Goal: Task Accomplishment & Management: Use online tool/utility

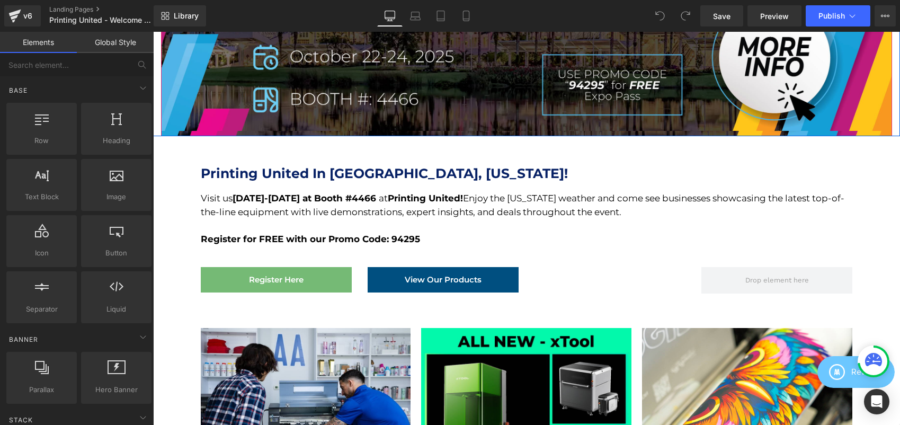
scroll to position [258, 0]
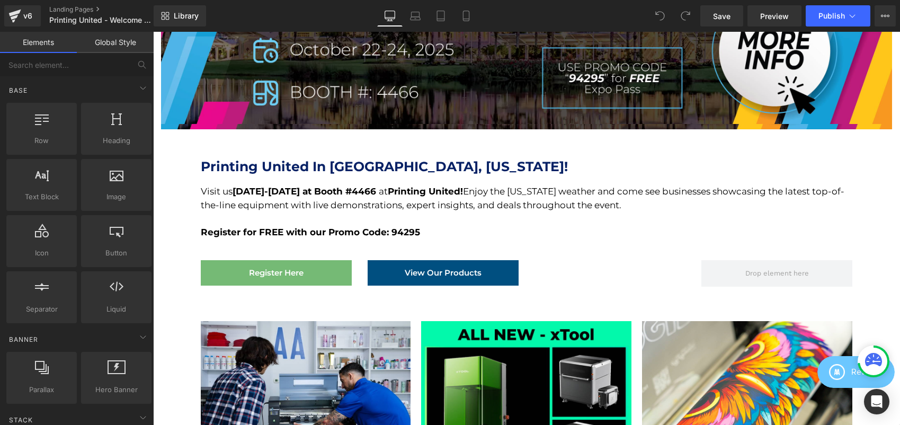
click at [153, 32] on div at bounding box center [153, 32] width 0 height 0
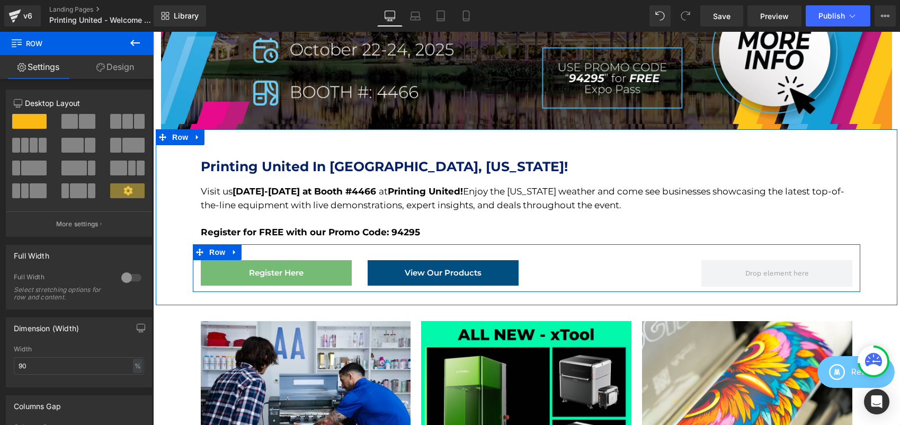
click at [536, 247] on div "Register Here Button View Our Products Button Separator Row" at bounding box center [526, 268] width 667 height 48
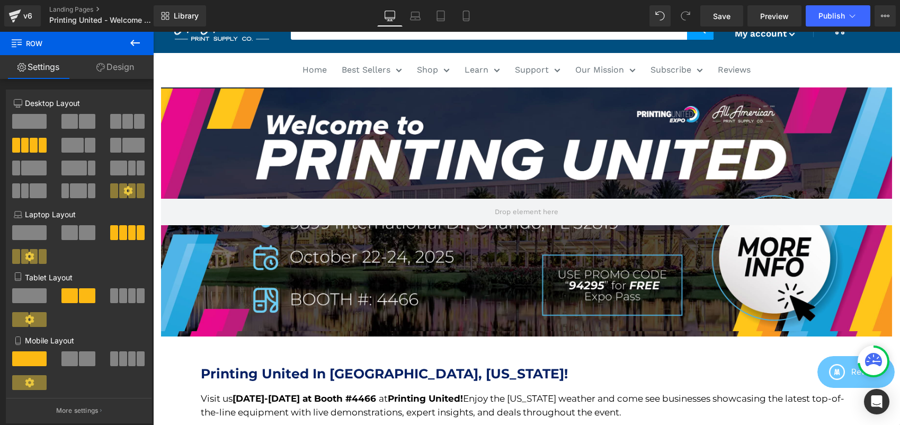
scroll to position [0, 0]
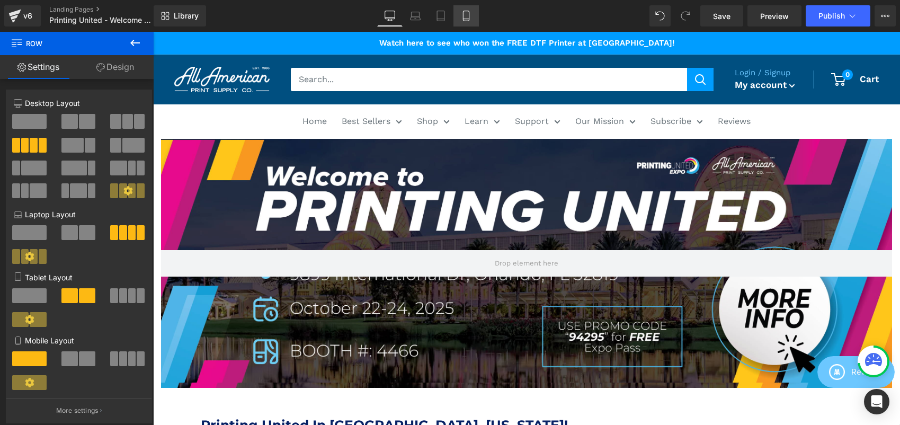
click at [470, 12] on icon at bounding box center [466, 16] width 11 height 11
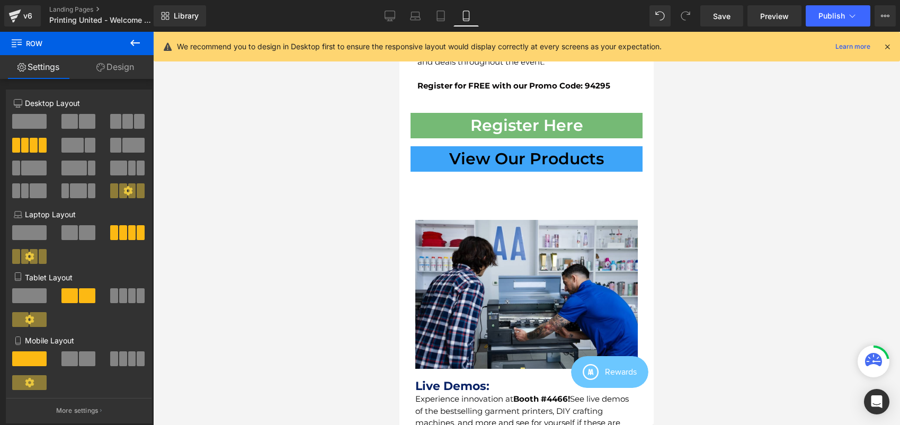
scroll to position [221, 0]
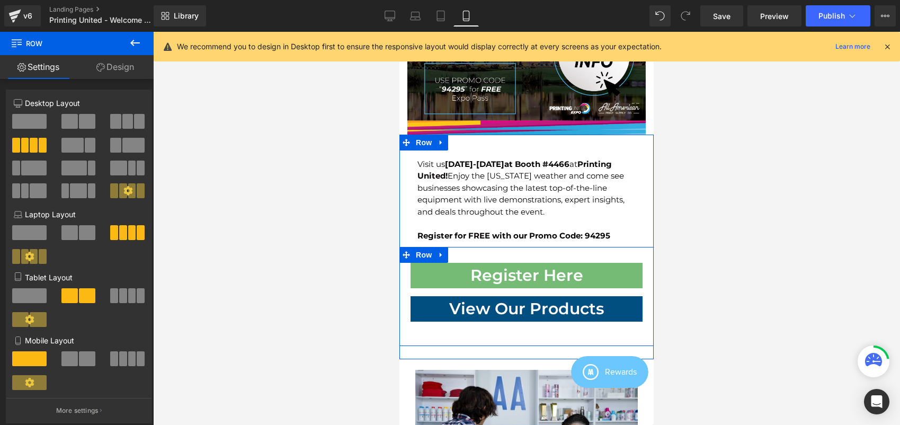
click at [560, 247] on div "Register Here Button View Our Products Button Separator Row" at bounding box center [526, 296] width 254 height 99
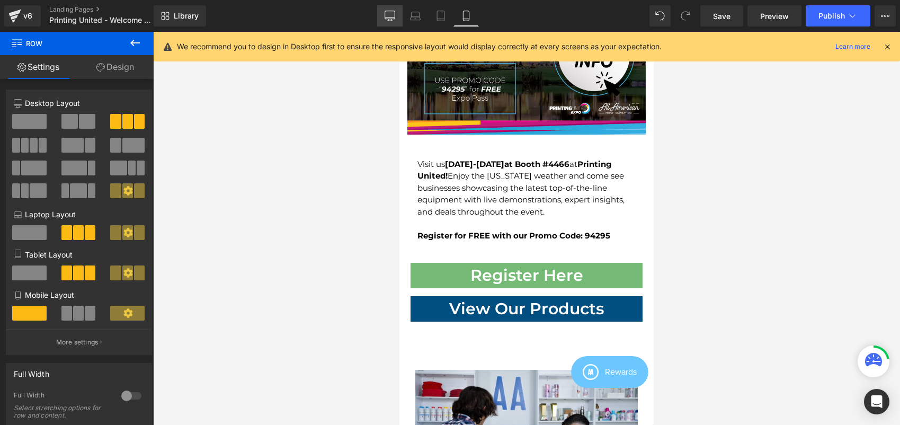
click at [383, 7] on link "Desktop" at bounding box center [389, 15] width 25 height 21
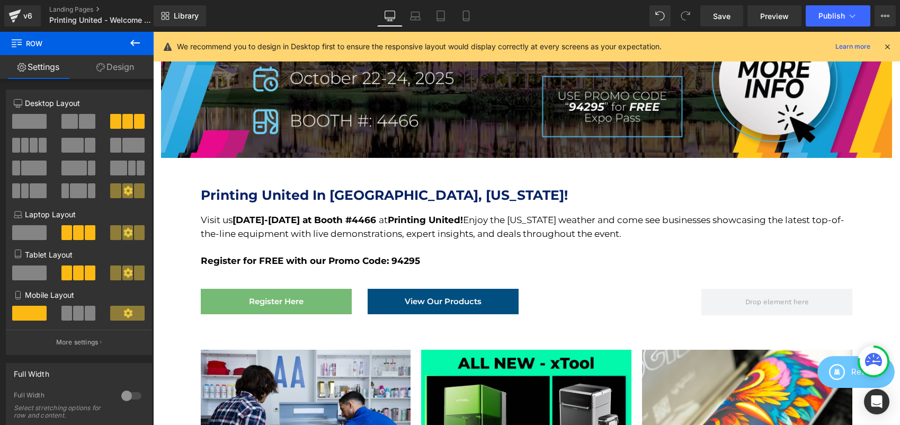
scroll to position [317, 0]
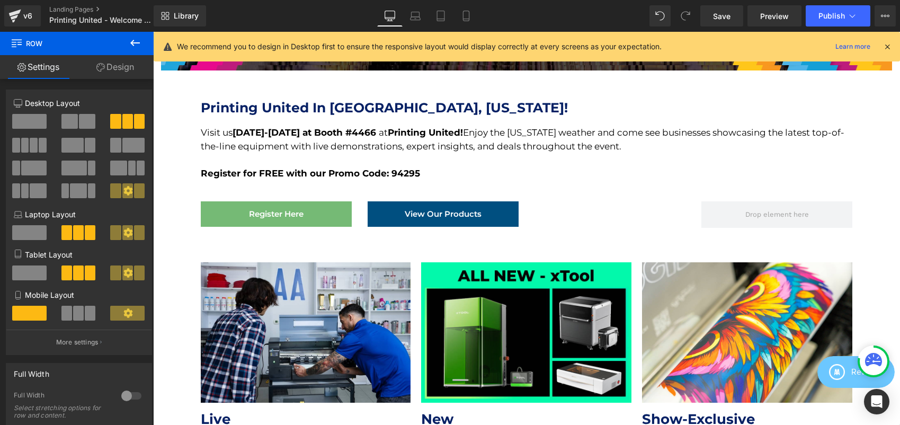
click at [412, 153] on div at bounding box center [527, 160] width 652 height 14
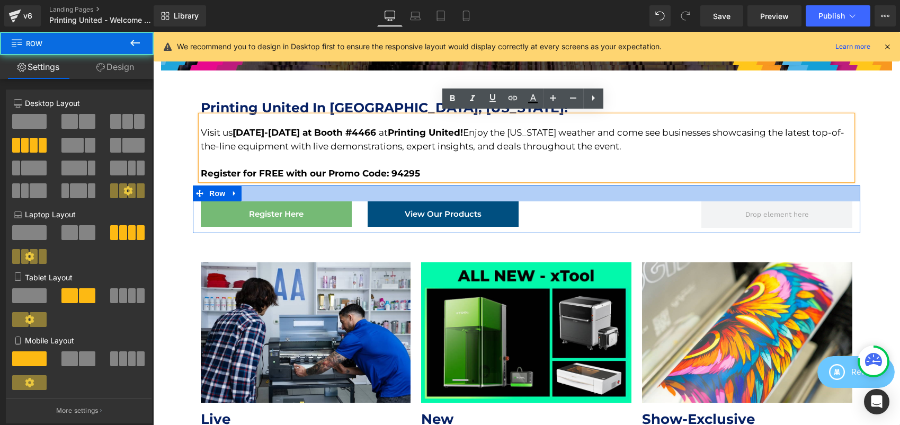
click at [433, 185] on div at bounding box center [526, 193] width 667 height 16
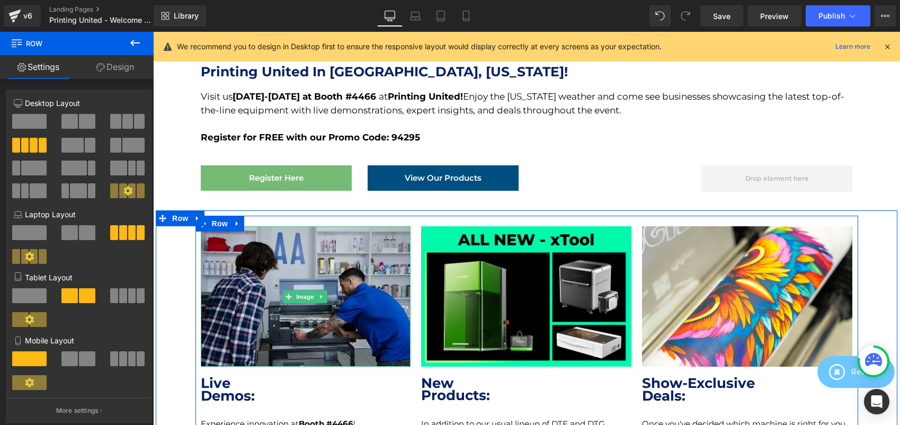
scroll to position [304, 0]
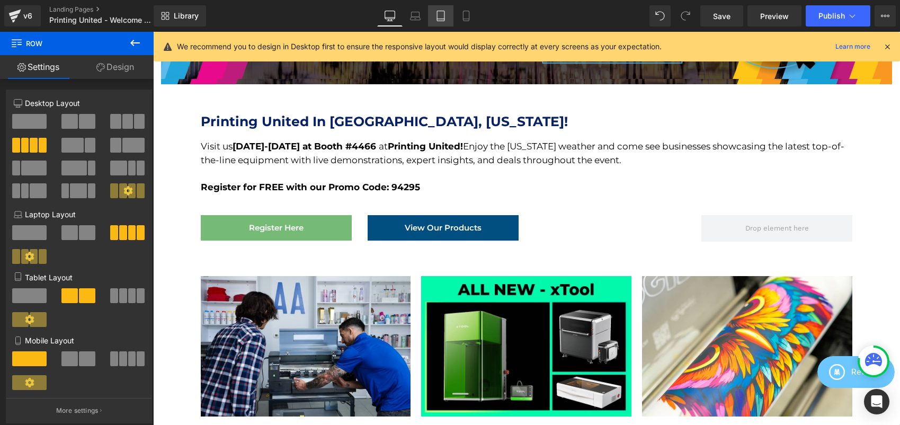
click at [447, 13] on link "Tablet" at bounding box center [440, 15] width 25 height 21
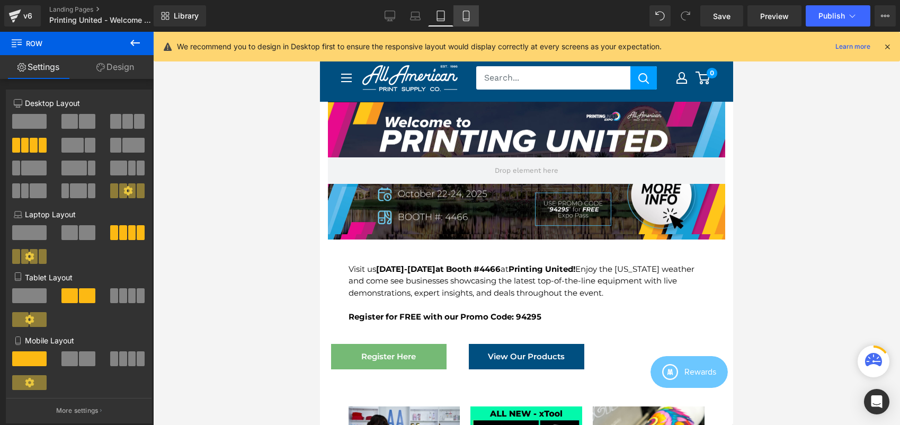
click at [463, 19] on icon at bounding box center [466, 16] width 6 height 10
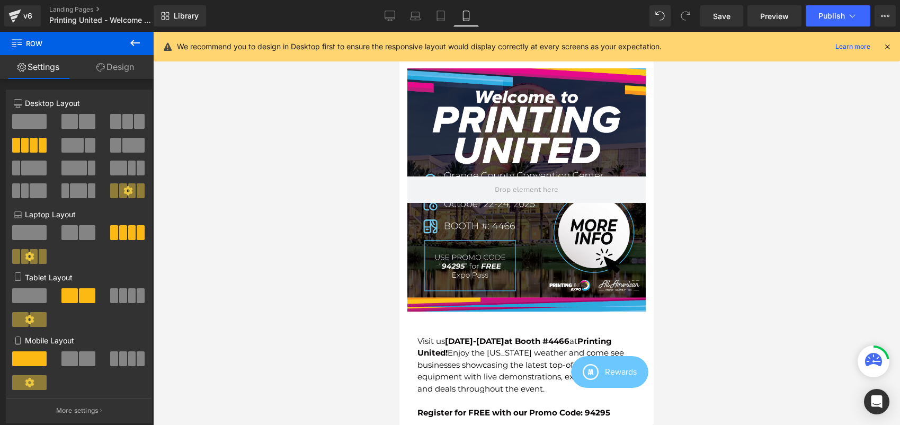
click at [554, 243] on div at bounding box center [526, 189] width 238 height 243
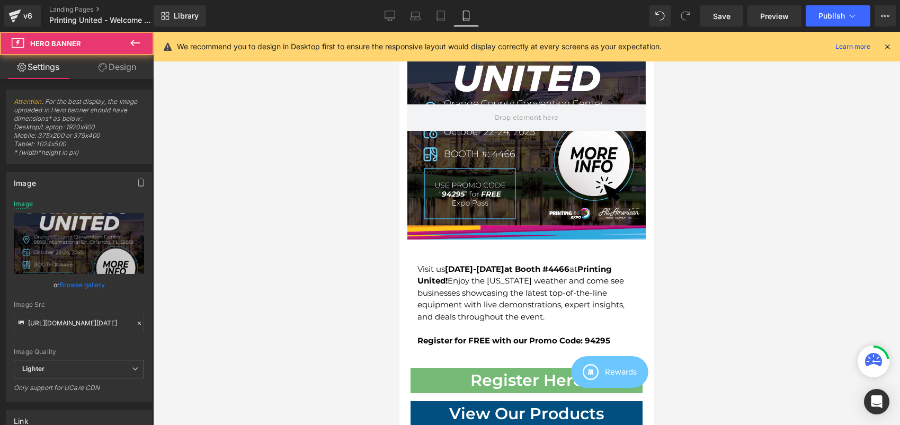
scroll to position [118, 0]
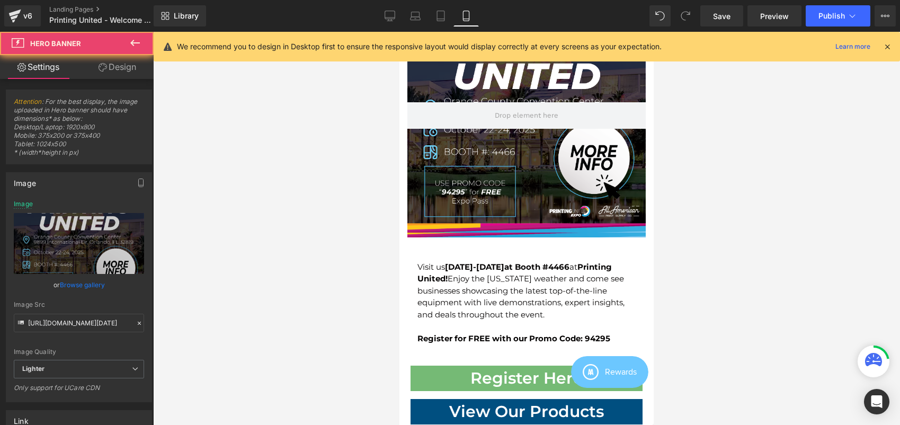
click at [542, 191] on div at bounding box center [526, 115] width 238 height 243
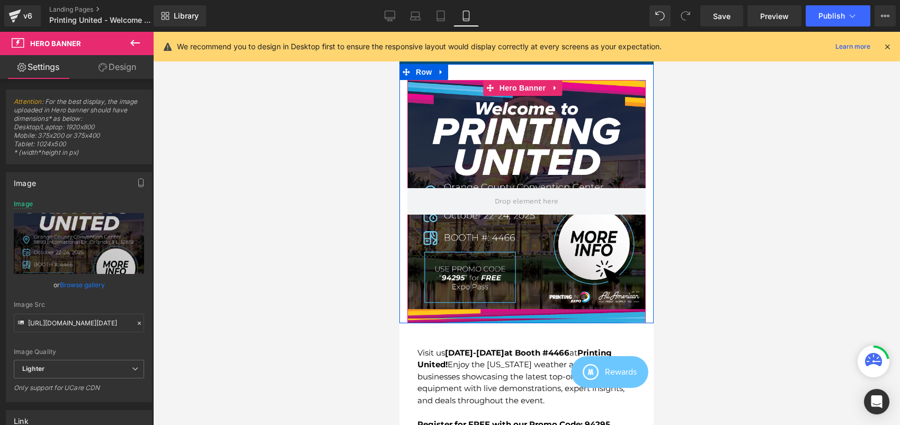
scroll to position [0, 0]
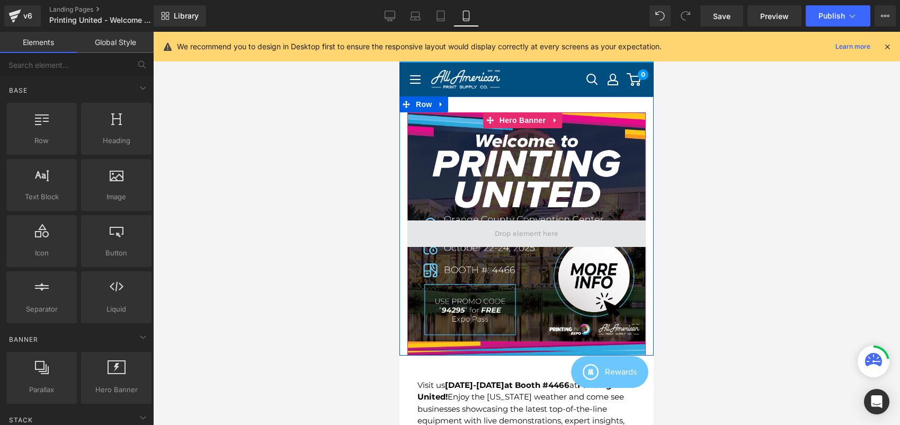
click at [511, 225] on span at bounding box center [526, 234] width 71 height 18
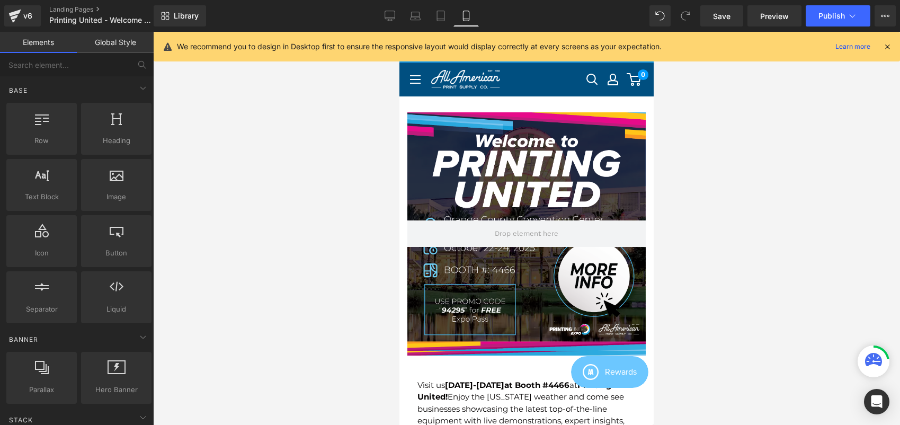
click at [708, 193] on div at bounding box center [526, 228] width 747 height 393
click at [392, 14] on icon at bounding box center [390, 16] width 11 height 11
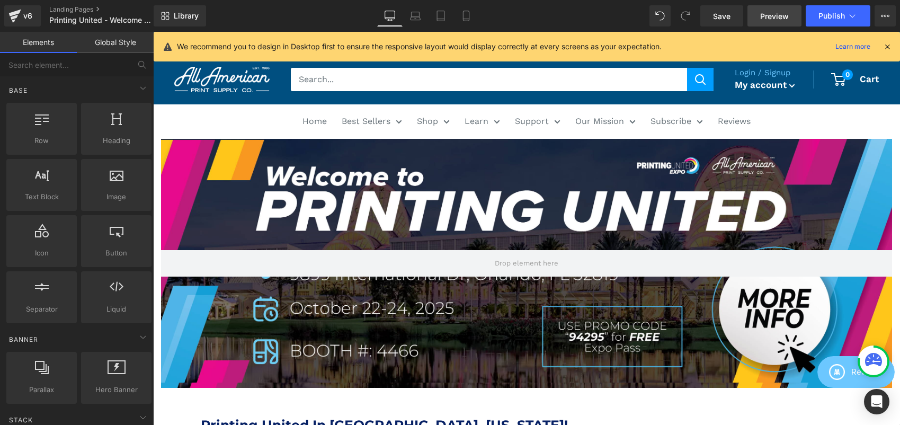
click at [772, 13] on span "Preview" at bounding box center [774, 16] width 29 height 11
click at [855, 16] on icon at bounding box center [852, 16] width 11 height 11
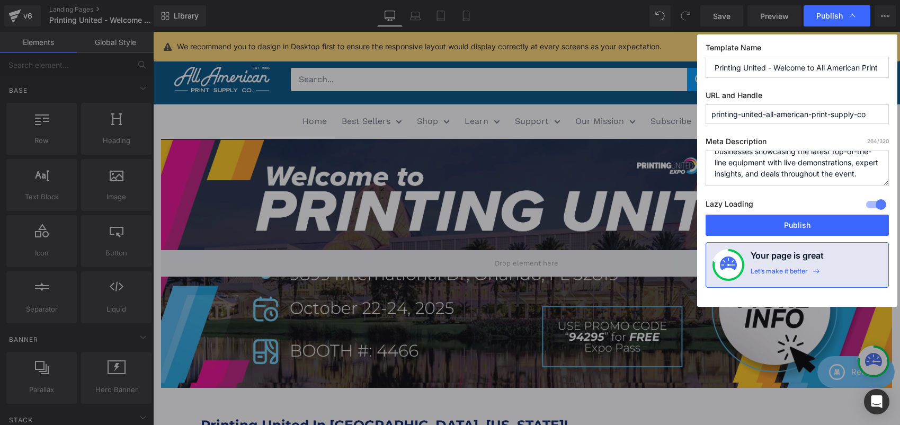
scroll to position [56, 0]
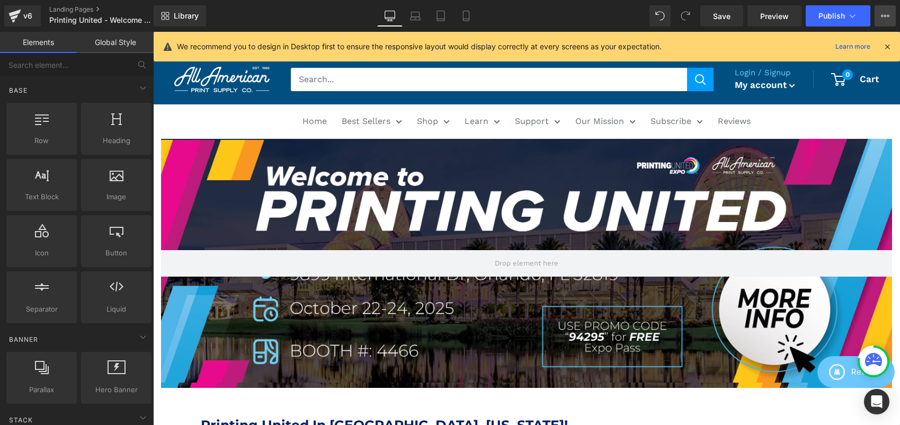
click at [885, 17] on icon at bounding box center [885, 16] width 8 height 8
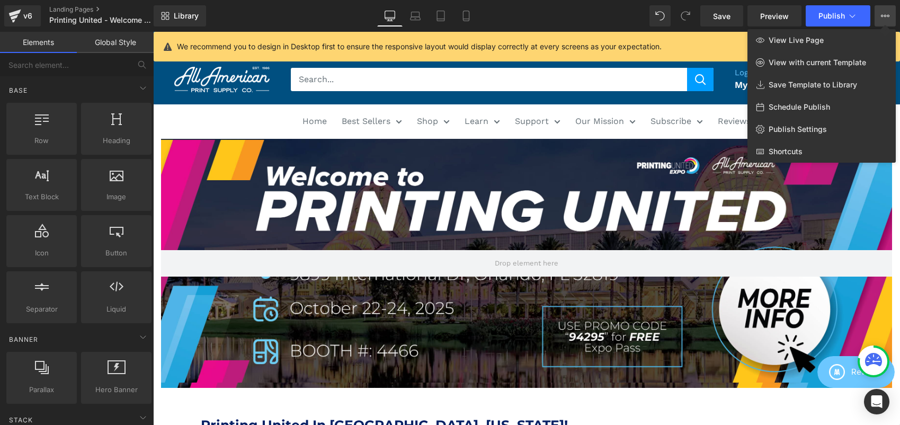
click at [520, 13] on div "Library Desktop Desktop Laptop Tablet Mobile Save Preview Publish Scheduled Vie…" at bounding box center [527, 15] width 746 height 21
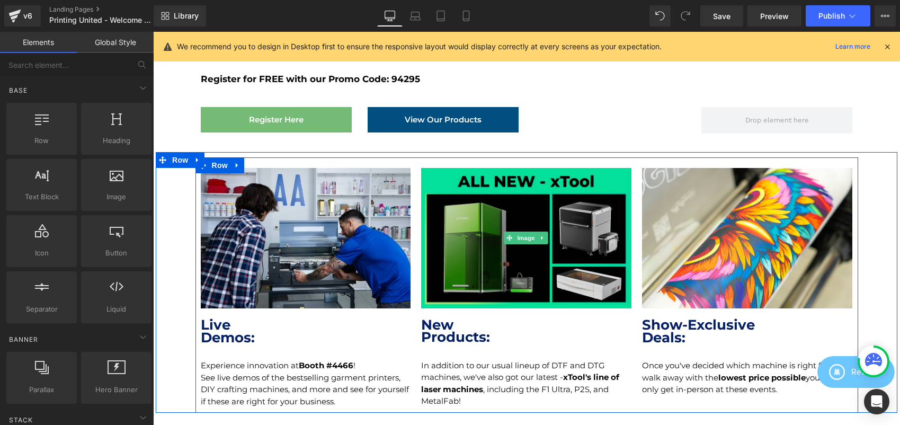
scroll to position [412, 0]
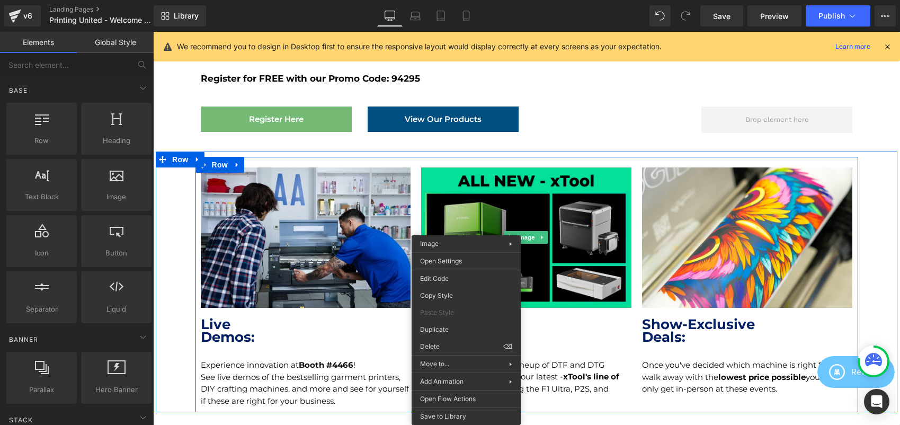
drag, startPoint x: 465, startPoint y: 254, endPoint x: 466, endPoint y: 263, distance: 9.1
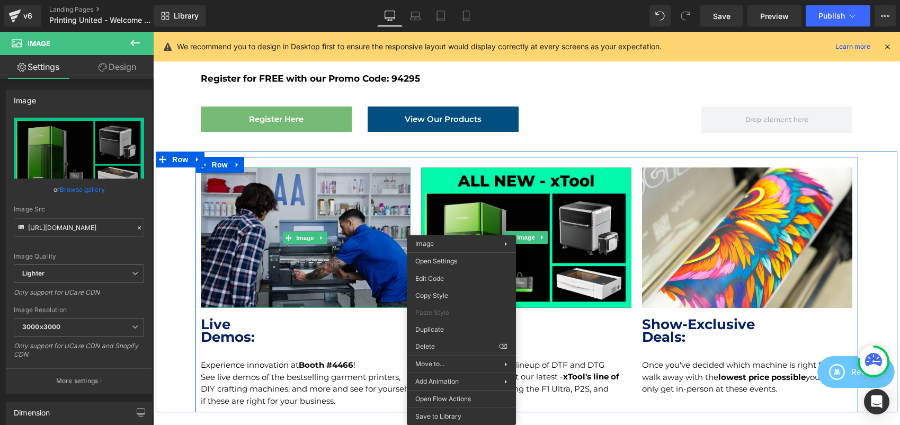
drag, startPoint x: 614, startPoint y: 293, endPoint x: 313, endPoint y: 250, distance: 304.4
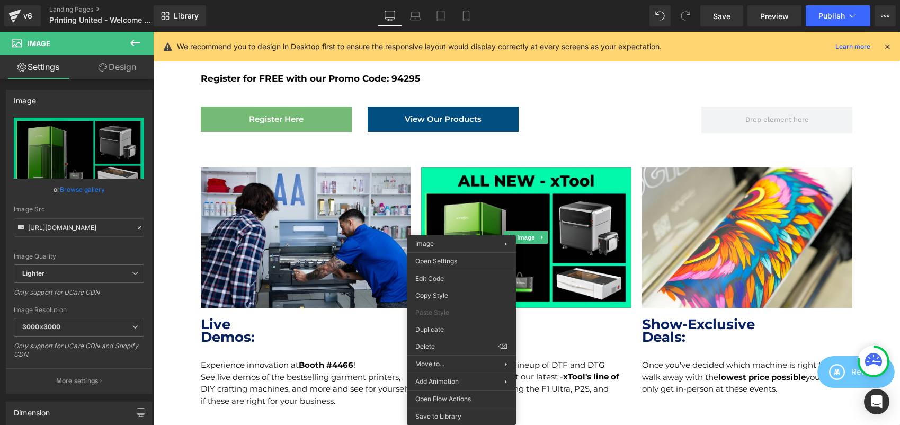
click at [568, 106] on div at bounding box center [609, 111] width 151 height 11
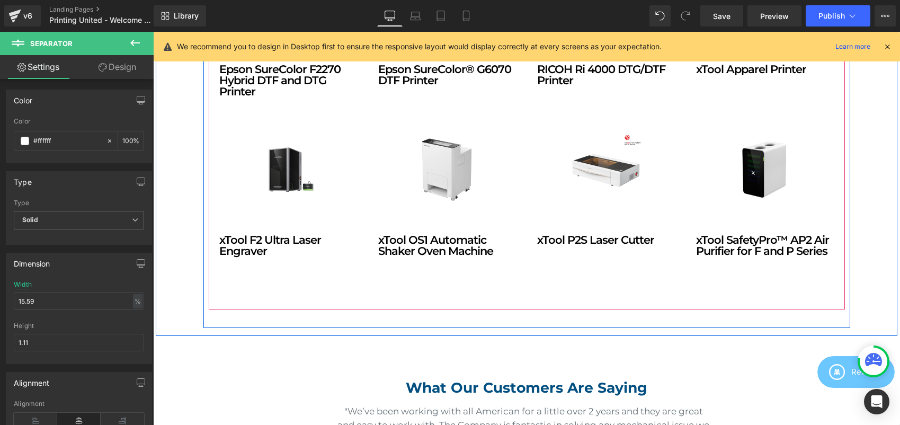
scroll to position [1295, 0]
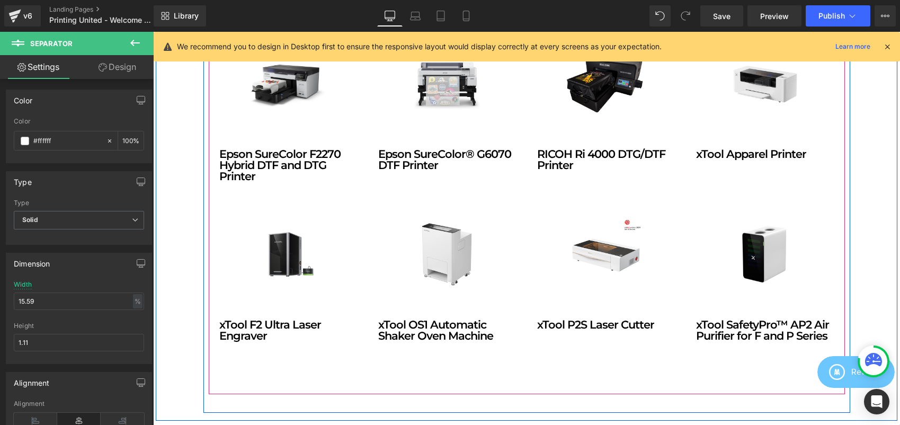
click at [567, 282] on img at bounding box center [606, 254] width 83 height 83
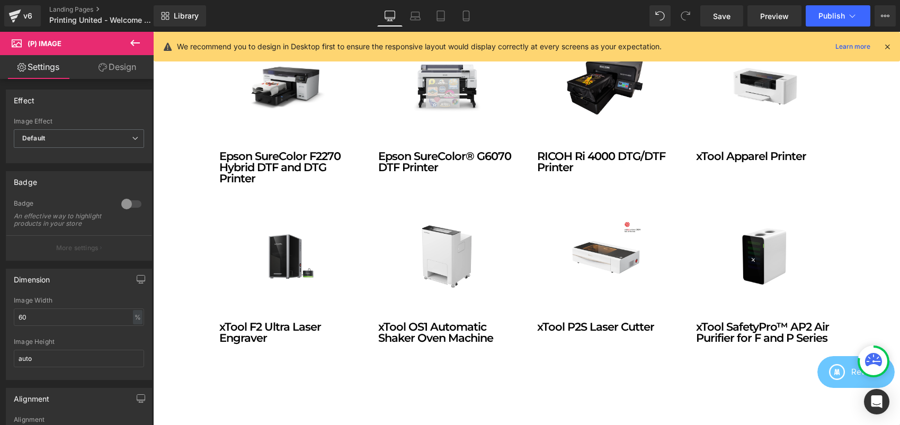
click at [131, 41] on icon at bounding box center [135, 43] width 13 height 13
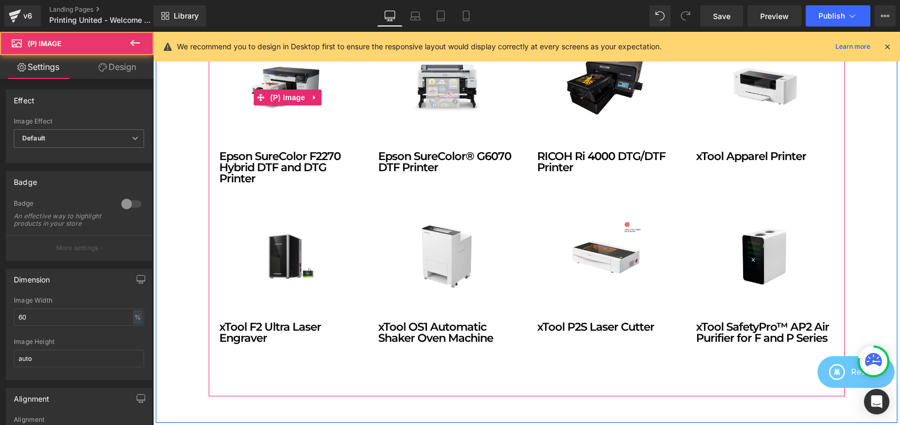
click at [322, 136] on link "Sale Off" at bounding box center [288, 97] width 138 height 106
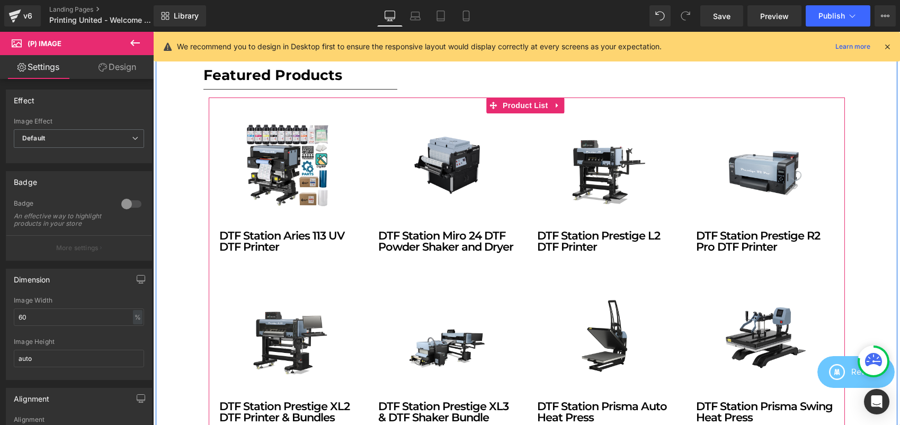
scroll to position [753, 0]
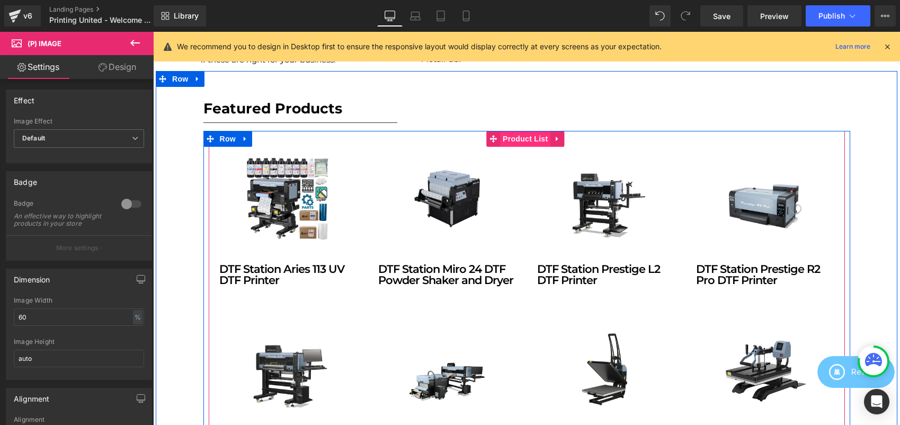
click at [508, 137] on span "Product List" at bounding box center [525, 139] width 50 height 16
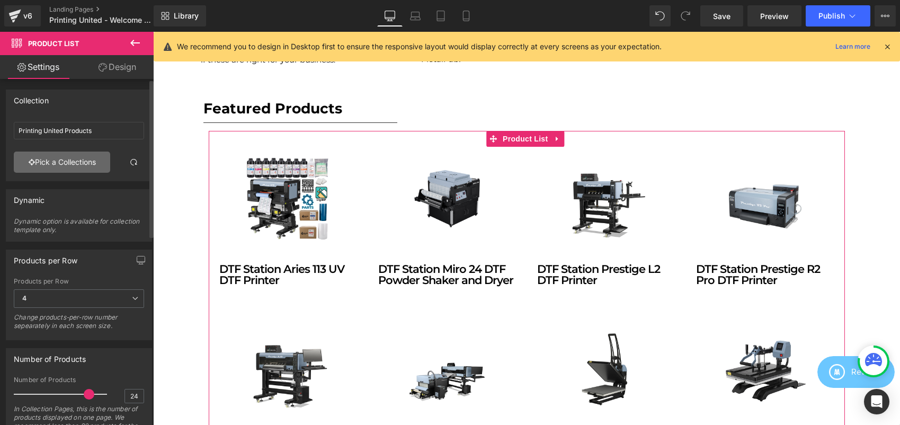
click at [77, 168] on link "Pick a Collections" at bounding box center [62, 161] width 96 height 21
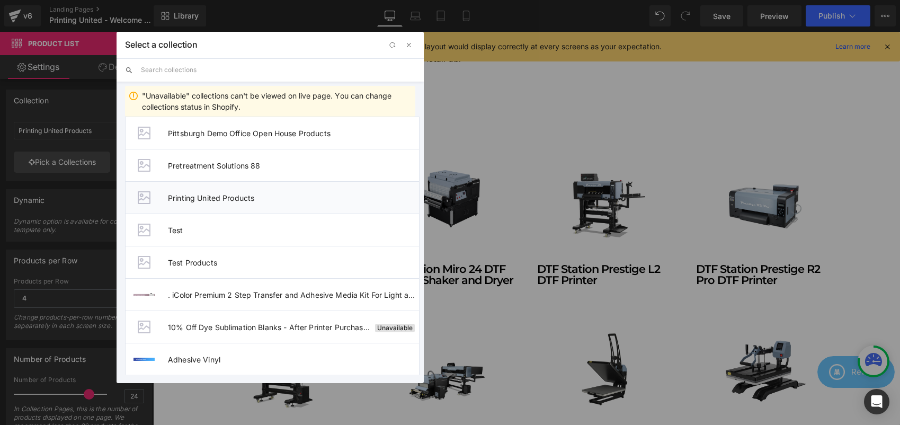
scroll to position [1199, 0]
click at [411, 44] on span "button" at bounding box center [409, 45] width 8 height 8
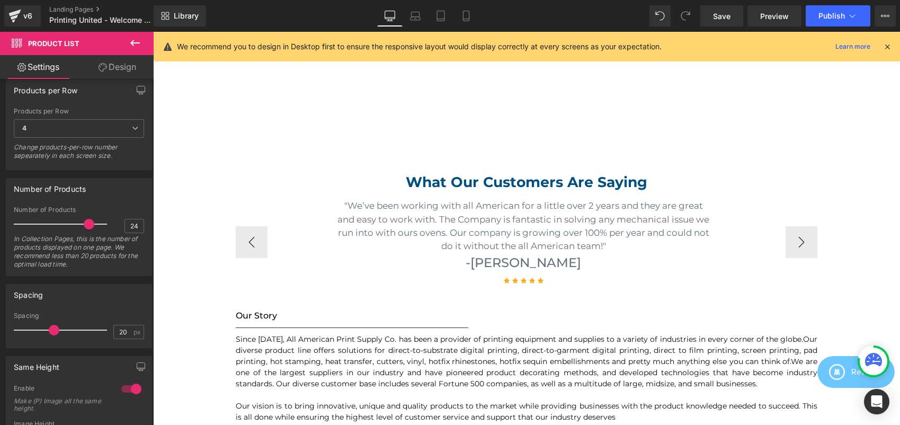
scroll to position [1502, 0]
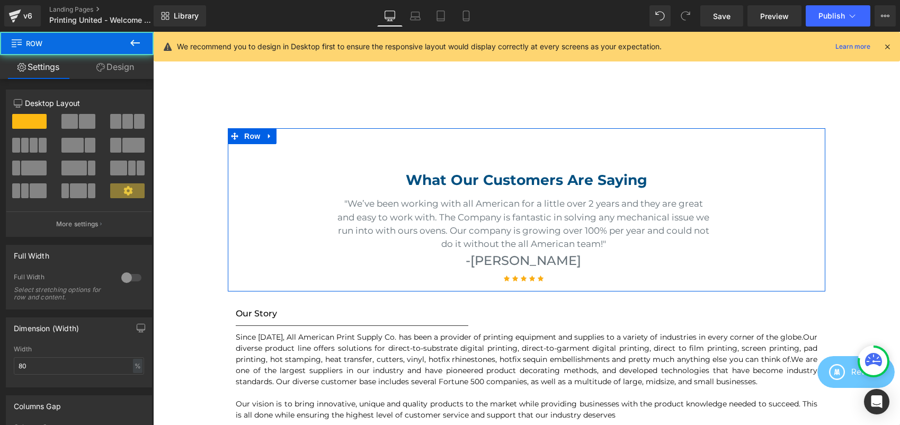
click at [367, 166] on div "What Our Customers Are Saying Heading "We’ve been working with all American for…" at bounding box center [527, 223] width 598 height 135
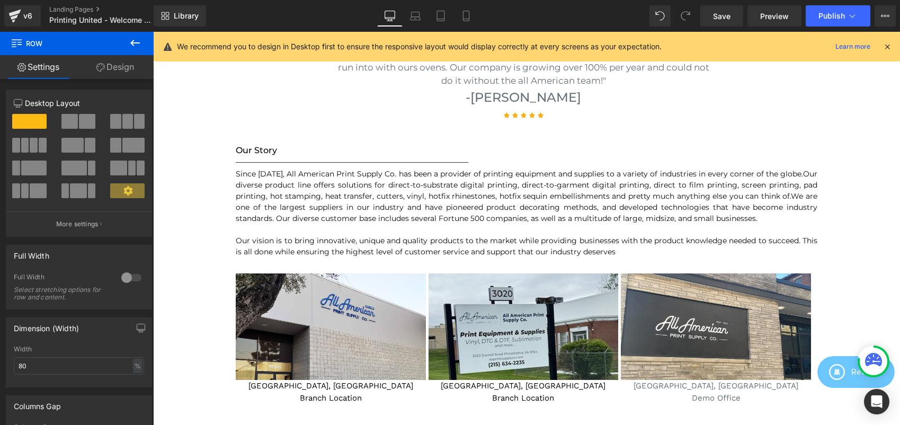
scroll to position [1692, 0]
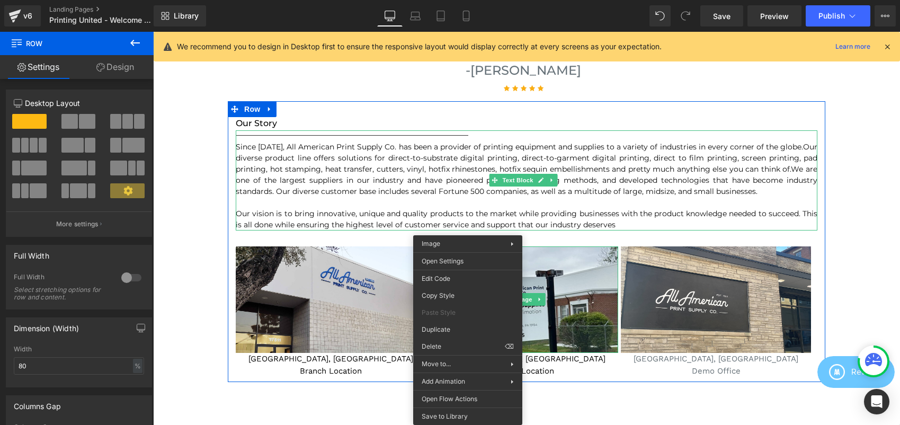
drag, startPoint x: 468, startPoint y: 273, endPoint x: 610, endPoint y: 199, distance: 160.2
click at [610, 200] on div at bounding box center [527, 202] width 582 height 11
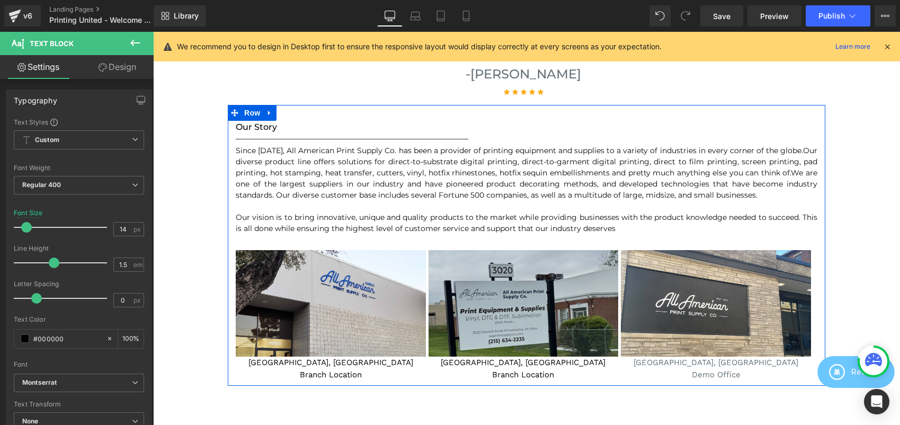
scroll to position [1693, 0]
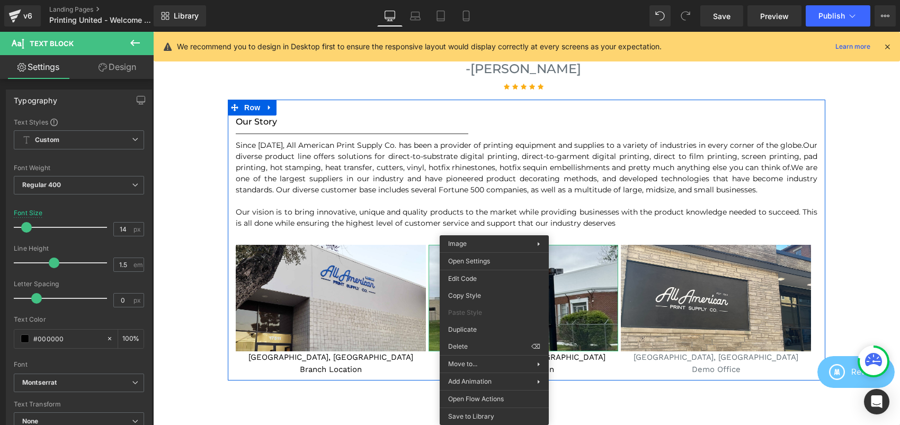
drag, startPoint x: 494, startPoint y: 269, endPoint x: 441, endPoint y: 163, distance: 119.2
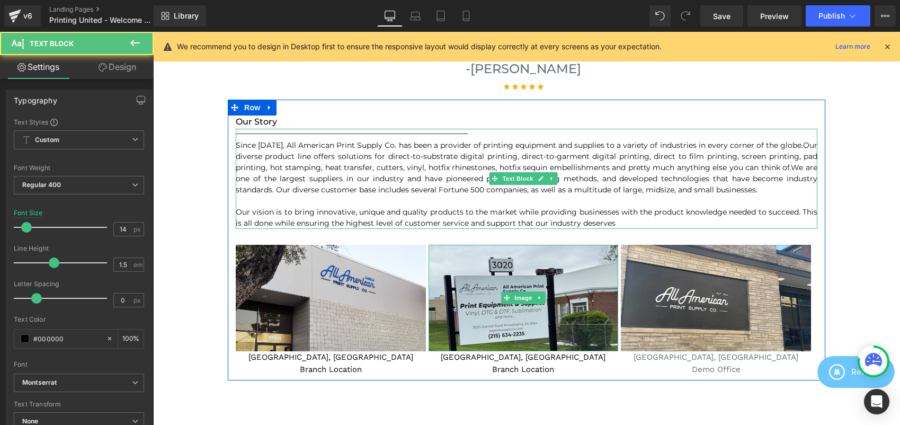
click at [441, 163] on span "Our diverse product line offers solutions for direct-to-substrate digital print…" at bounding box center [527, 156] width 582 height 32
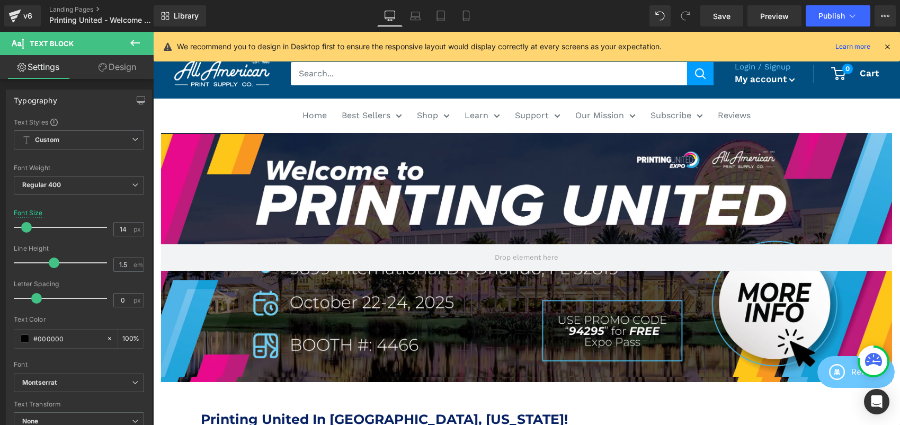
scroll to position [0, 0]
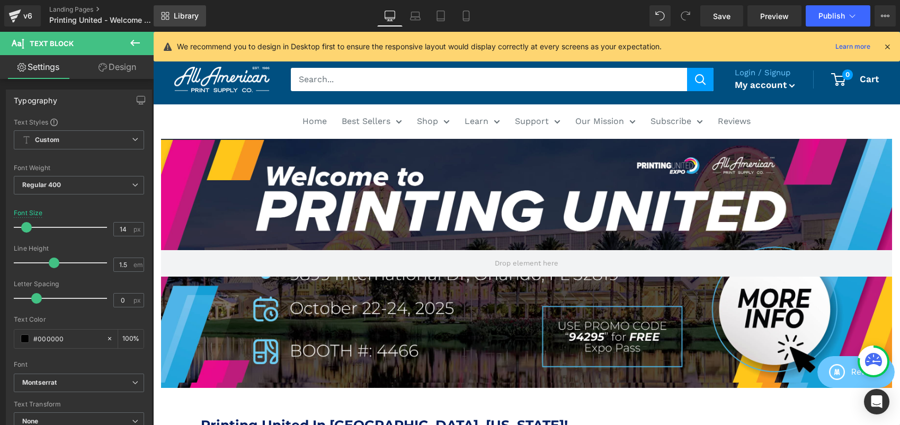
click at [193, 14] on span "Library" at bounding box center [186, 16] width 25 height 10
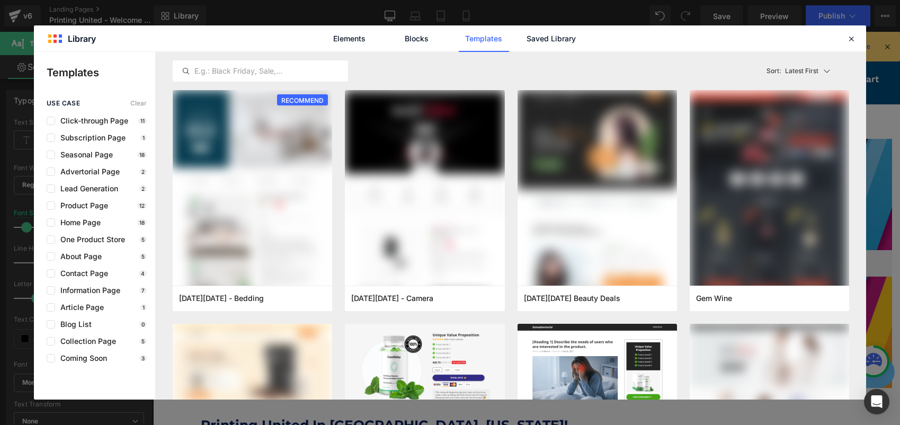
click at [524, 35] on div "Elements Blocks Templates Saved Library" at bounding box center [450, 38] width 269 height 26
click at [528, 36] on link "Saved Library" at bounding box center [551, 38] width 50 height 26
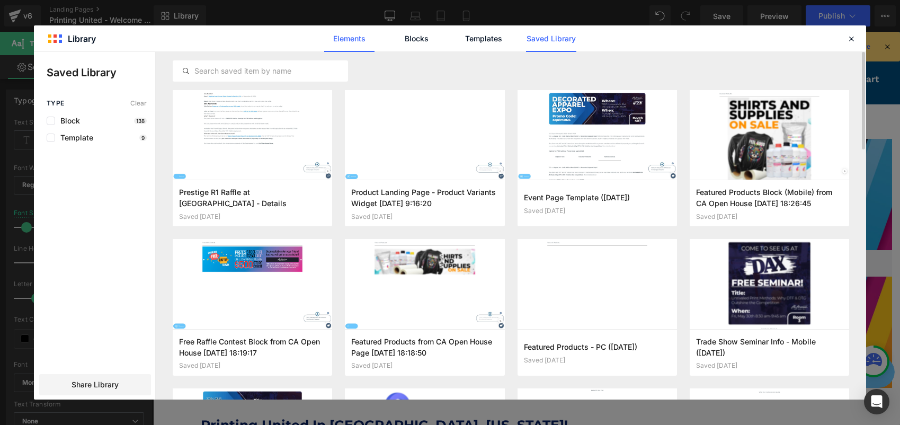
click at [355, 43] on link "Elements" at bounding box center [349, 38] width 50 height 26
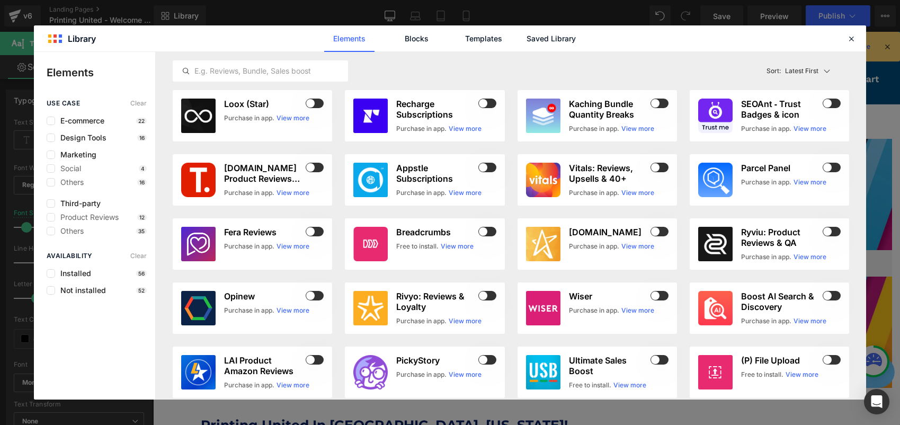
click at [85, 114] on div "use case Clear E-commerce 22 Design Tools 16 Marketing Social 4 Others 16 Third…" at bounding box center [94, 168] width 121 height 136
click at [84, 120] on span "E-commerce" at bounding box center [79, 121] width 49 height 8
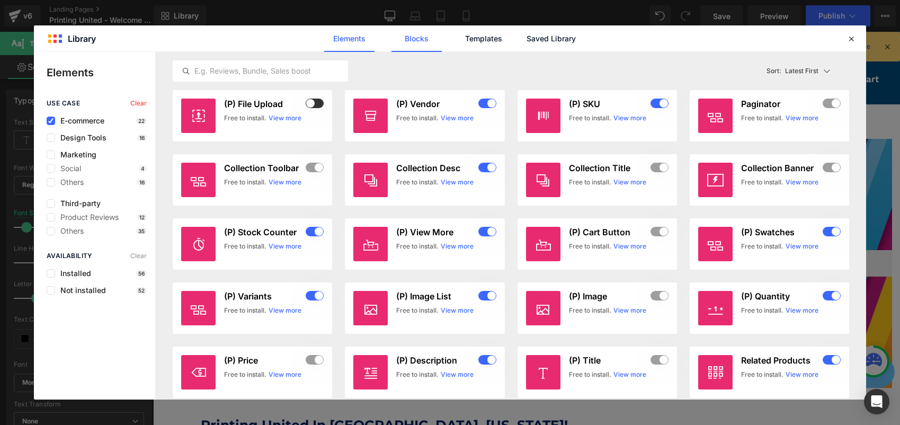
click at [413, 38] on link "Blocks" at bounding box center [416, 38] width 50 height 26
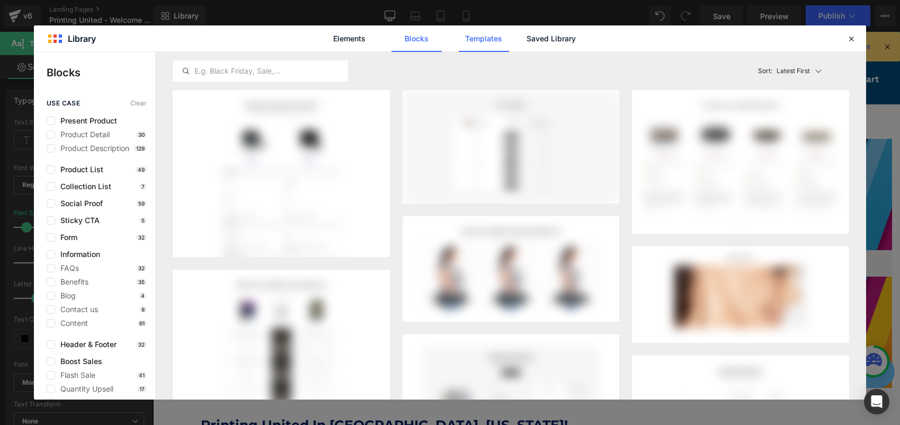
click at [471, 37] on link "Templates" at bounding box center [484, 38] width 50 height 26
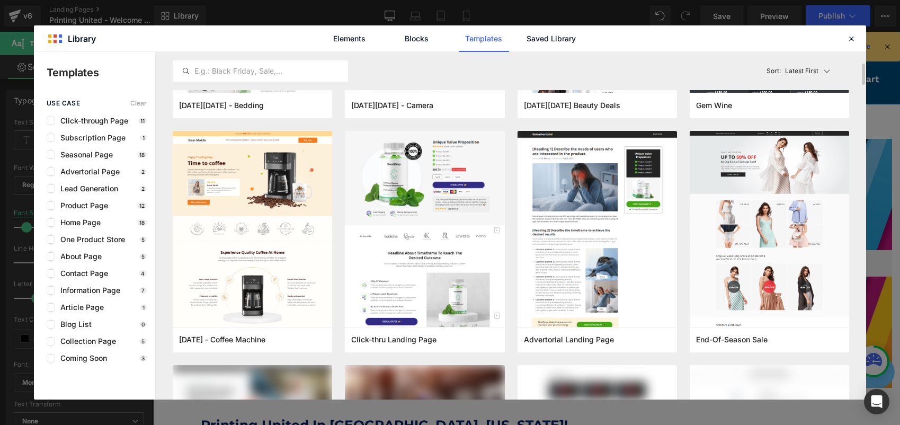
scroll to position [403, 0]
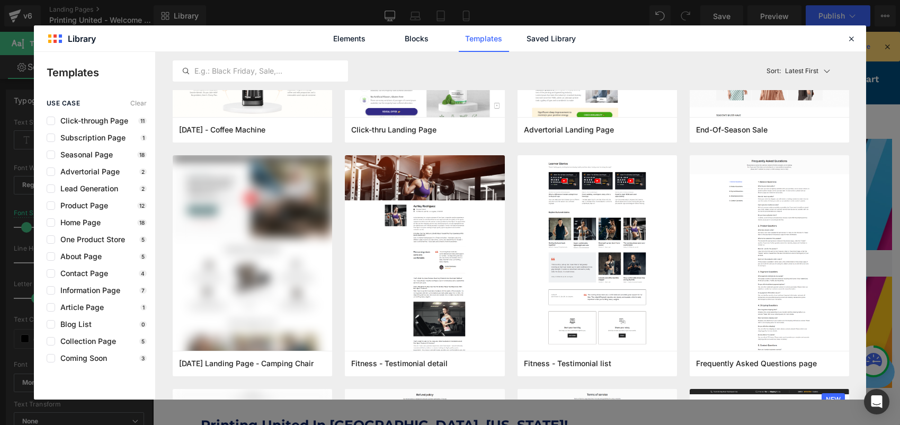
click at [839, 39] on div "Elements Blocks Templates Saved Library" at bounding box center [450, 38] width 832 height 26
click at [851, 38] on icon at bounding box center [851, 39] width 10 height 10
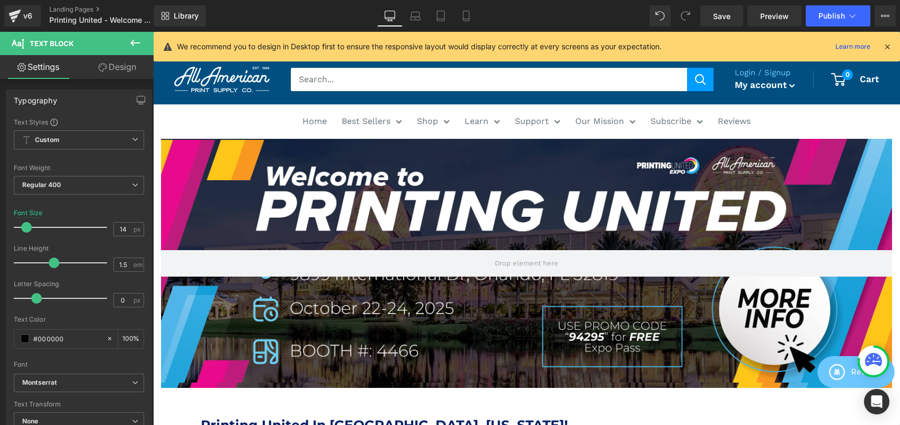
click at [126, 42] on button at bounding box center [135, 43] width 37 height 23
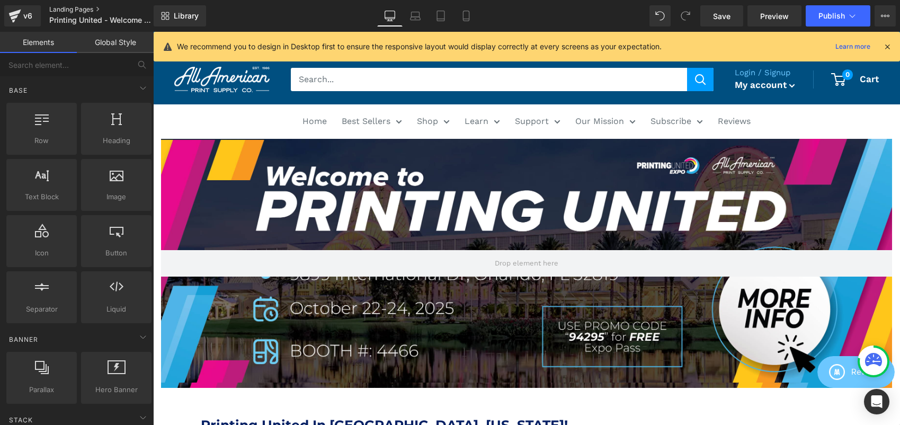
click at [84, 7] on link "Landing Pages" at bounding box center [110, 9] width 122 height 8
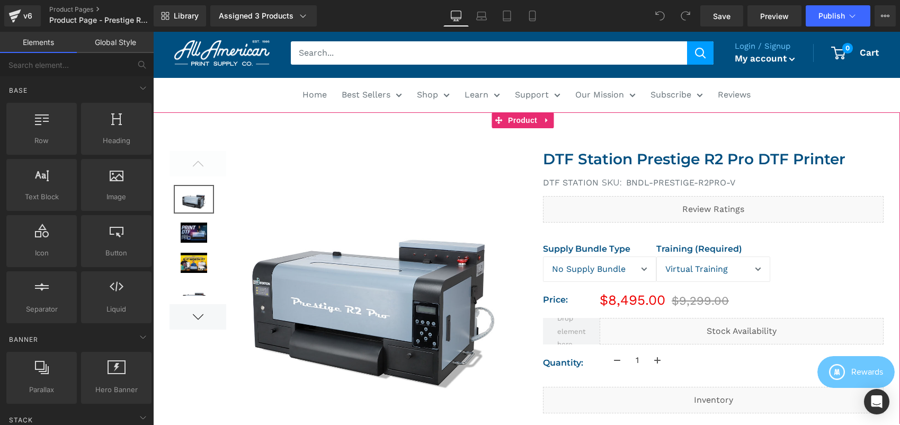
scroll to position [23, 0]
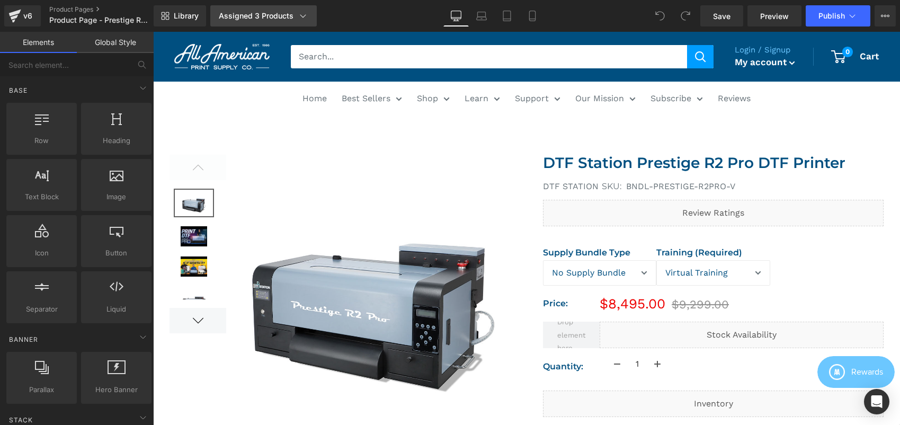
click at [288, 13] on div "Assigned 3 Products" at bounding box center [264, 16] width 90 height 11
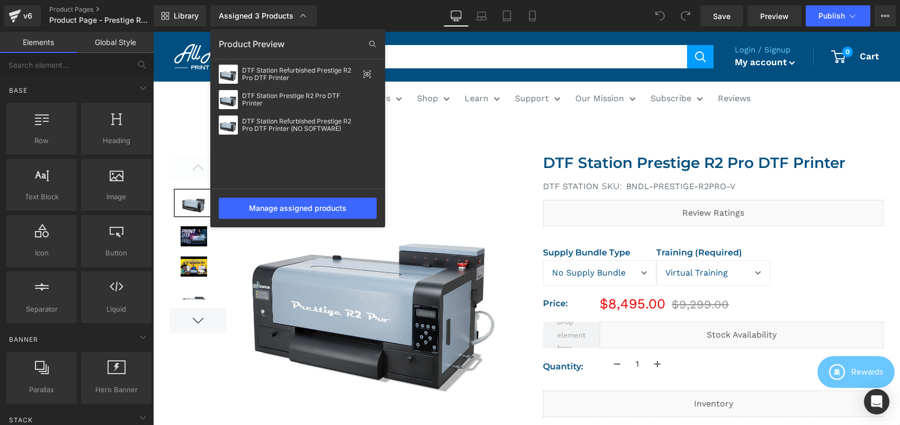
click at [425, 33] on div at bounding box center [526, 228] width 747 height 393
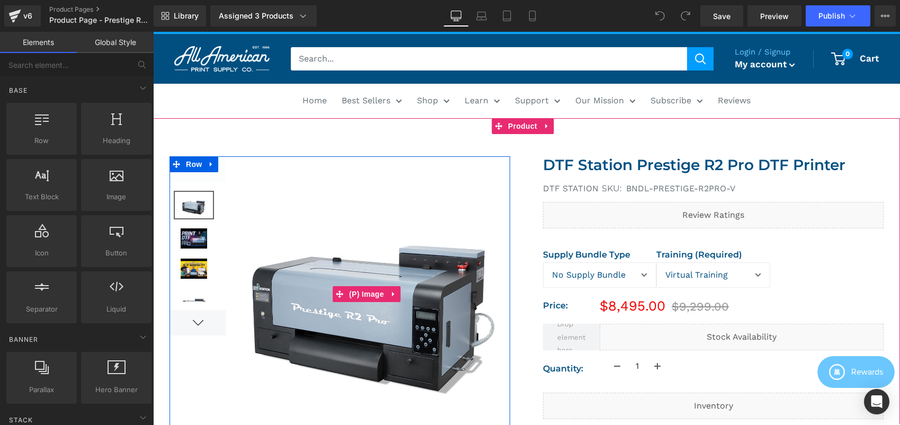
scroll to position [22, 0]
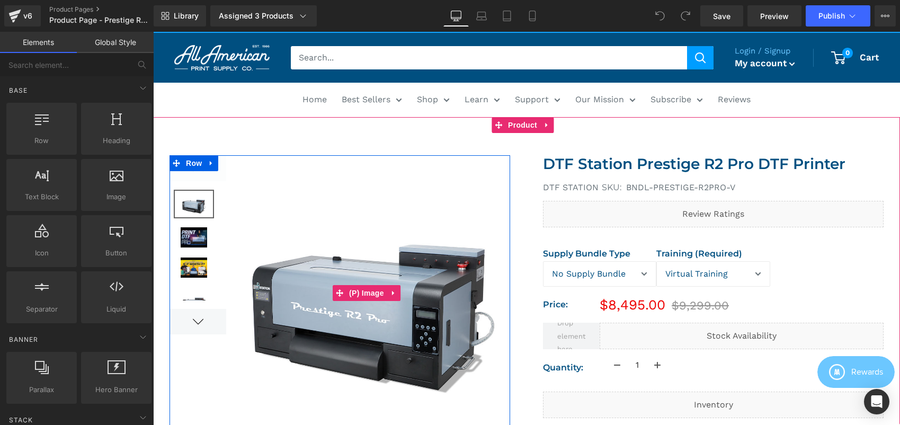
click at [468, 228] on img at bounding box center [368, 292] width 284 height 275
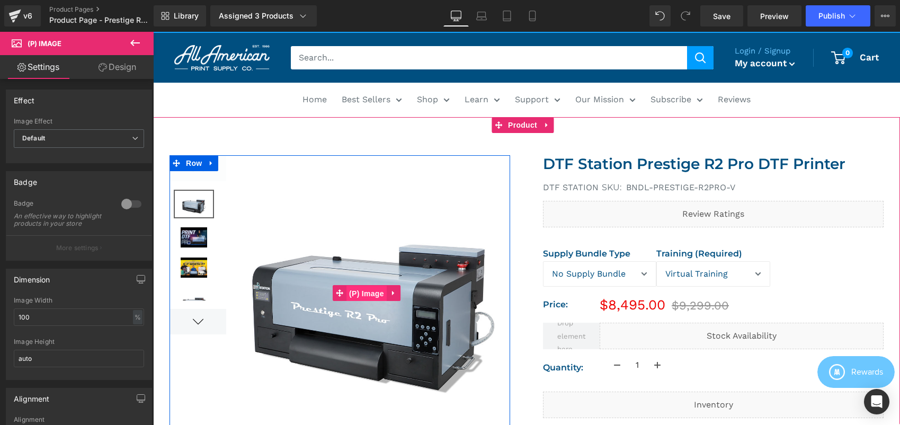
click at [363, 290] on span "(P) Image" at bounding box center [366, 294] width 40 height 16
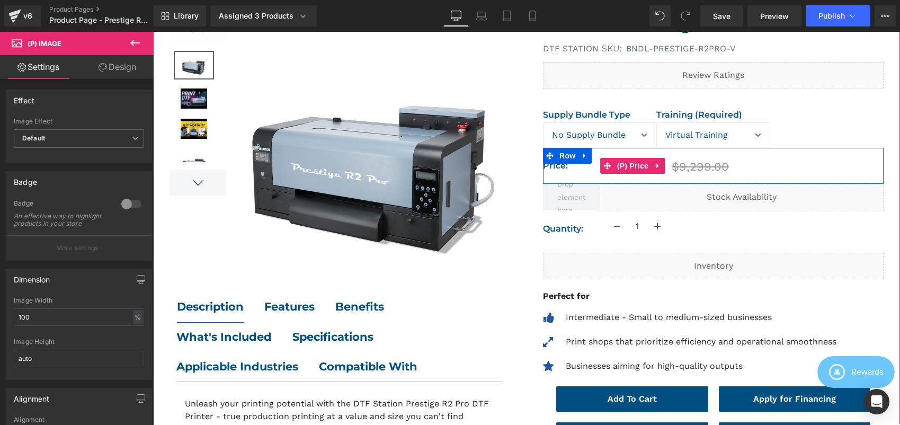
scroll to position [254, 0]
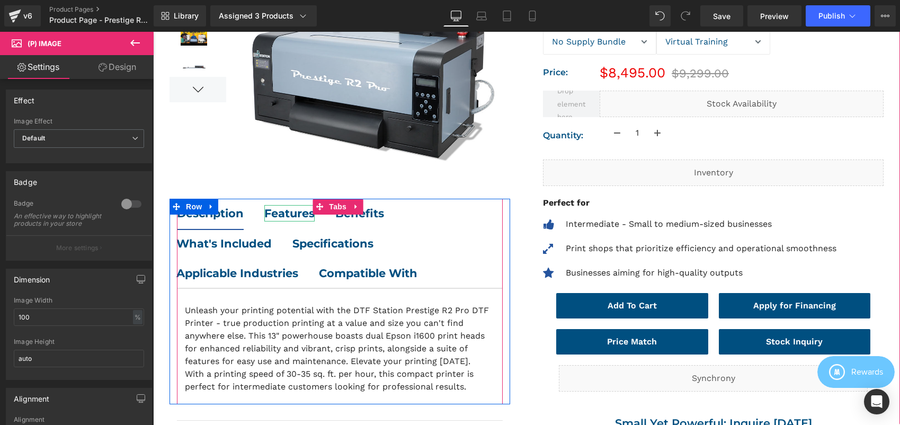
click at [305, 211] on b "Features" at bounding box center [289, 213] width 50 height 13
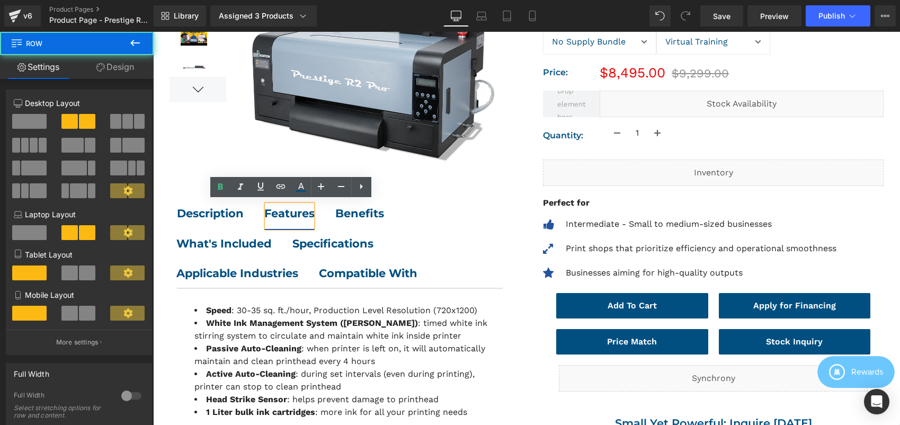
click at [159, 216] on div at bounding box center [339, 343] width 373 height 840
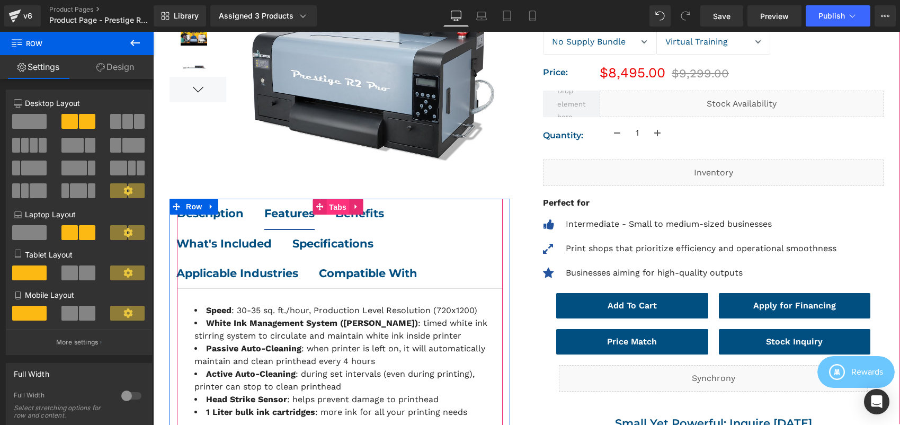
click at [331, 202] on span "Tabs" at bounding box center [337, 207] width 23 height 16
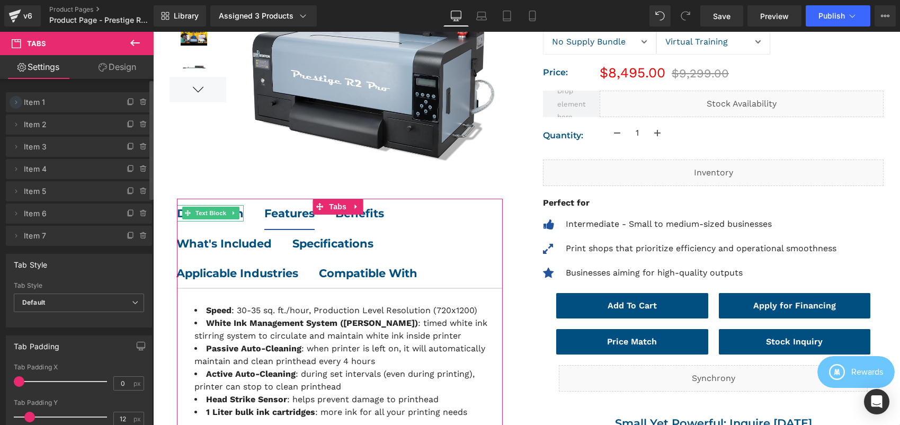
click at [19, 103] on icon at bounding box center [16, 102] width 8 height 8
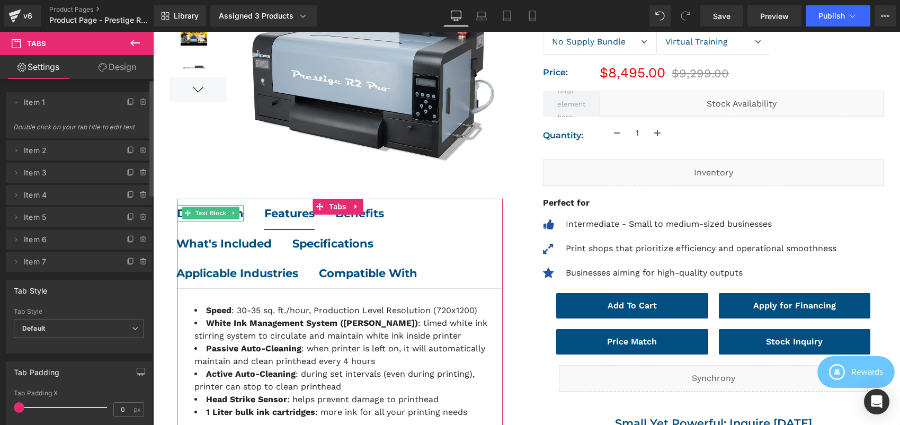
click at [74, 106] on span "Item 1" at bounding box center [68, 102] width 89 height 20
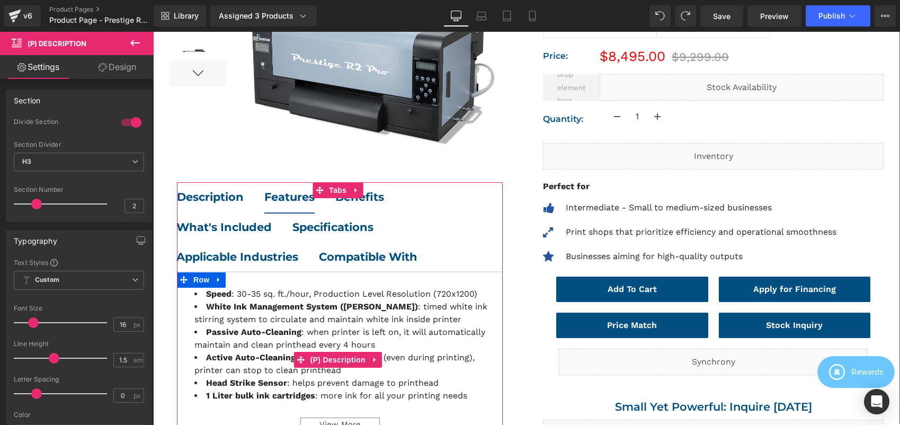
scroll to position [272, 0]
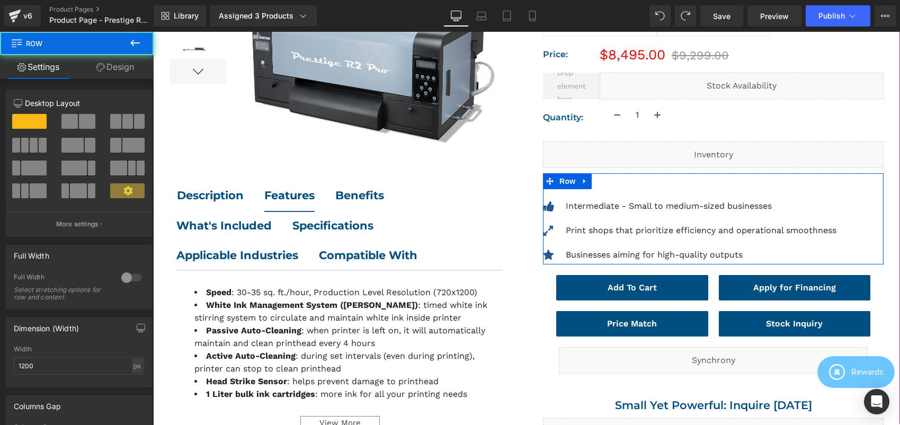
click at [616, 194] on div "Perfect for Text Block Icon Intermediate - Small to medium-sized businesses Tex…" at bounding box center [713, 222] width 341 height 86
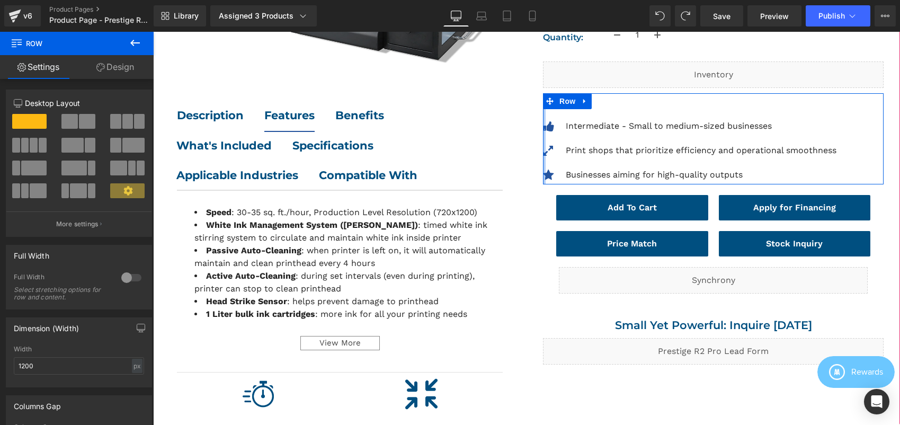
scroll to position [353, 0]
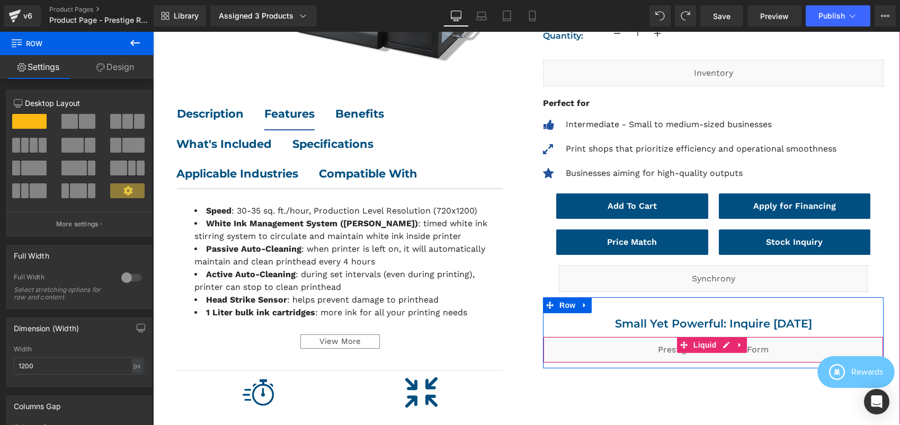
click at [646, 350] on div "Liquid" at bounding box center [713, 349] width 341 height 26
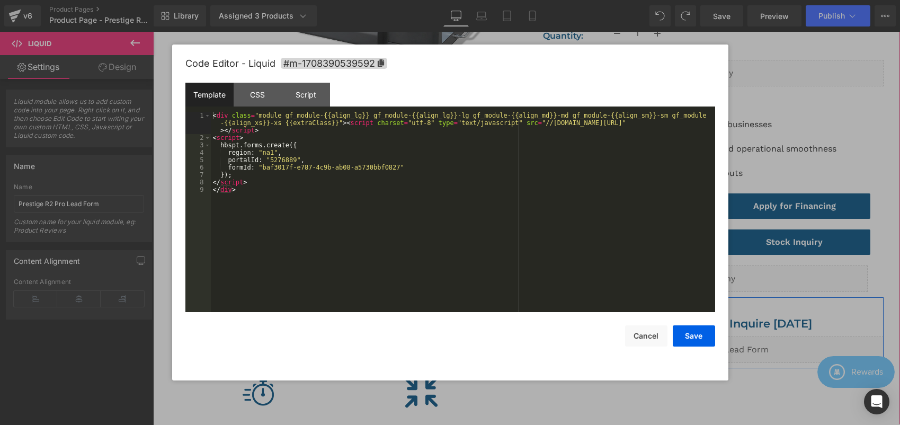
click at [720, 342] on div "Liquid" at bounding box center [713, 349] width 341 height 26
click at [786, 328] on div at bounding box center [450, 212] width 900 height 425
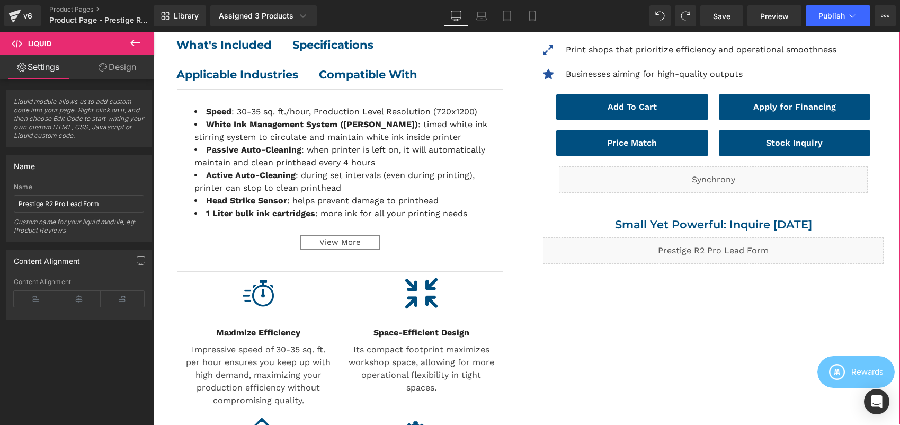
scroll to position [531, 0]
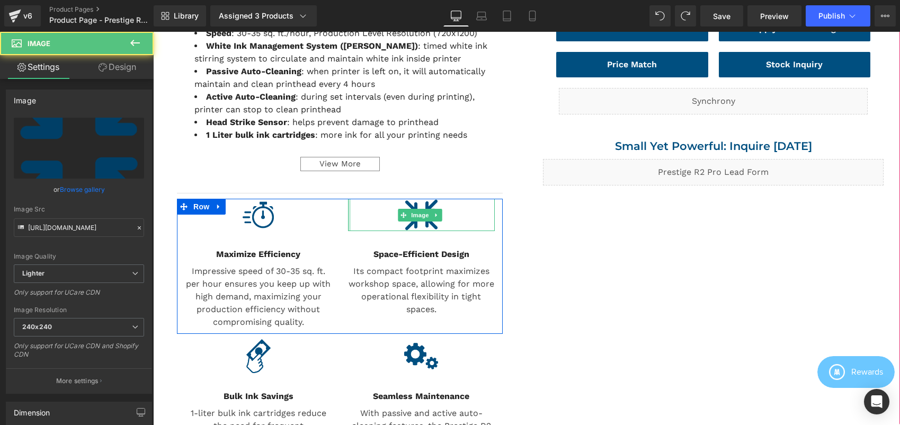
click at [348, 205] on div at bounding box center [349, 215] width 3 height 32
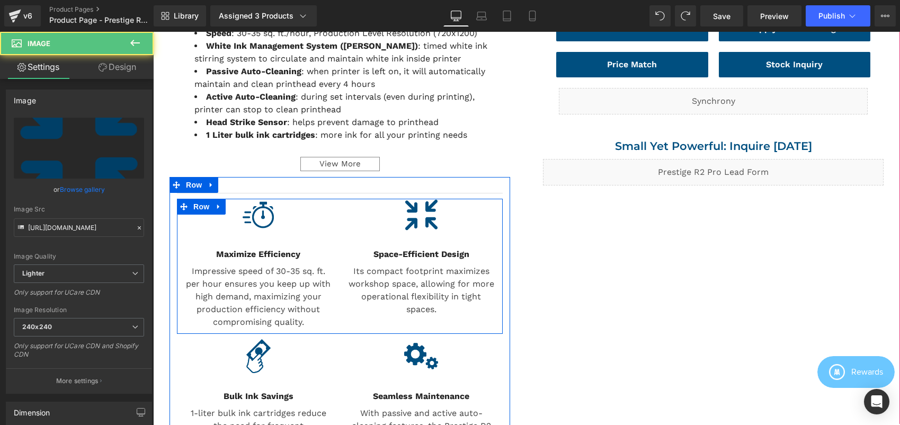
click at [343, 207] on div "Image Space-Efficient Design Text Block Its compact footprint maximizes worksho…" at bounding box center [421, 264] width 163 height 130
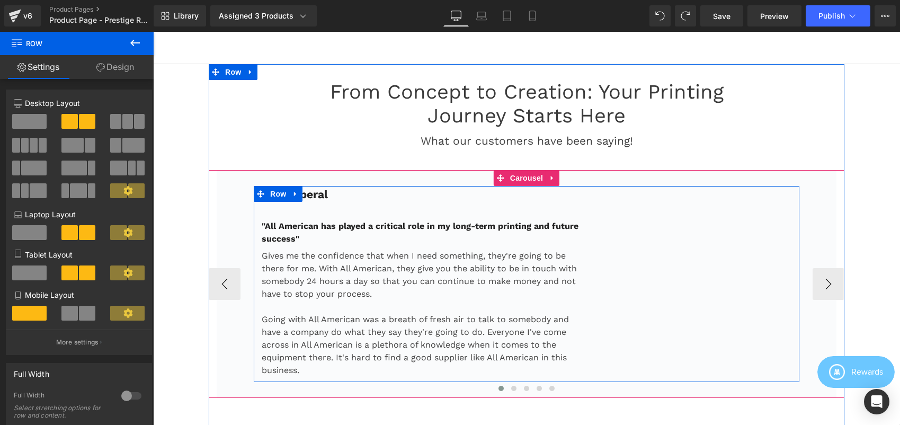
scroll to position [2406, 0]
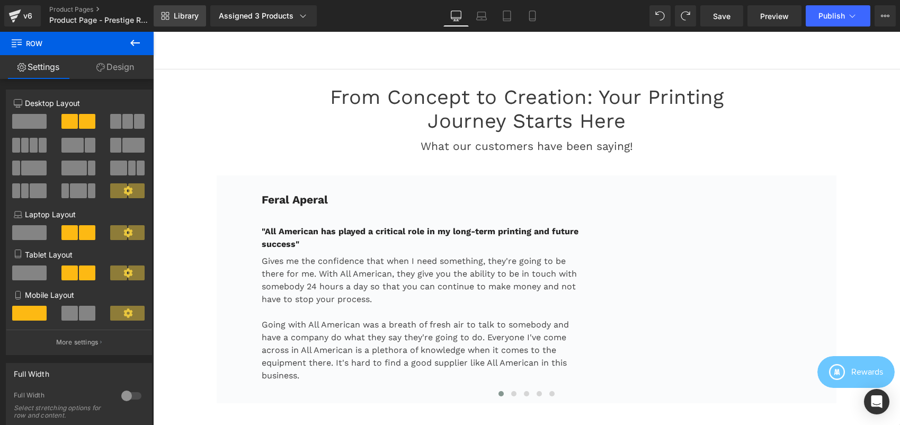
click at [171, 12] on link "Library" at bounding box center [180, 15] width 52 height 21
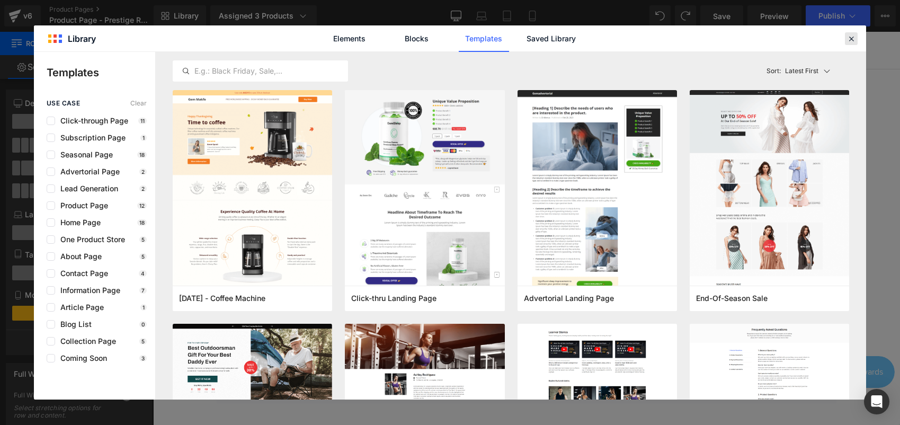
drag, startPoint x: 849, startPoint y: 42, endPoint x: 694, endPoint y: 11, distance: 157.3
click at [849, 42] on icon at bounding box center [851, 39] width 10 height 10
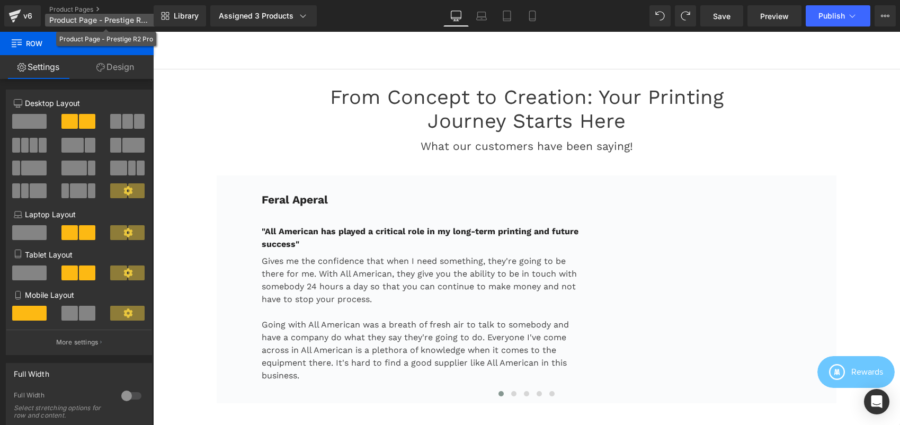
click at [72, 20] on span "Product Page - Prestige R2 Pro" at bounding box center [100, 20] width 102 height 8
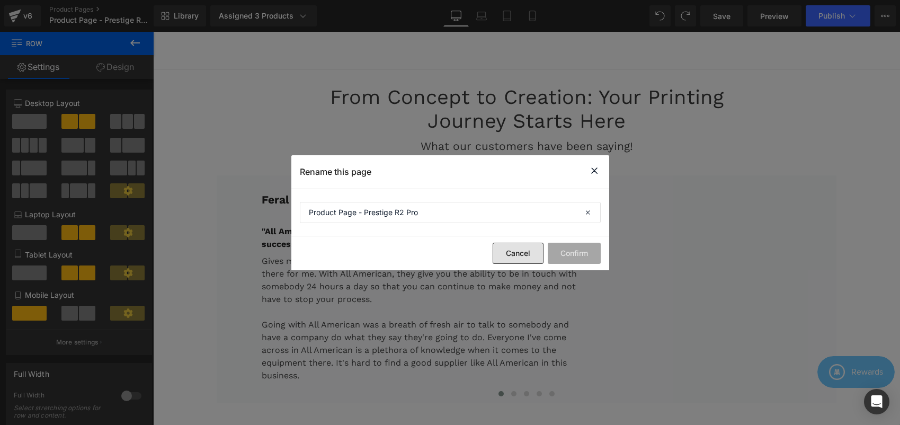
click at [509, 255] on button "Cancel" at bounding box center [518, 253] width 51 height 21
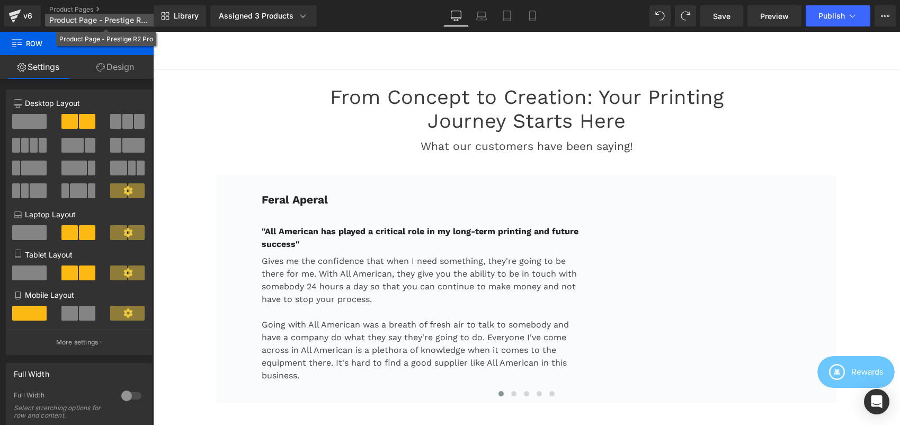
click at [78, 17] on span "Product Page - Prestige R2 Pro" at bounding box center [100, 20] width 102 height 8
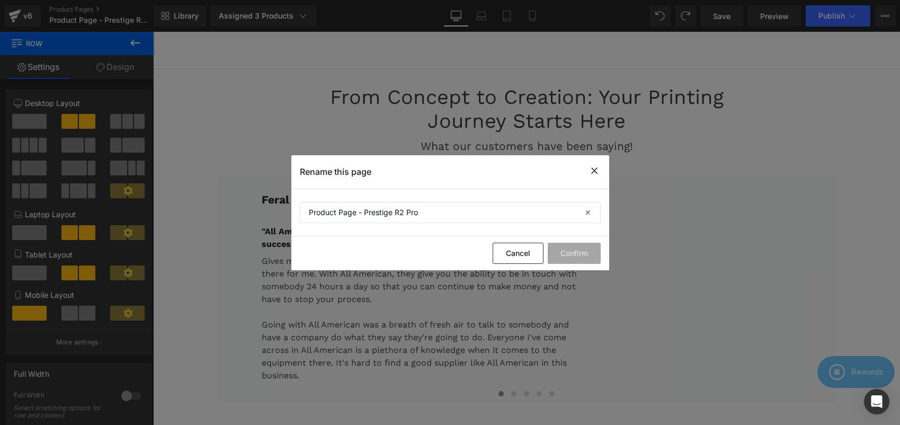
click at [586, 176] on div "Rename this page" at bounding box center [450, 171] width 318 height 33
click at [592, 171] on icon at bounding box center [594, 170] width 13 height 13
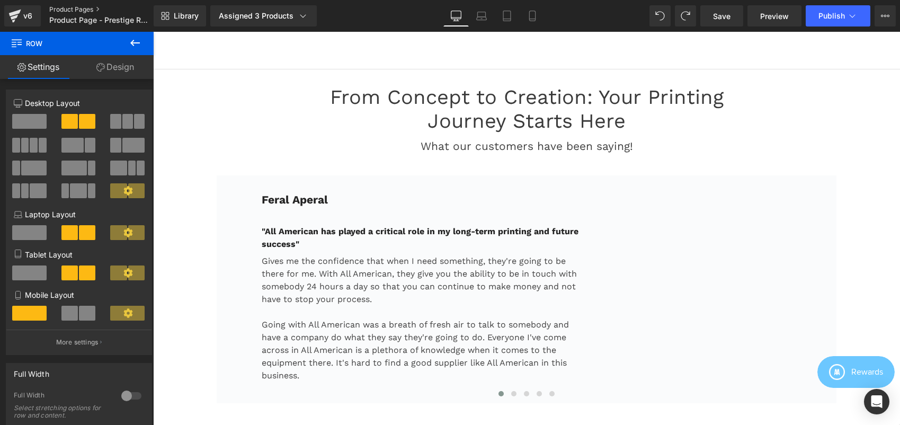
click at [83, 9] on link "Product Pages" at bounding box center [110, 9] width 122 height 8
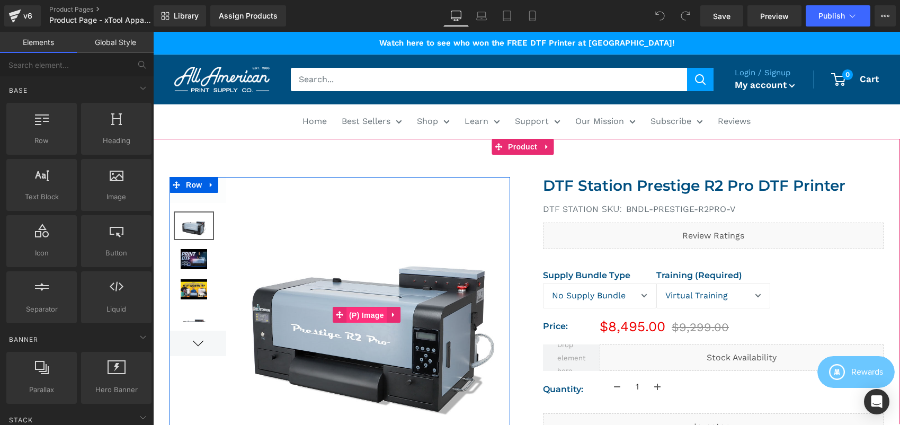
click at [362, 311] on span "(P) Image" at bounding box center [366, 315] width 40 height 16
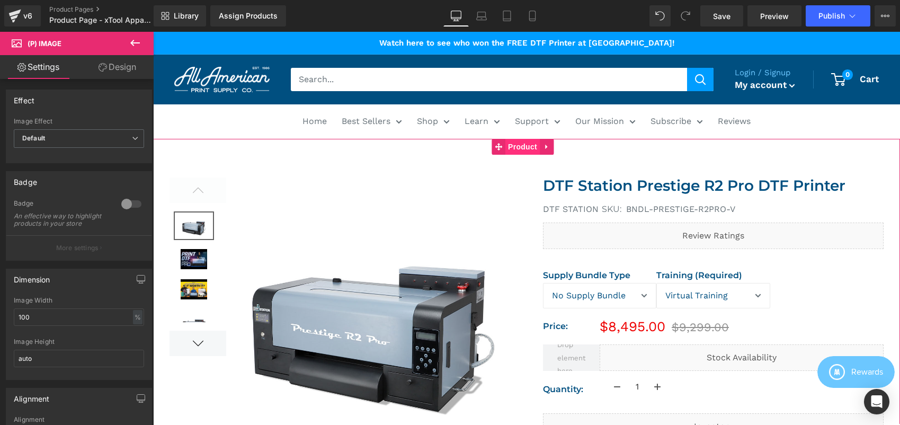
click at [513, 147] on span "Product" at bounding box center [522, 147] width 34 height 16
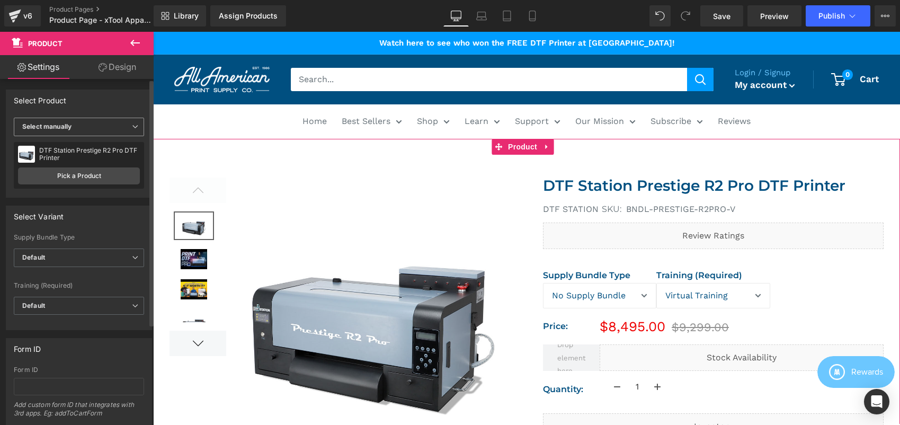
click at [91, 123] on span "Select manually" at bounding box center [79, 127] width 130 height 19
click at [101, 170] on link "Pick a Product" at bounding box center [79, 175] width 122 height 17
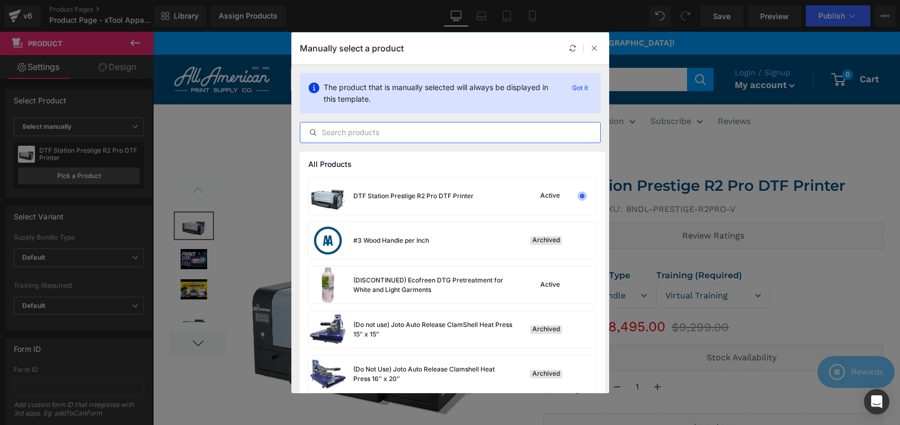
click at [362, 136] on input "text" at bounding box center [450, 132] width 300 height 13
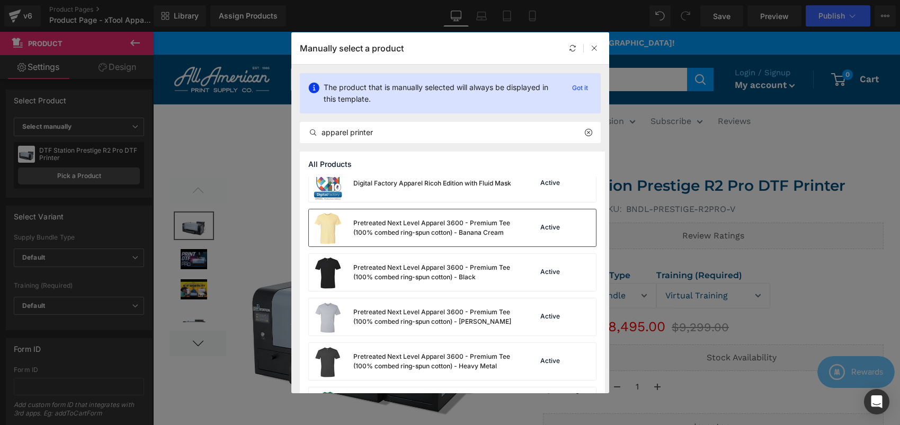
scroll to position [721, 0]
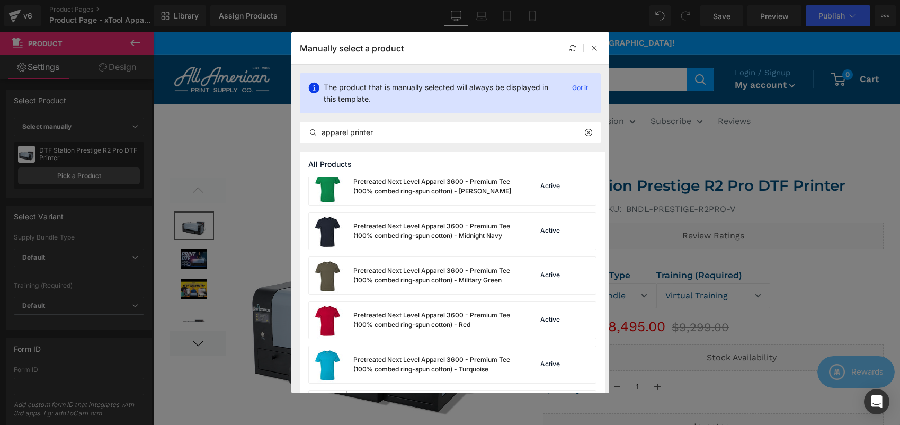
click at [452, 118] on div "The product that is manually selected will always be displayed in this template…" at bounding box center [450, 108] width 318 height 87
click at [450, 123] on div "apparel printer" at bounding box center [450, 132] width 301 height 21
click at [450, 126] on div "apparel printer" at bounding box center [450, 132] width 301 height 21
click at [450, 126] on input "apparel printer" at bounding box center [450, 132] width 300 height 13
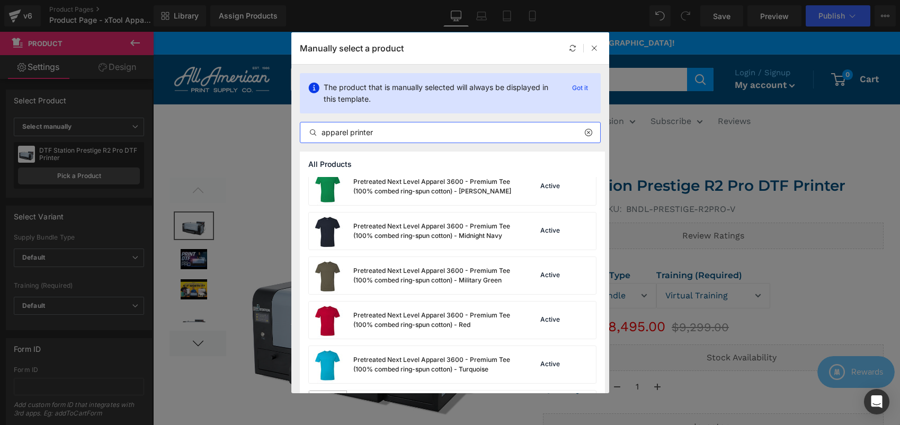
click at [450, 126] on input "apparel printer" at bounding box center [450, 132] width 300 height 13
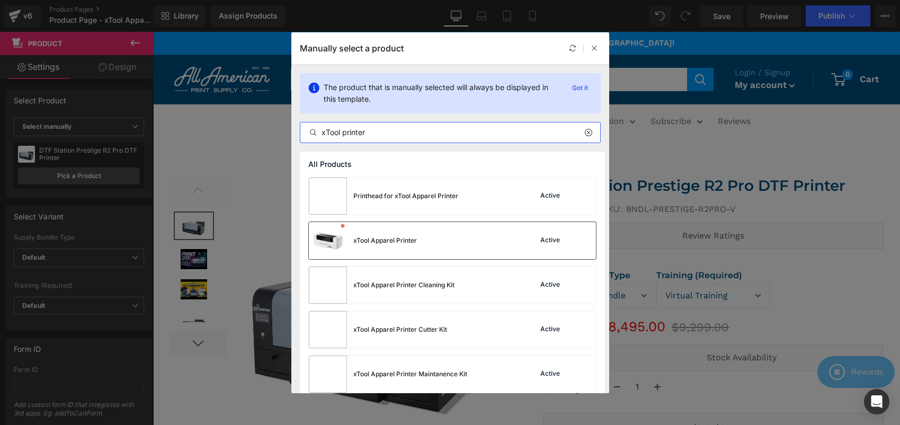
type input "xTool printer"
drag, startPoint x: 368, startPoint y: 238, endPoint x: 373, endPoint y: 244, distance: 7.1
click at [373, 244] on div "xTool Apparel Printer" at bounding box center [385, 241] width 64 height 10
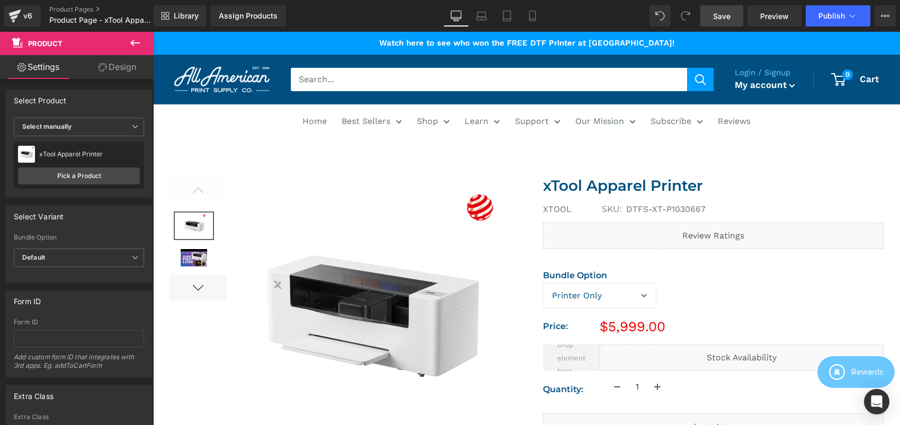
click at [724, 12] on span "Save" at bounding box center [721, 16] width 17 height 11
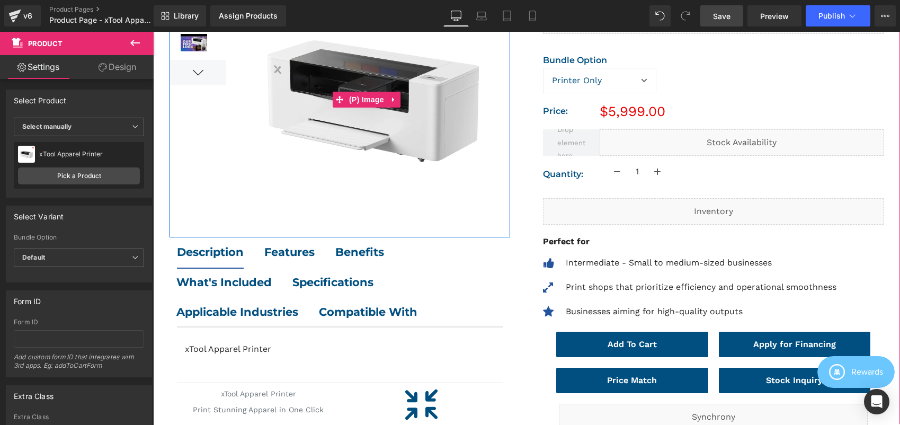
scroll to position [217, 0]
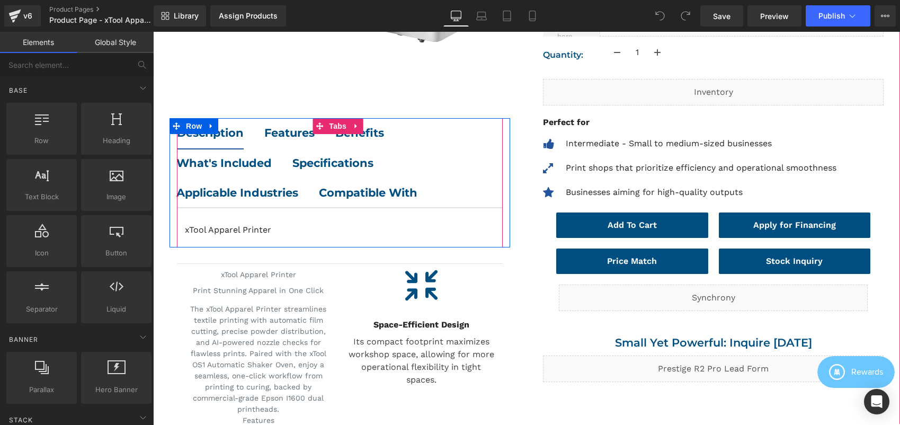
scroll to position [334, 0]
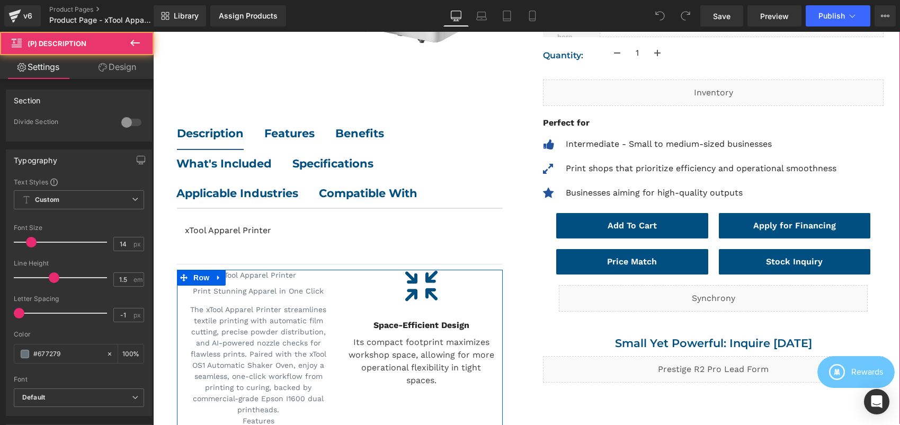
click at [273, 276] on h1 "xTool Apparel Printer" at bounding box center [258, 275] width 147 height 11
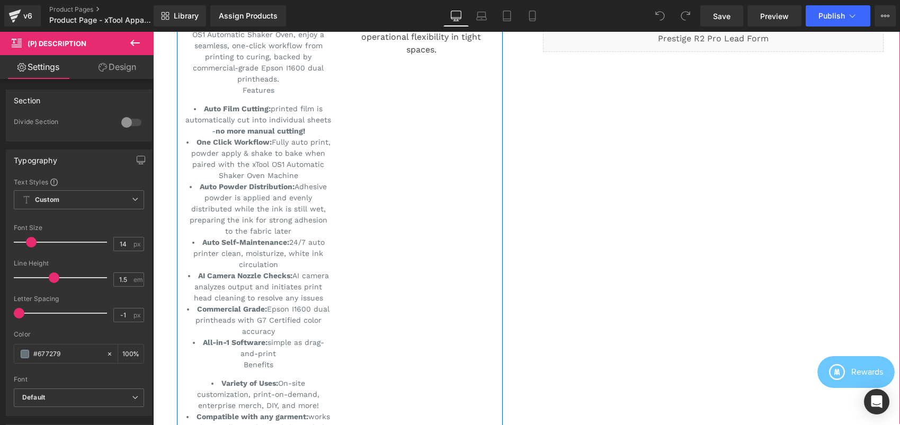
scroll to position [921, 0]
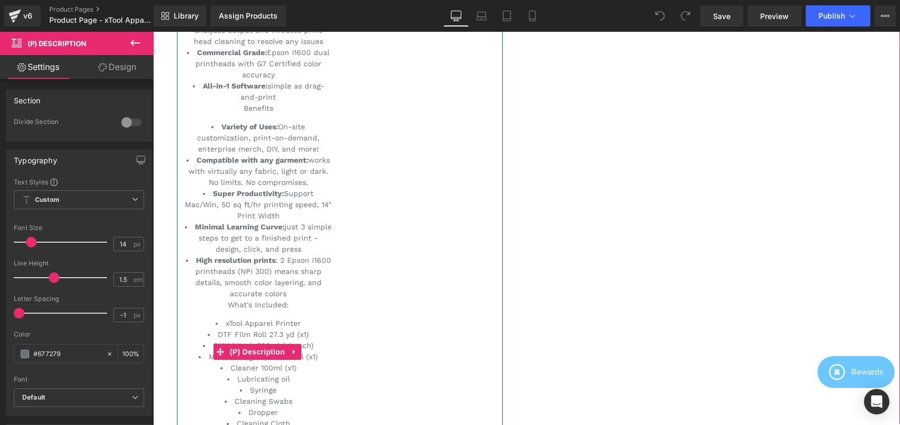
click at [293, 350] on icon at bounding box center [294, 351] width 7 height 8
click at [299, 349] on icon at bounding box center [301, 351] width 7 height 7
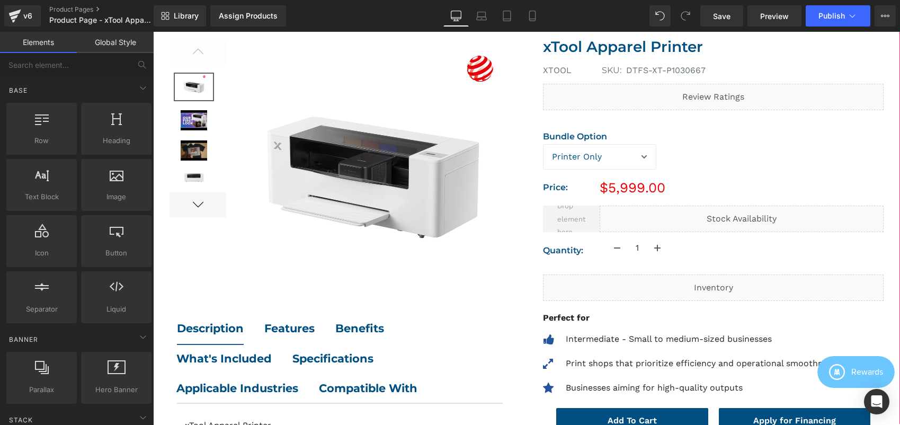
scroll to position [129, 0]
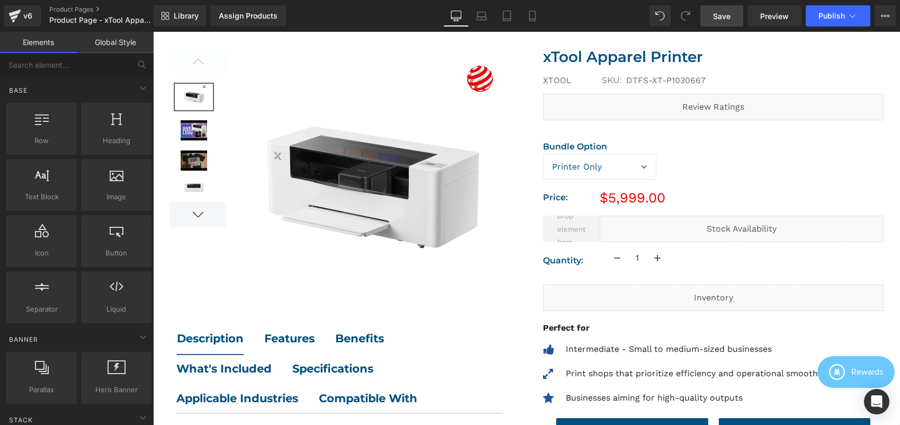
click at [734, 17] on link "Save" at bounding box center [721, 15] width 43 height 21
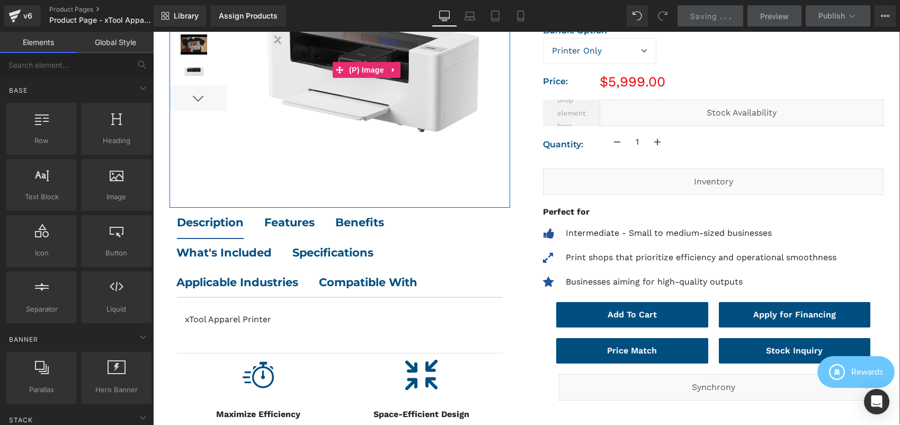
scroll to position [292, 0]
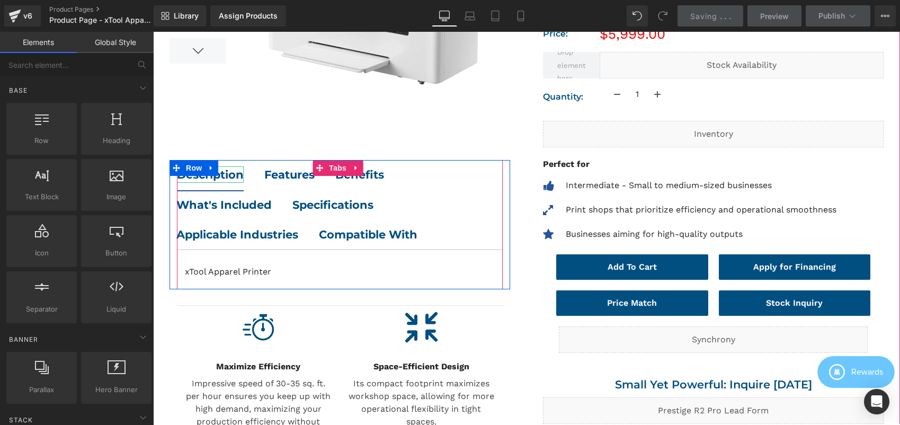
click at [231, 169] on strong "Description" at bounding box center [210, 174] width 67 height 13
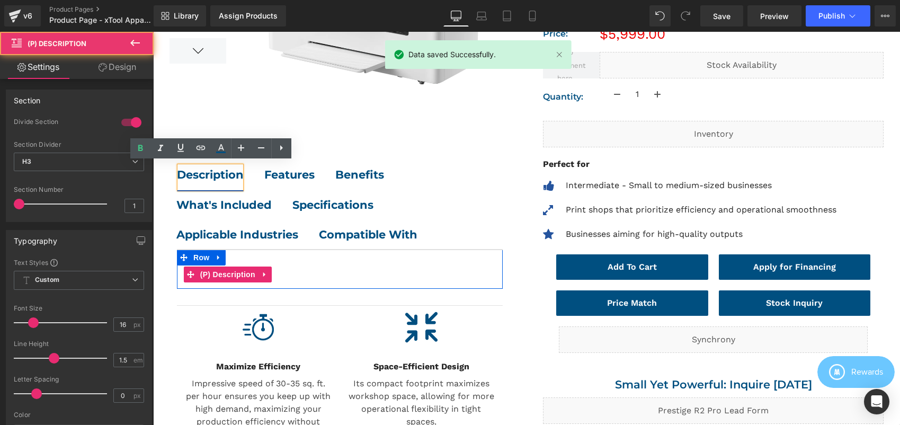
click at [293, 272] on div "xTool Apparel Printer" at bounding box center [340, 274] width 310 height 18
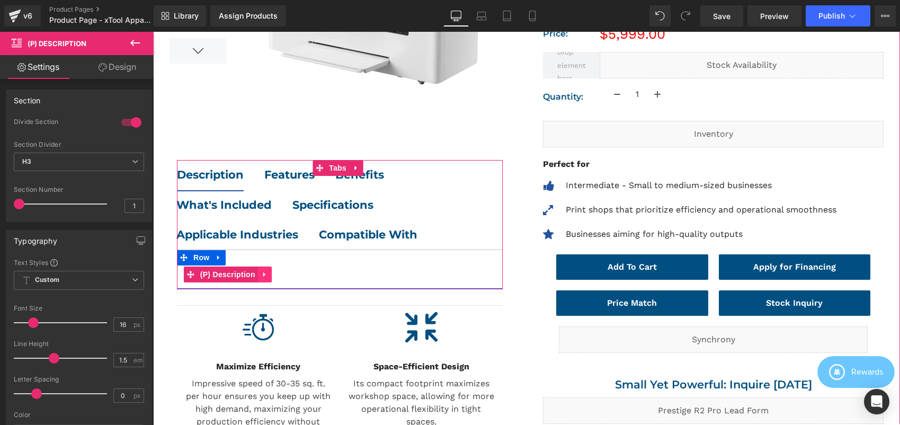
click at [261, 271] on icon at bounding box center [264, 275] width 7 height 8
click at [290, 269] on link at bounding box center [286, 274] width 14 height 16
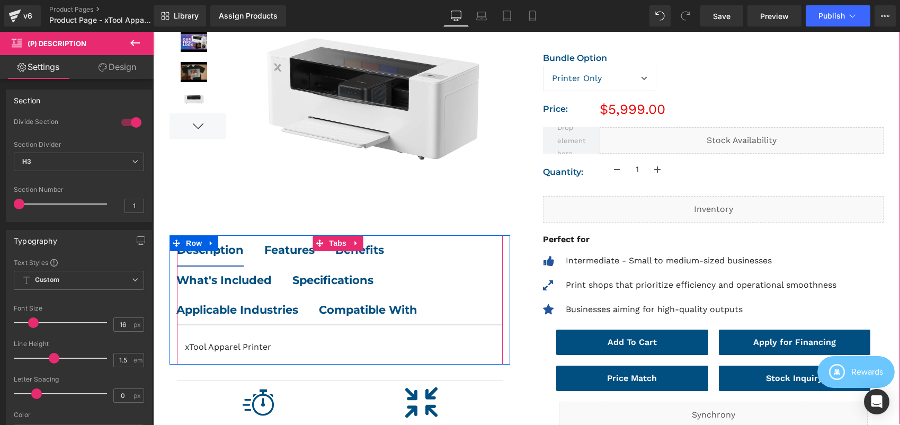
scroll to position [210, 0]
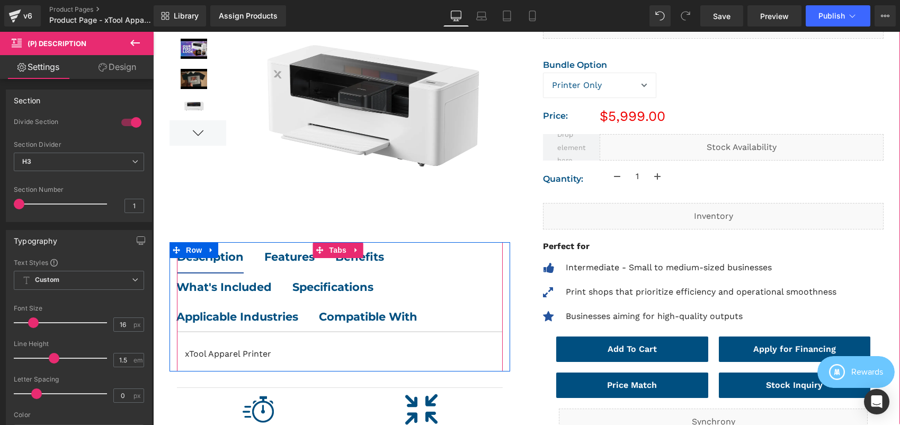
click at [286, 260] on div "Features Text Block" at bounding box center [289, 256] width 50 height 17
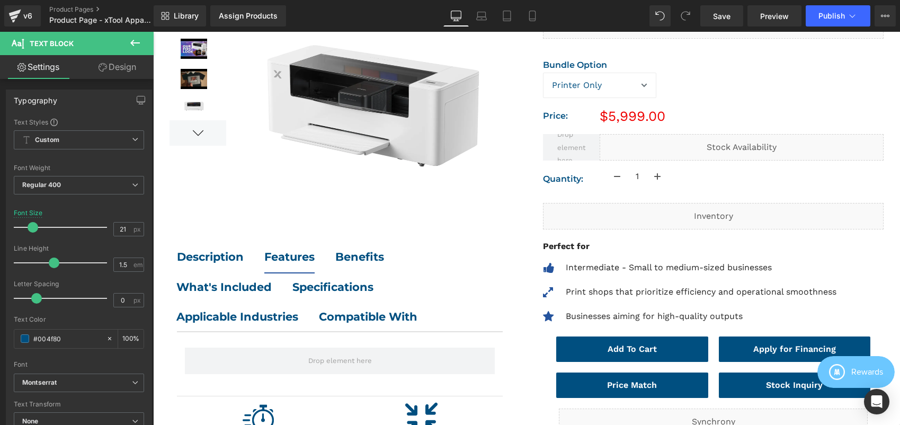
click at [132, 45] on icon at bounding box center [135, 43] width 13 height 13
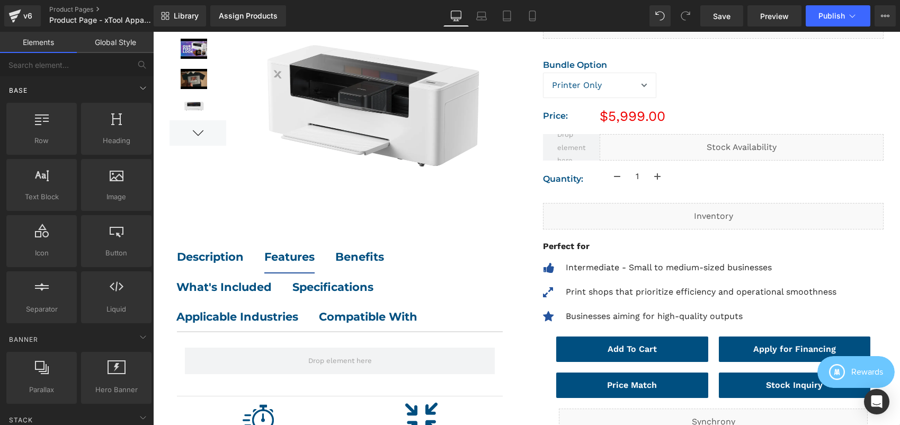
click at [104, 83] on div "Base" at bounding box center [78, 89] width 149 height 21
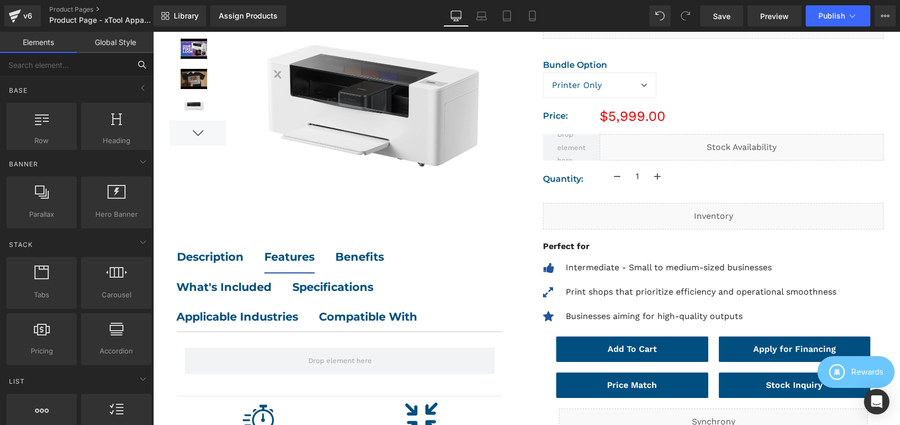
click at [101, 58] on input "text" at bounding box center [65, 64] width 130 height 23
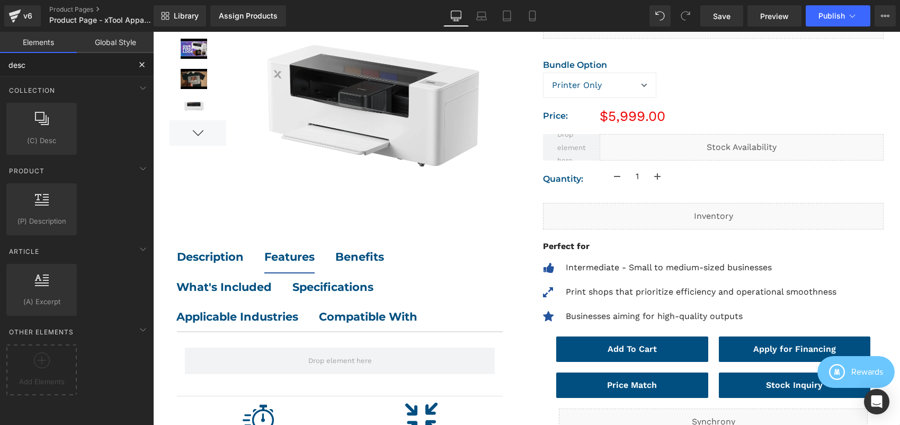
type input "descr"
click at [28, 119] on div at bounding box center [42, 123] width 64 height 24
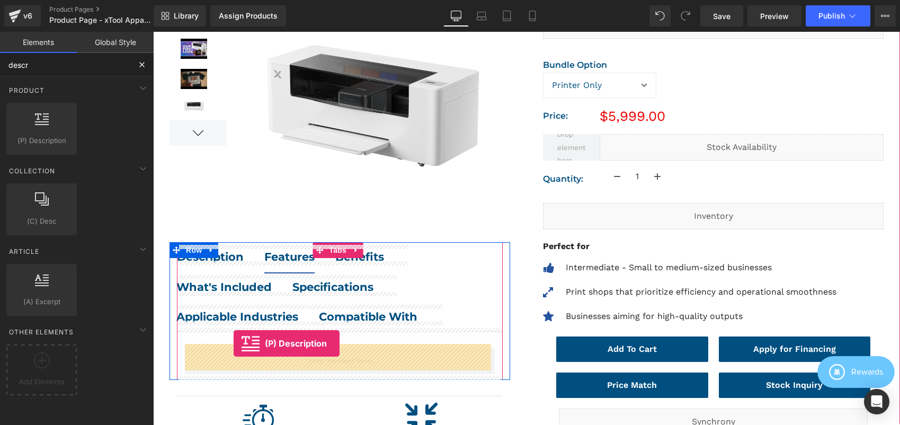
drag, startPoint x: 181, startPoint y: 150, endPoint x: 234, endPoint y: 343, distance: 200.0
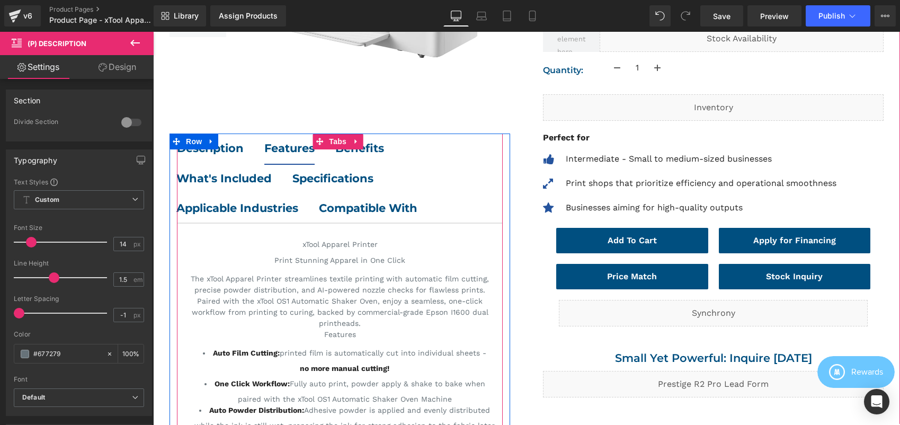
scroll to position [352, 0]
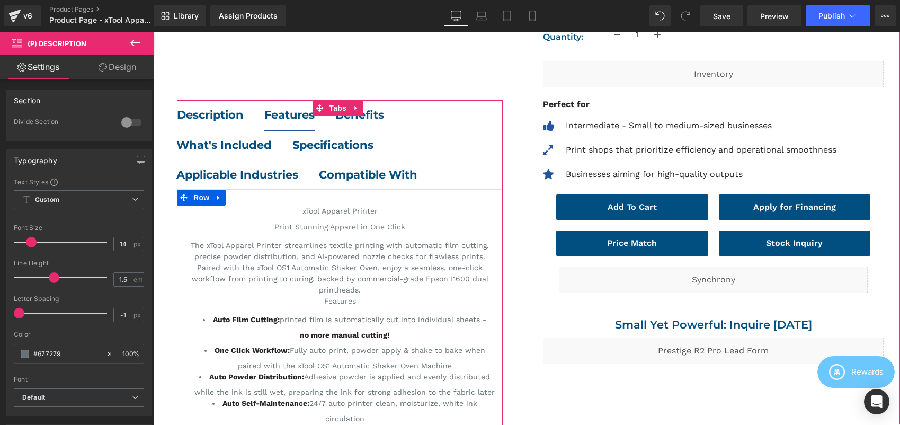
click at [314, 263] on p "The xTool Apparel Printer streamlines textile printing with automatic film cutt…" at bounding box center [340, 268] width 310 height 56
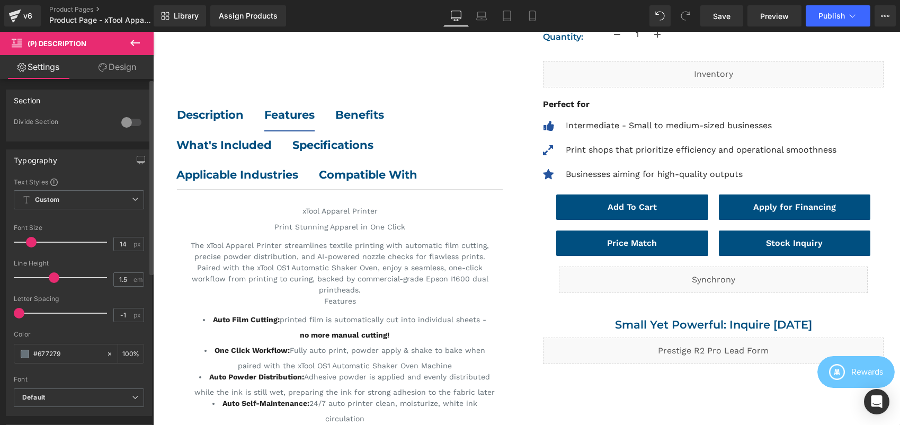
click at [125, 126] on div at bounding box center [131, 122] width 25 height 17
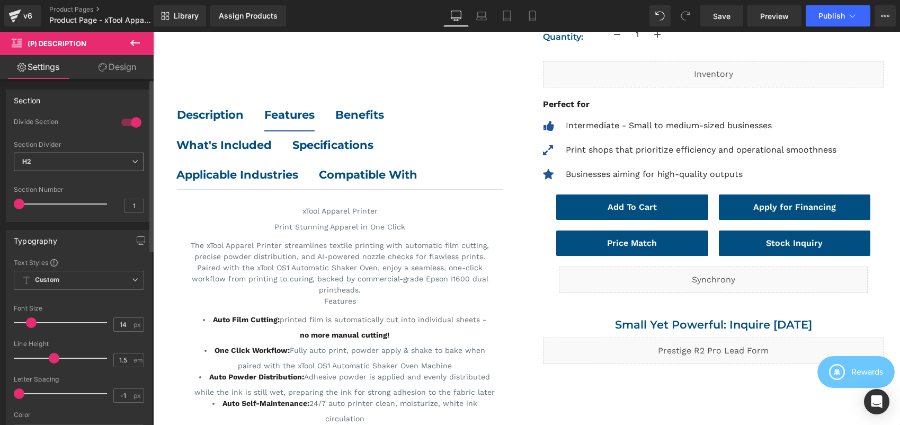
click at [103, 158] on span "H2" at bounding box center [79, 162] width 130 height 19
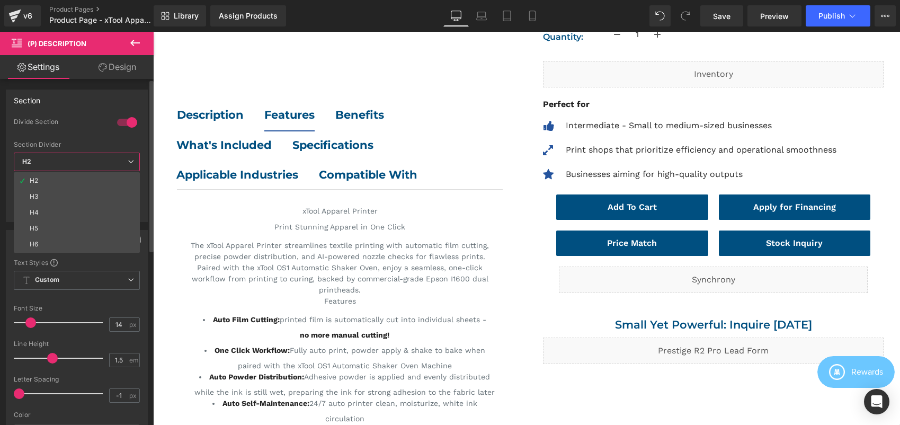
click at [76, 192] on li "H3" at bounding box center [77, 197] width 126 height 16
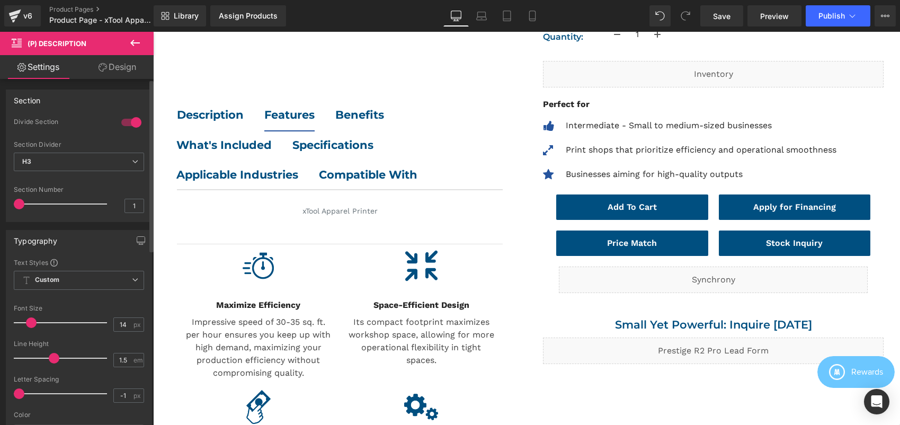
drag, startPoint x: 23, startPoint y: 204, endPoint x: 29, endPoint y: 204, distance: 5.8
click at [29, 204] on div at bounding box center [63, 203] width 88 height 21
click at [131, 203] on input "1" at bounding box center [134, 205] width 19 height 13
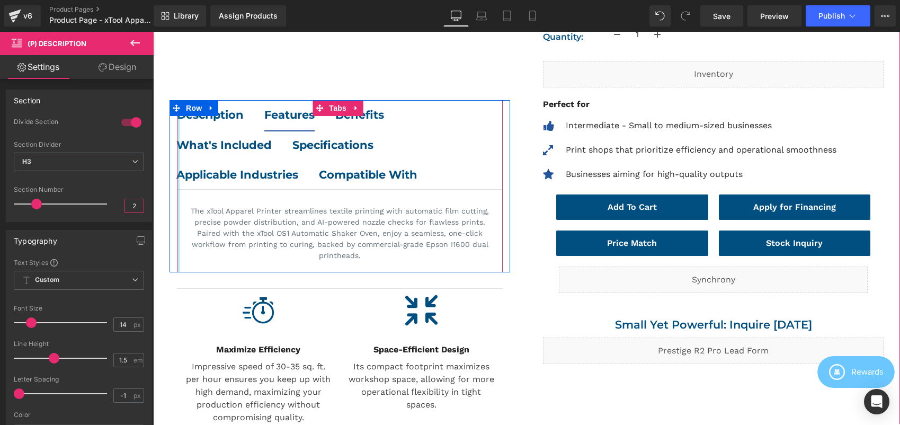
type input "2"
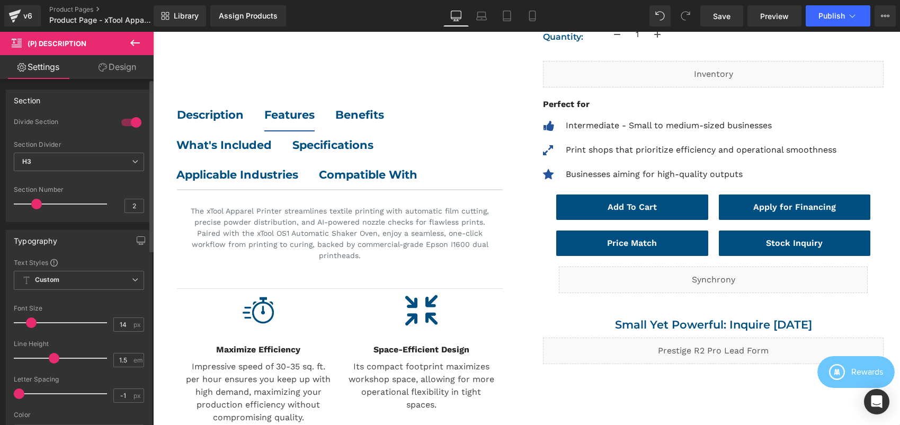
click at [124, 238] on div "Typography" at bounding box center [78, 240] width 145 height 20
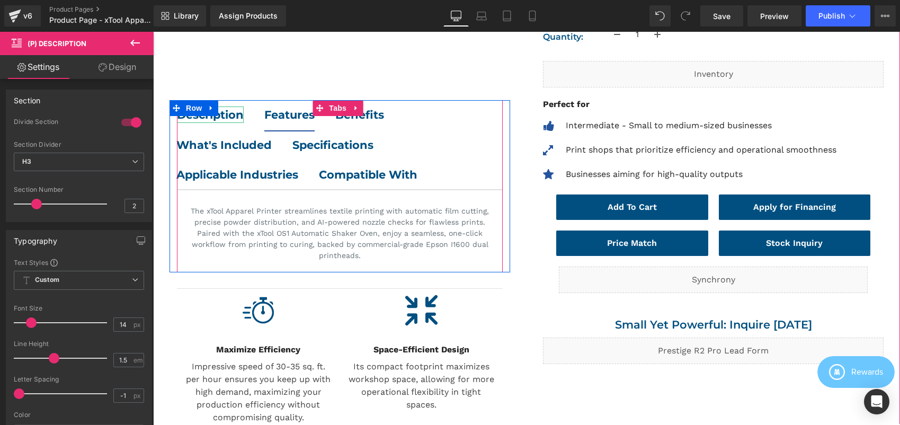
click at [210, 111] on div "Description Text Block Features Text Block Benefits Text Block What's Included …" at bounding box center [340, 186] width 341 height 172
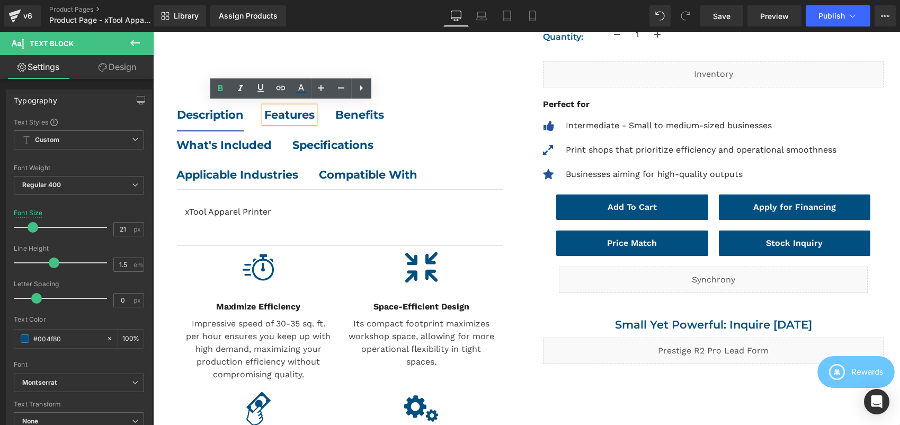
click at [300, 113] on div "Features" at bounding box center [289, 114] width 50 height 17
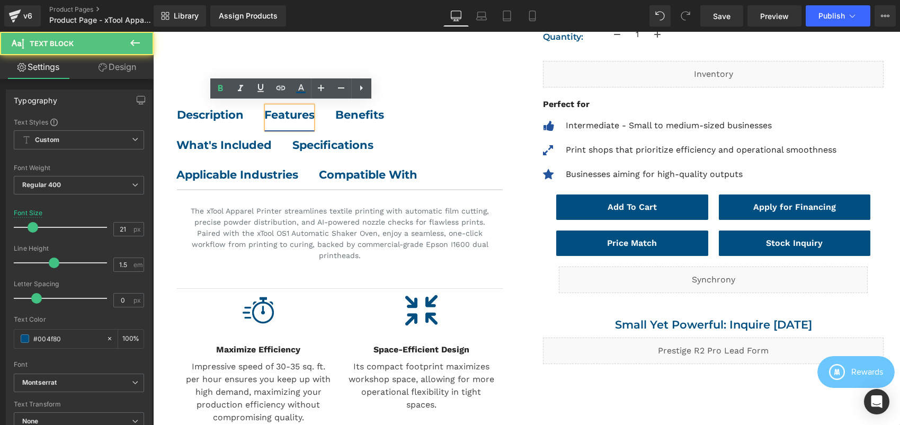
click at [300, 113] on div "Features" at bounding box center [289, 114] width 50 height 17
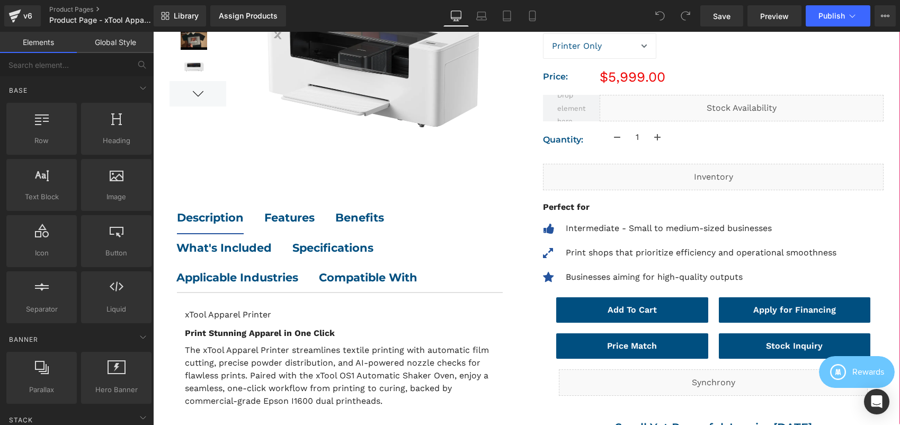
scroll to position [263, 0]
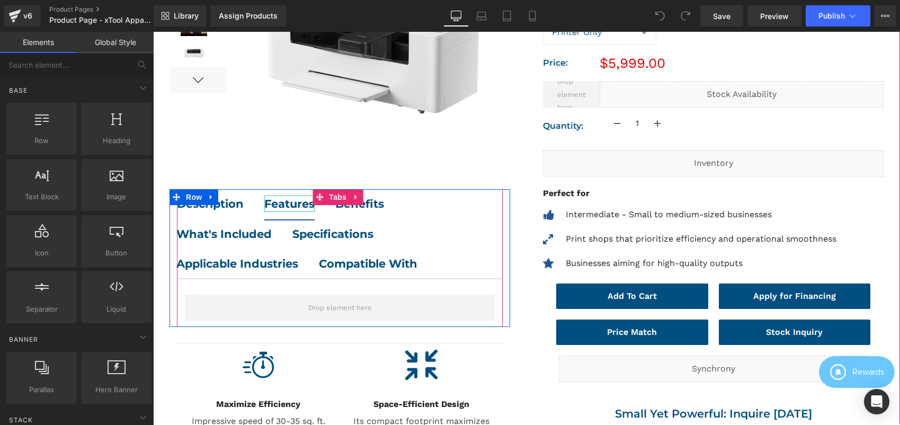
click at [289, 198] on b "Features" at bounding box center [289, 203] width 50 height 13
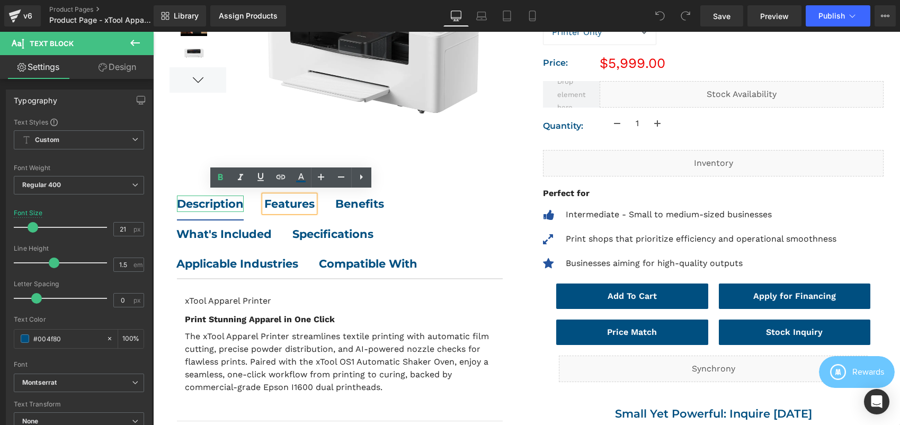
click at [211, 199] on strong "Description" at bounding box center [210, 203] width 67 height 13
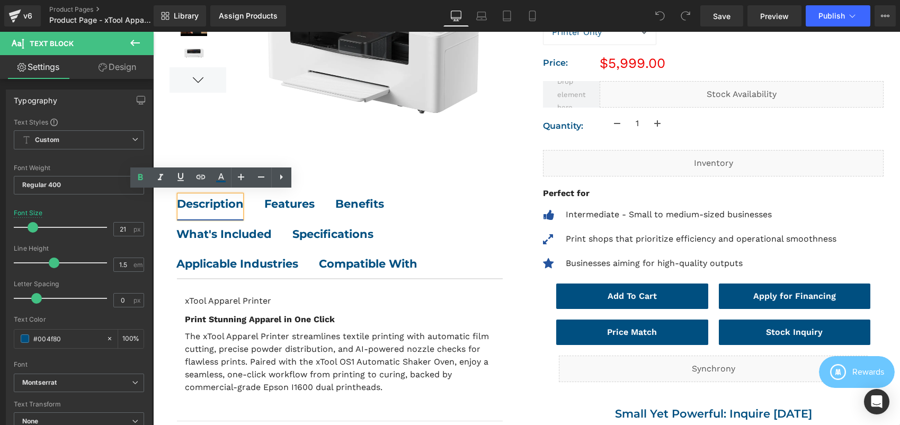
click at [239, 205] on div "Description" at bounding box center [210, 203] width 67 height 17
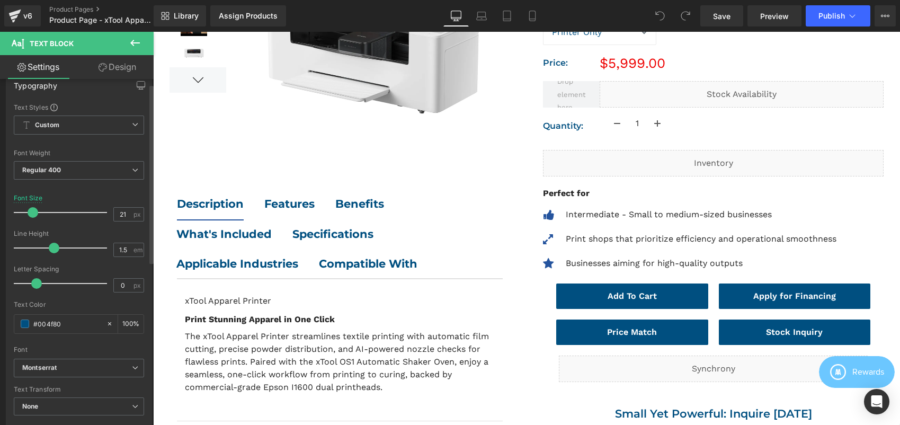
scroll to position [77, 0]
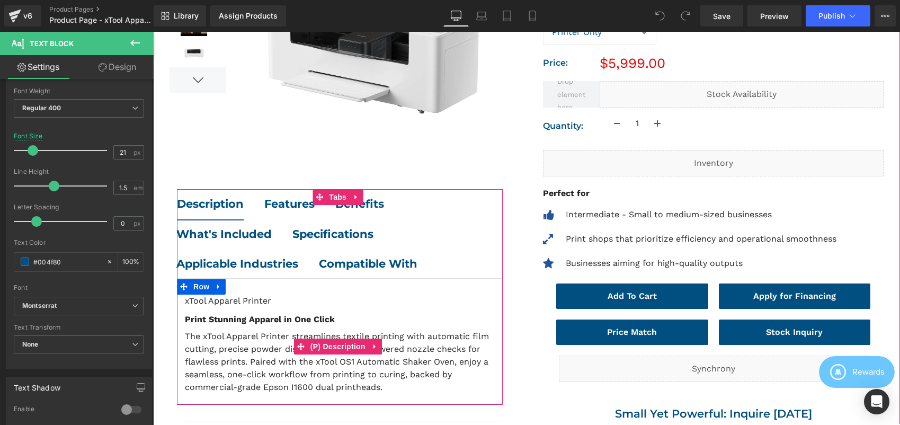
click at [267, 298] on h1 "xTool Apparel Printer" at bounding box center [340, 301] width 310 height 13
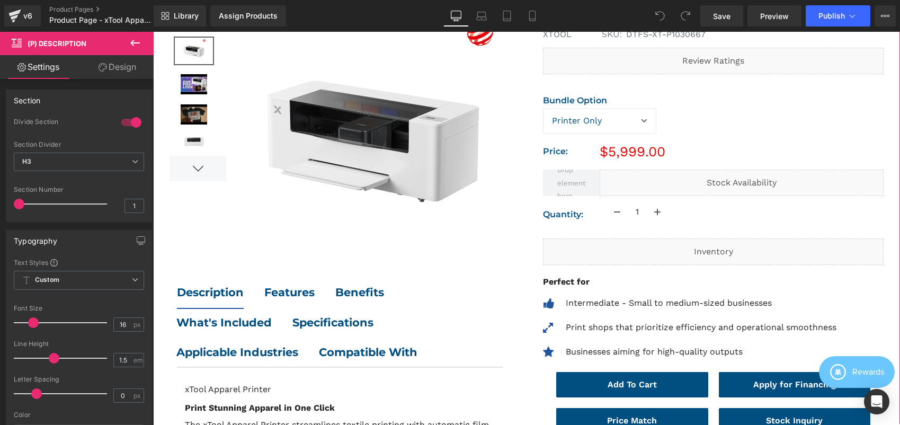
scroll to position [175, 0]
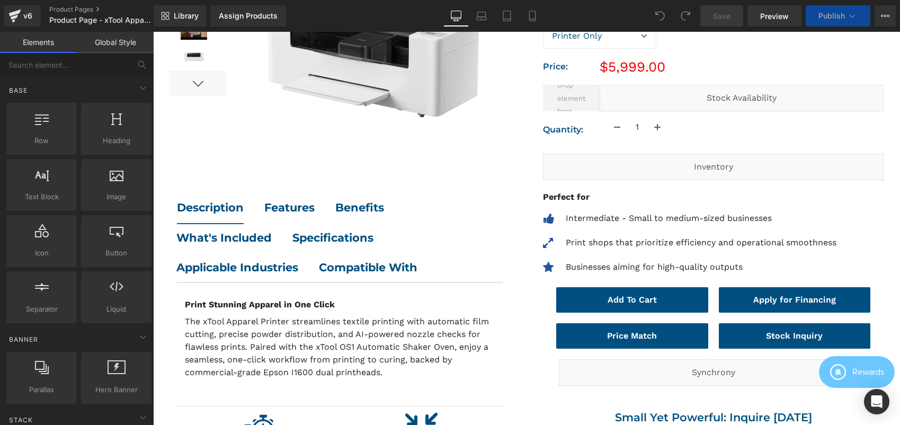
scroll to position [261, 0]
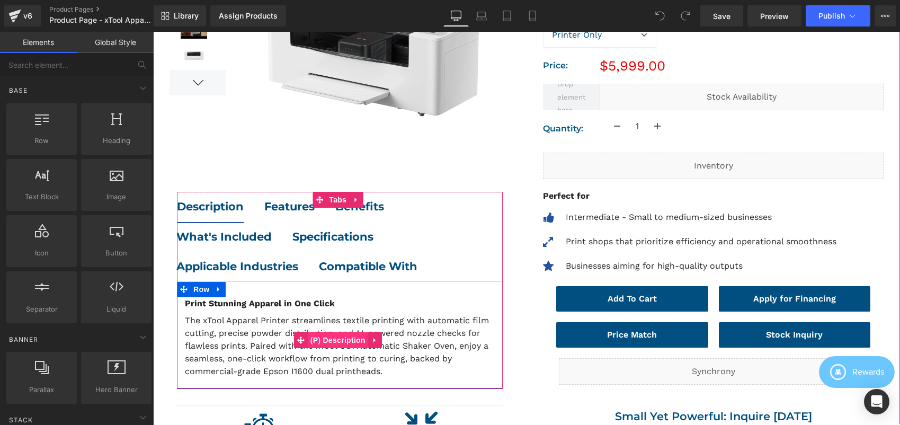
click at [342, 332] on span "(P) Description" at bounding box center [338, 340] width 60 height 16
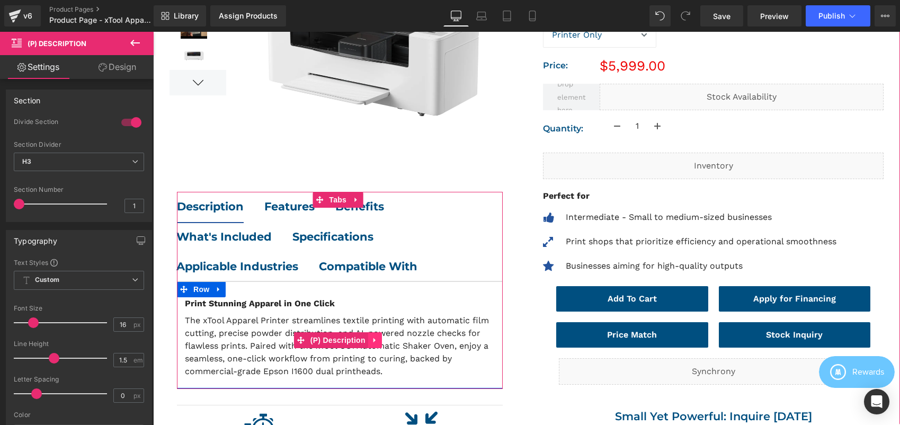
click at [375, 336] on icon at bounding box center [374, 340] width 7 height 8
click at [370, 336] on icon at bounding box center [367, 340] width 7 height 8
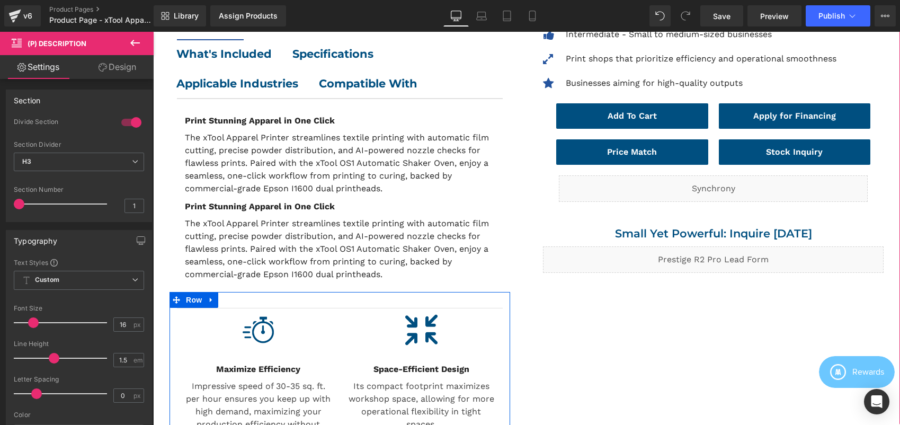
scroll to position [432, 0]
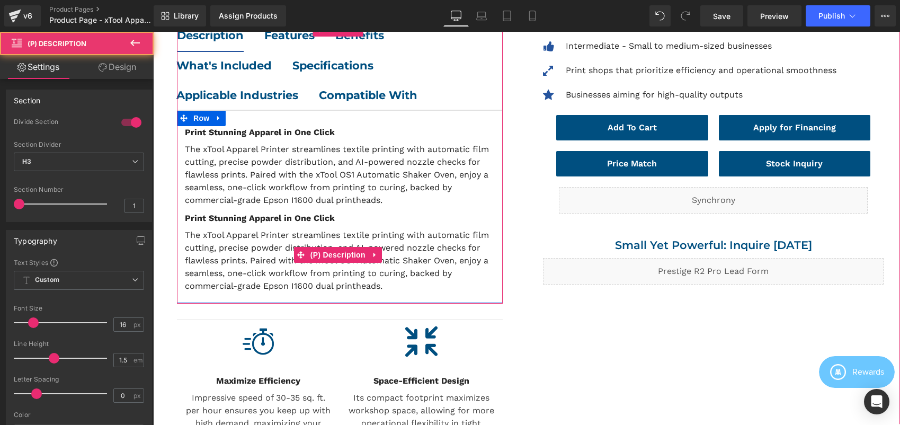
click at [329, 247] on div "Print Stunning Apparel in One Click (P) Description" at bounding box center [340, 255] width 310 height 86
drag, startPoint x: 324, startPoint y: 230, endPoint x: 351, endPoint y: 233, distance: 27.1
click at [351, 233] on p "The xTool Apparel Printer streamlines textile printing with automatic film cutt…" at bounding box center [340, 261] width 310 height 64
click at [376, 252] on icon at bounding box center [374, 255] width 7 height 8
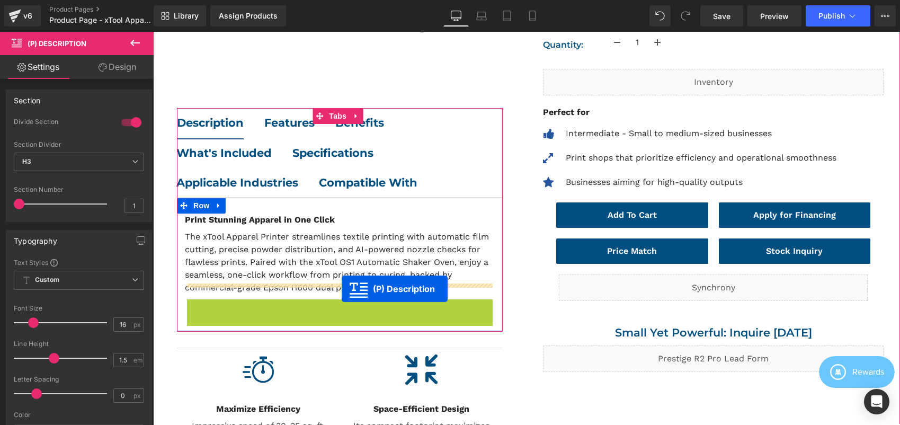
scroll to position [332, 0]
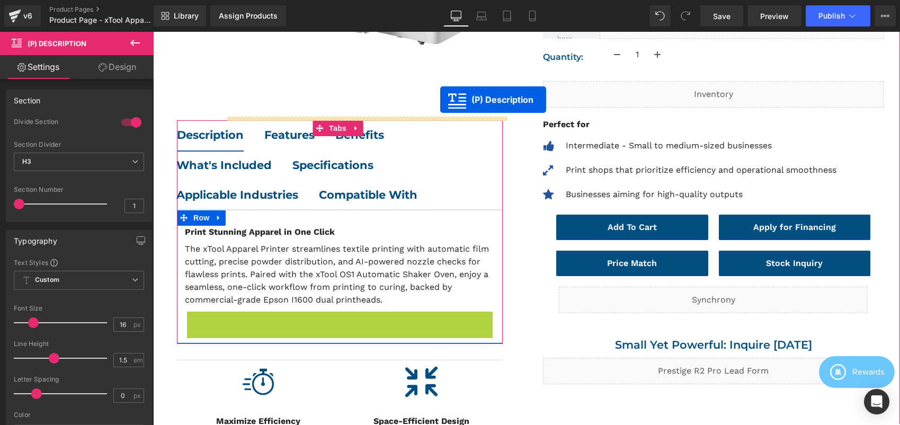
drag, startPoint x: 282, startPoint y: 251, endPoint x: 440, endPoint y: 100, distance: 218.4
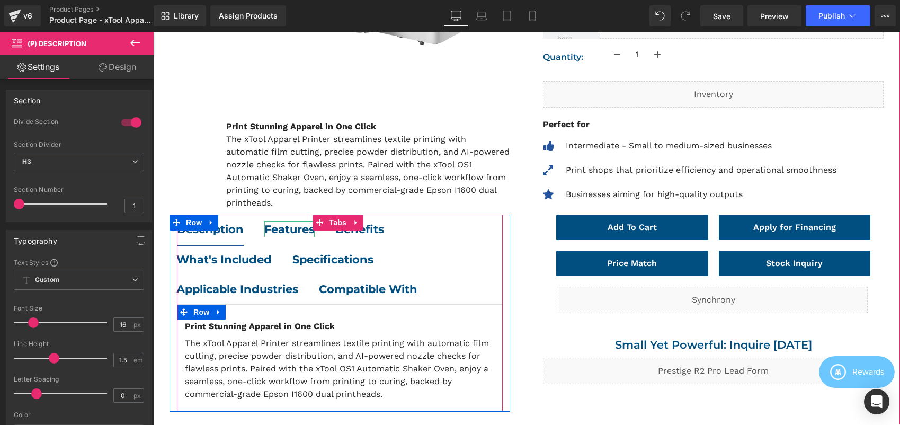
click at [282, 225] on b "Features" at bounding box center [289, 228] width 50 height 13
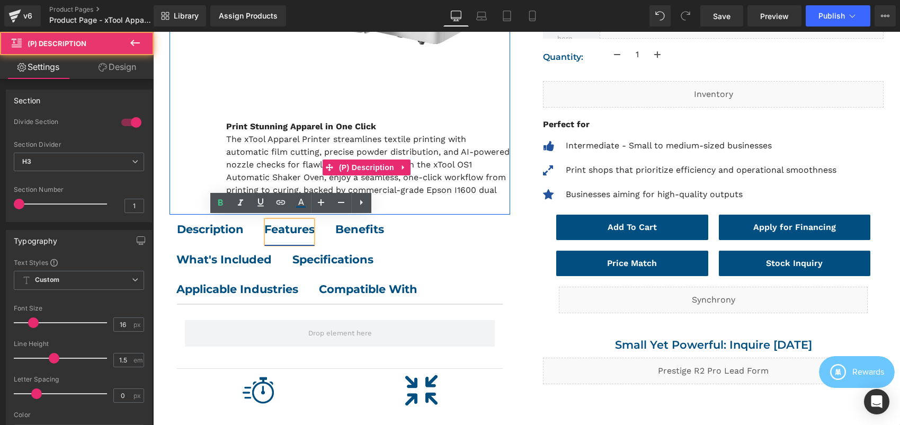
click at [253, 122] on strong "Print Stunning Apparel in One Click" at bounding box center [301, 126] width 150 height 10
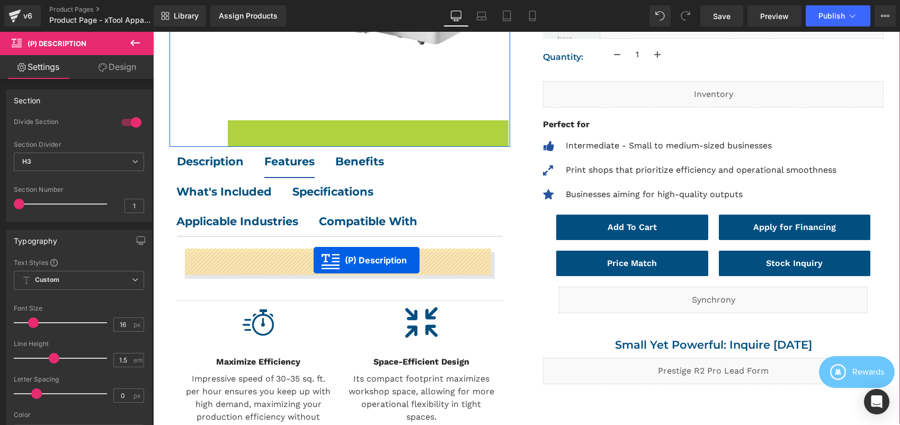
drag, startPoint x: 327, startPoint y: 160, endPoint x: 314, endPoint y: 260, distance: 101.0
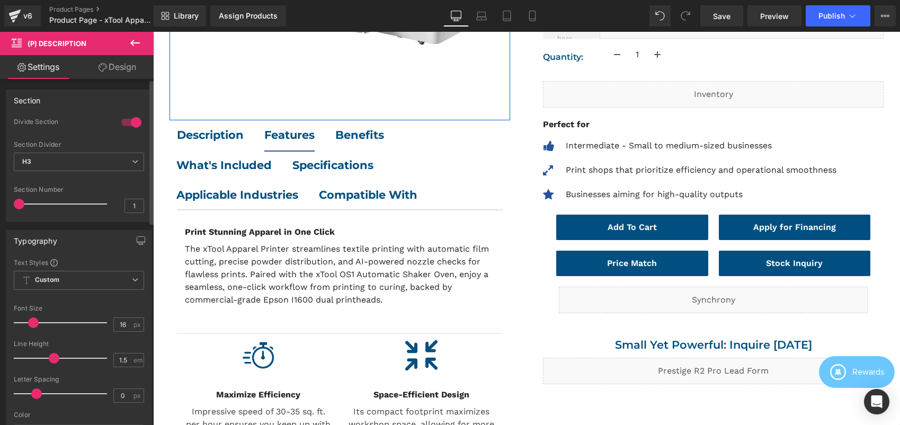
drag, startPoint x: 21, startPoint y: 203, endPoint x: 28, endPoint y: 204, distance: 7.0
click at [28, 204] on div at bounding box center [63, 203] width 88 height 21
drag, startPoint x: 130, startPoint y: 203, endPoint x: 145, endPoint y: 204, distance: 14.9
click at [145, 204] on div "1 Divide Section H2 H3 H4 H5 H6 Section Divider H3 H2 H3 H4 H5 H6 1 Section Num…" at bounding box center [78, 170] width 145 height 104
type input "2"
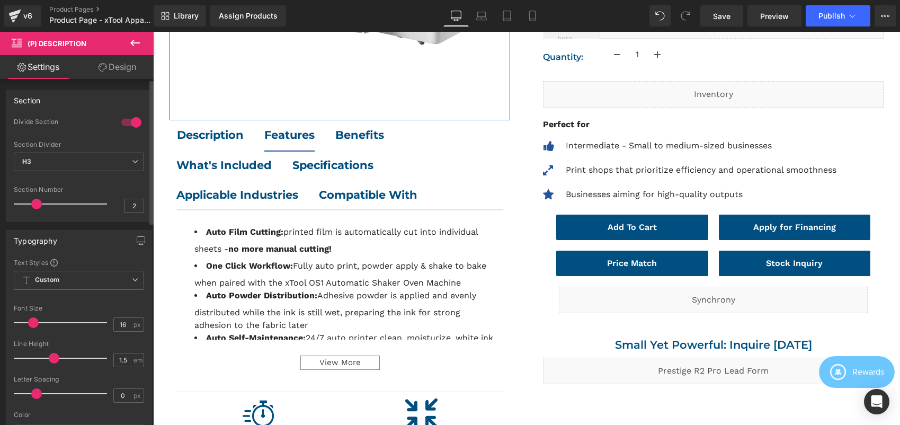
click at [133, 186] on div "Section Number" at bounding box center [79, 189] width 130 height 7
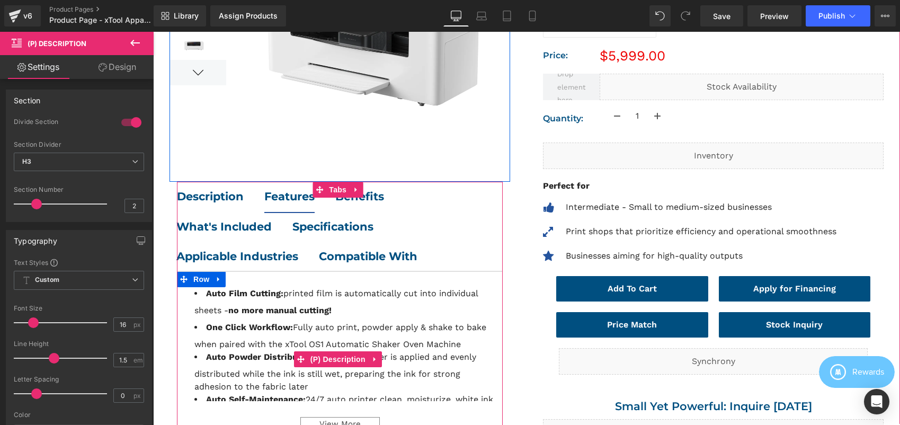
scroll to position [230, 0]
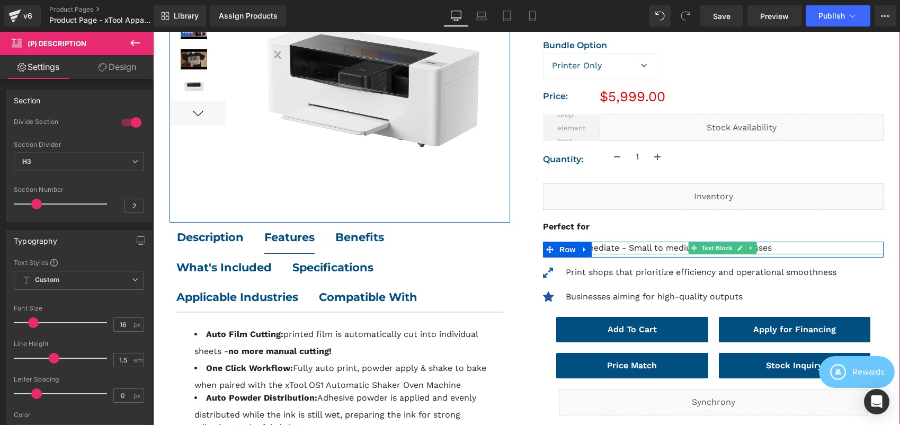
click at [620, 250] on p "Intermediate - Small to medium-sized businesses" at bounding box center [725, 248] width 318 height 13
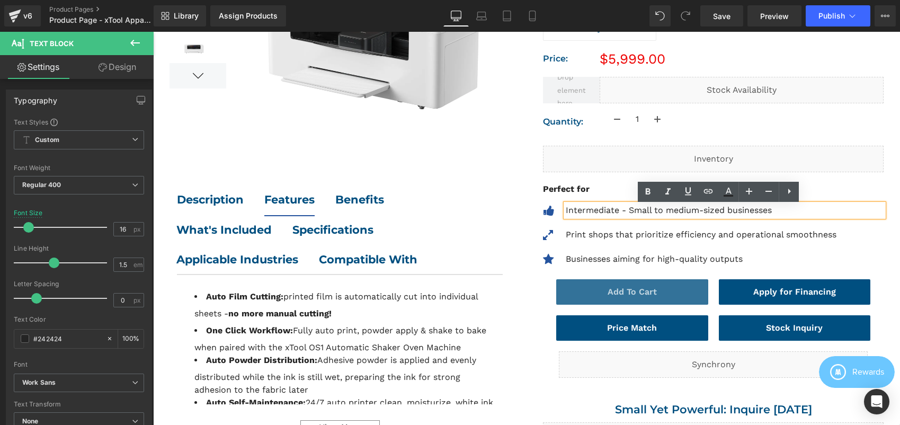
scroll to position [354, 0]
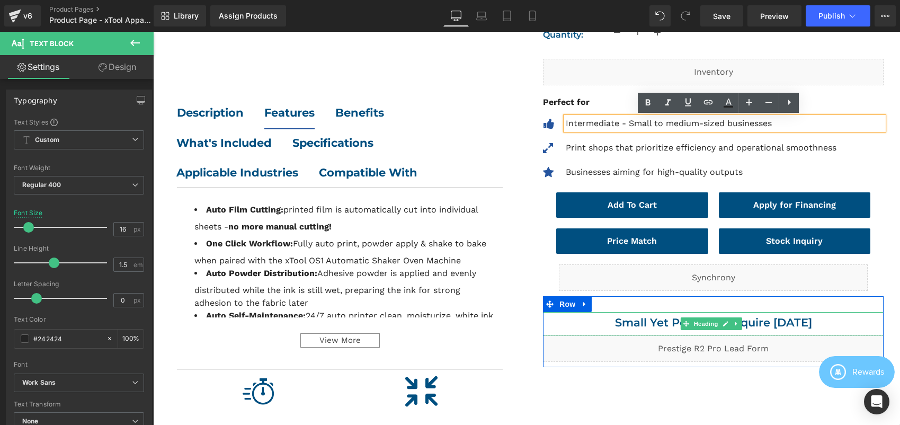
click at [614, 328] on h2 "Small Yet Powerful: Inquire [DATE]" at bounding box center [713, 322] width 341 height 21
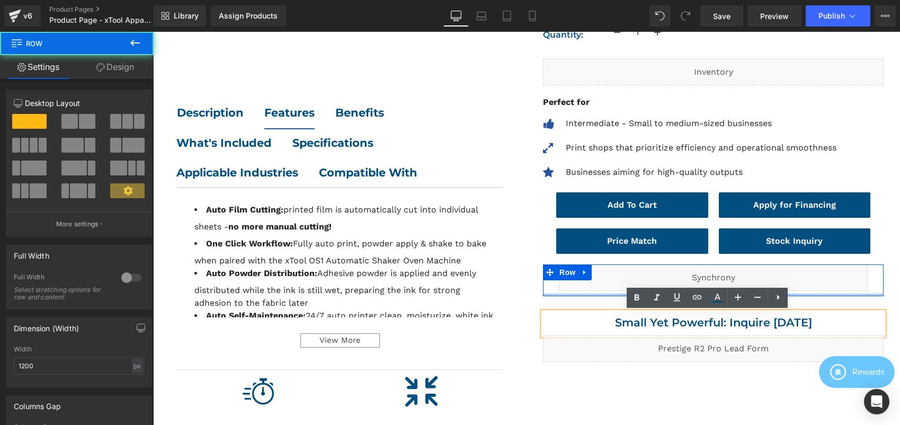
click at [820, 295] on div at bounding box center [713, 294] width 341 height 3
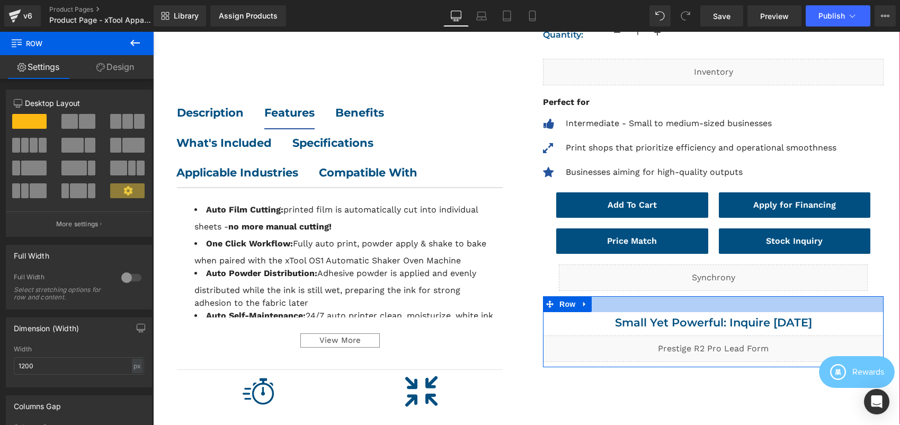
click at [799, 326] on h2 "Small Yet Powerful: Inquire [DATE]" at bounding box center [713, 322] width 341 height 21
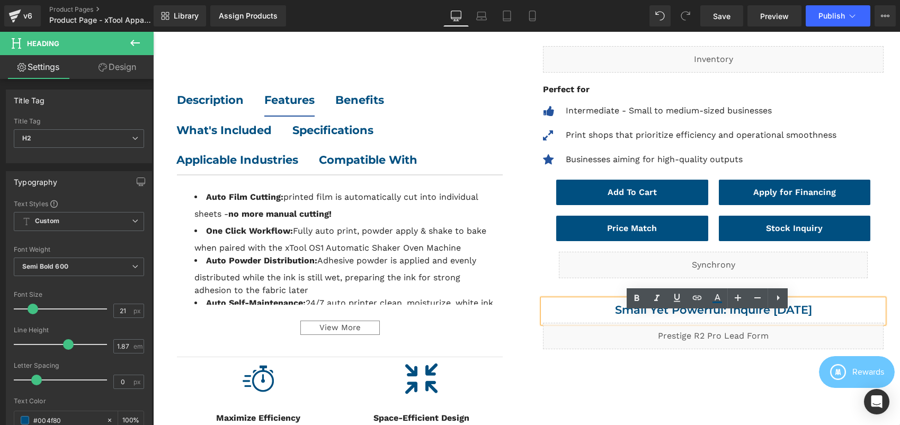
scroll to position [478, 0]
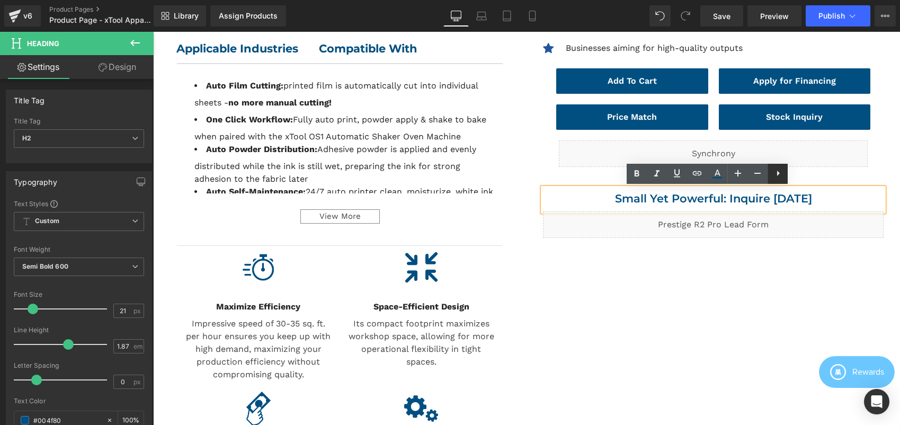
click at [775, 173] on icon at bounding box center [778, 173] width 13 height 13
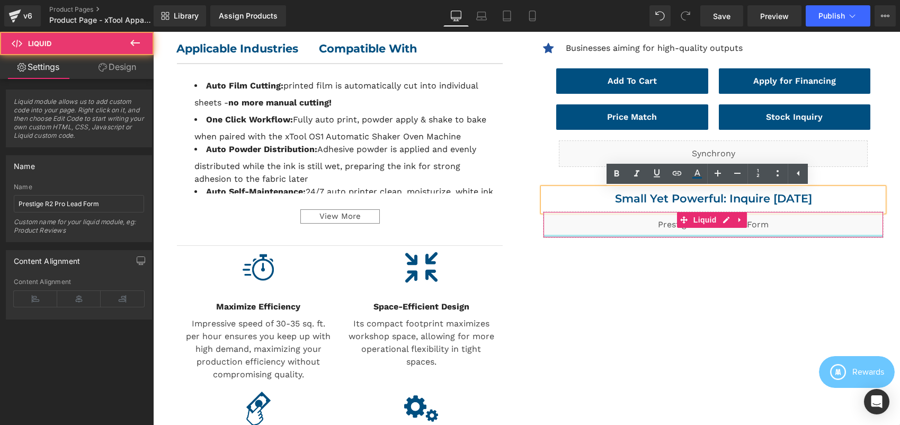
click at [655, 236] on div at bounding box center [713, 236] width 340 height 3
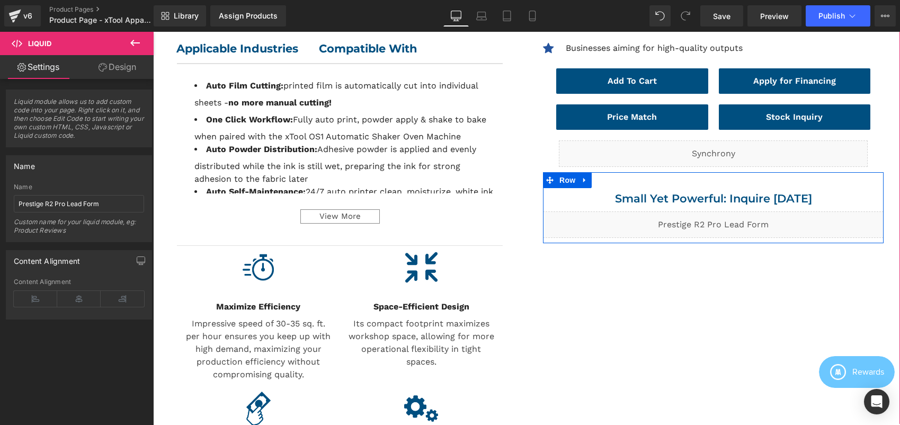
click at [717, 217] on div "Liquid" at bounding box center [713, 224] width 341 height 26
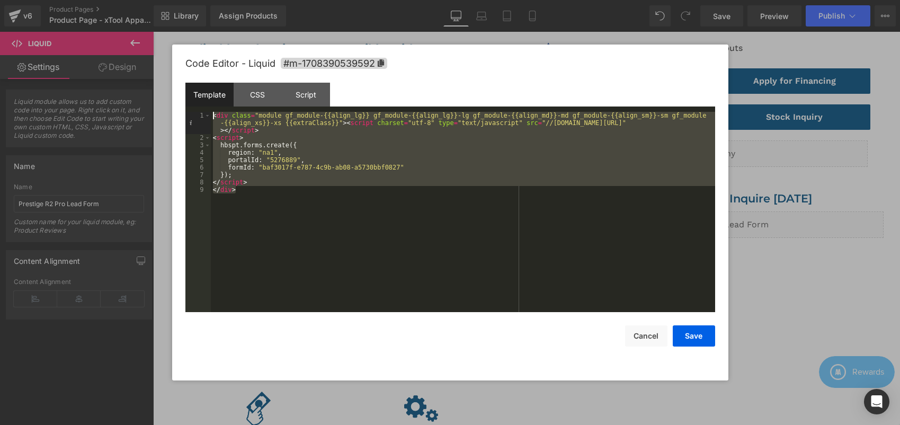
drag, startPoint x: 380, startPoint y: 220, endPoint x: 200, endPoint y: 108, distance: 212.7
click at [200, 108] on div "Template CSS Script Data 1 2 3 4 5 6 7 8 9 < div class = "module gf_module-{{al…" at bounding box center [450, 197] width 530 height 229
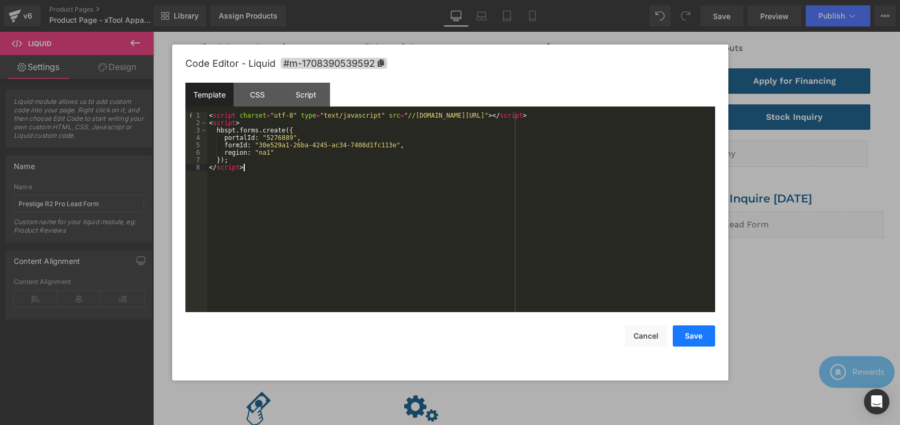
click at [697, 340] on button "Save" at bounding box center [694, 335] width 42 height 21
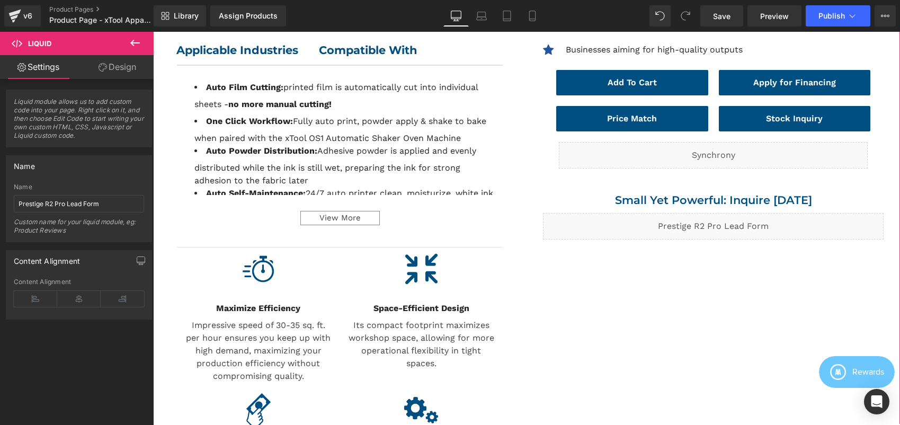
scroll to position [476, 0]
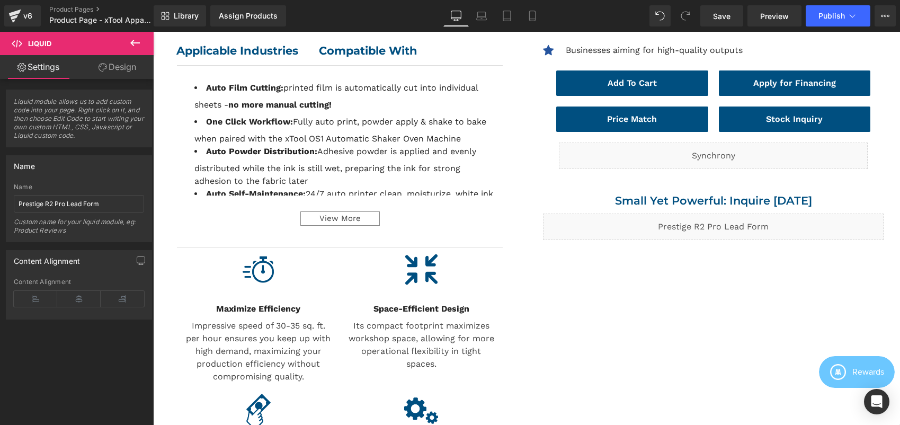
drag, startPoint x: 873, startPoint y: 51, endPoint x: 733, endPoint y: 221, distance: 219.7
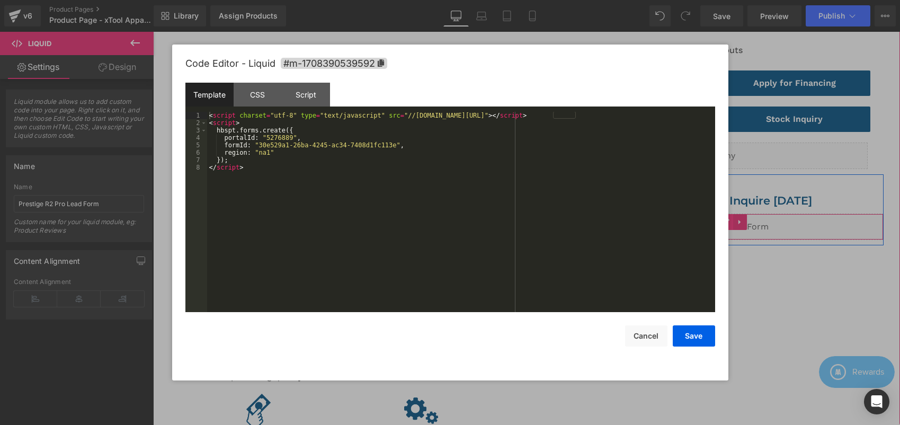
click at [723, 226] on icon at bounding box center [726, 222] width 7 height 8
click at [804, 234] on div at bounding box center [450, 212] width 900 height 425
click at [721, 222] on div "Liquid" at bounding box center [713, 226] width 341 height 26
click at [39, 203] on div at bounding box center [450, 212] width 900 height 425
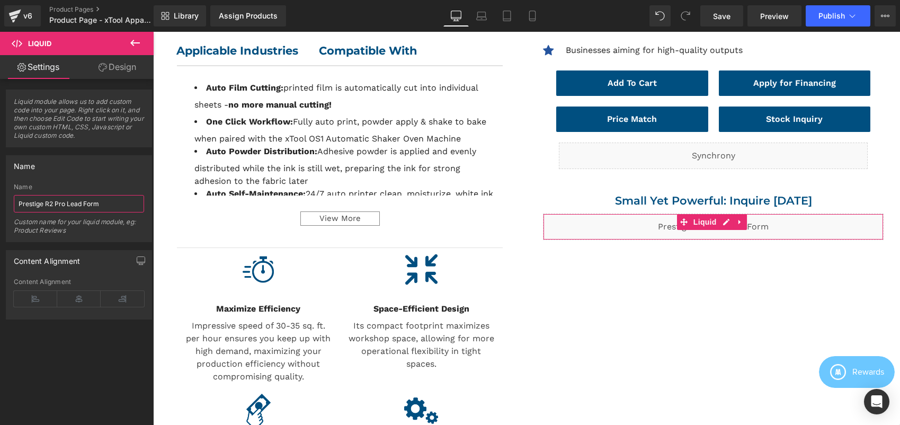
click at [46, 203] on input "Prestige R2 Pro Lead Form" at bounding box center [79, 203] width 130 height 17
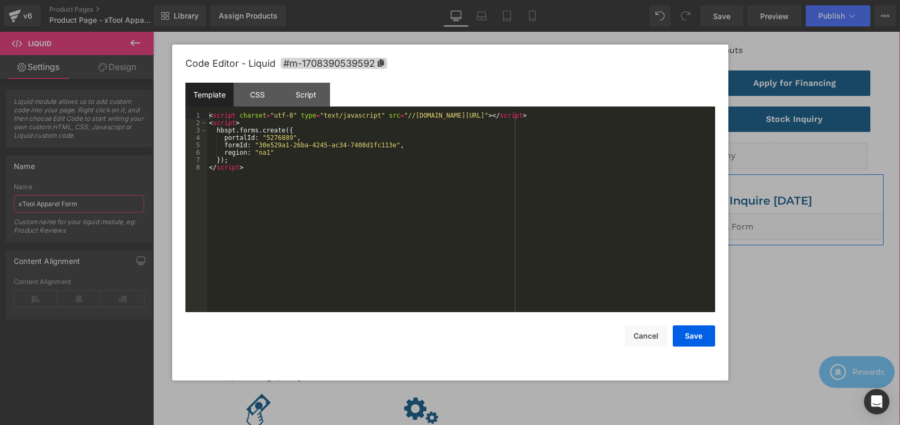
click at [718, 226] on link at bounding box center [723, 222] width 11 height 13
click at [61, 206] on div at bounding box center [450, 212] width 900 height 425
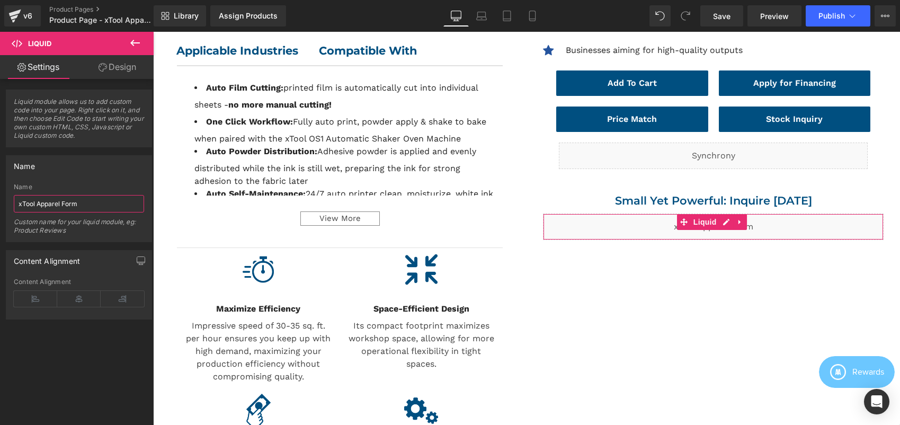
click at [60, 207] on input "xTool Apparel Form" at bounding box center [79, 203] width 130 height 17
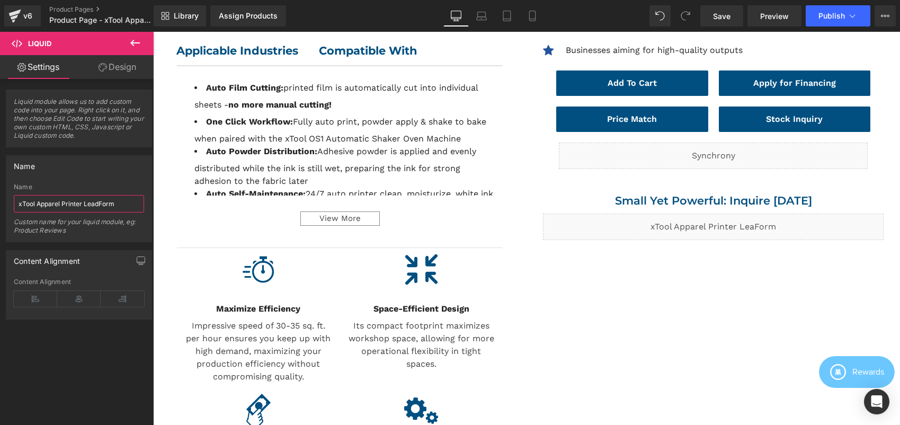
type input "xTool Apparel Printer Lead Form"
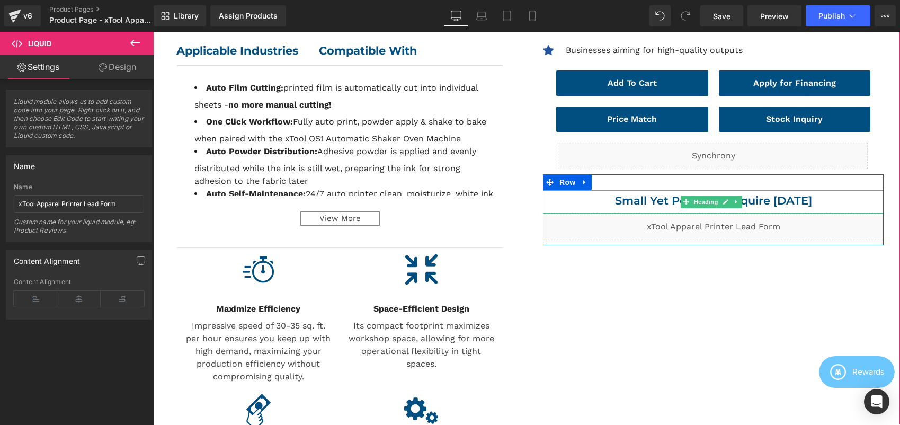
click at [644, 197] on h2 "Small Yet Powerful: Inquire [DATE]" at bounding box center [713, 200] width 341 height 21
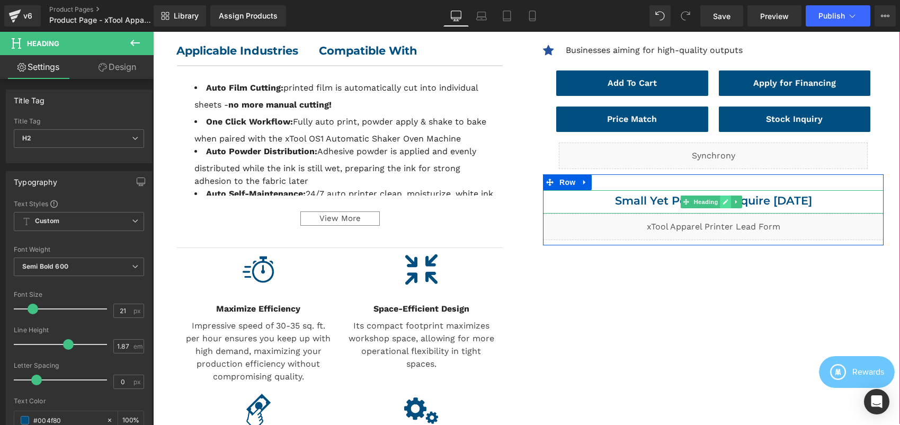
click at [724, 203] on icon at bounding box center [726, 202] width 6 height 6
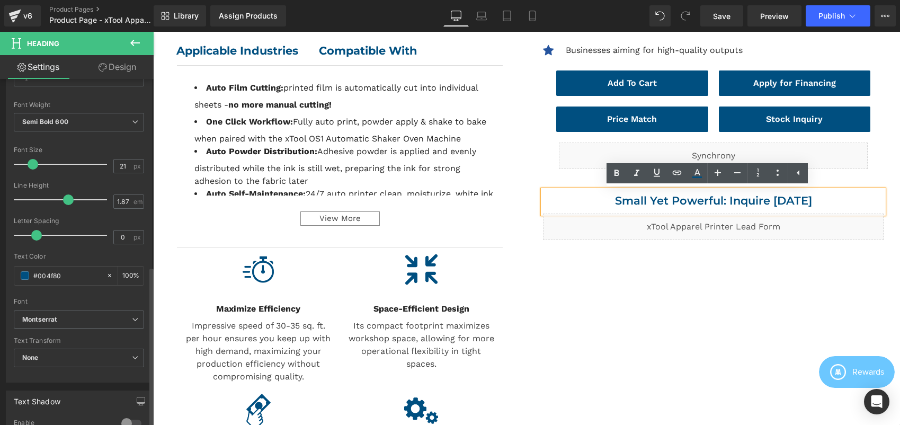
scroll to position [0, 0]
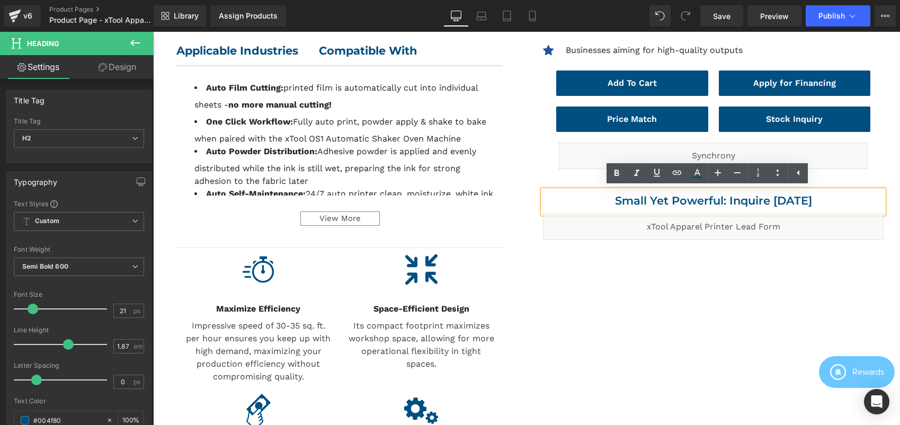
click at [779, 204] on h2 "Small Yet Powerful: Inquire [DATE]" at bounding box center [713, 200] width 341 height 21
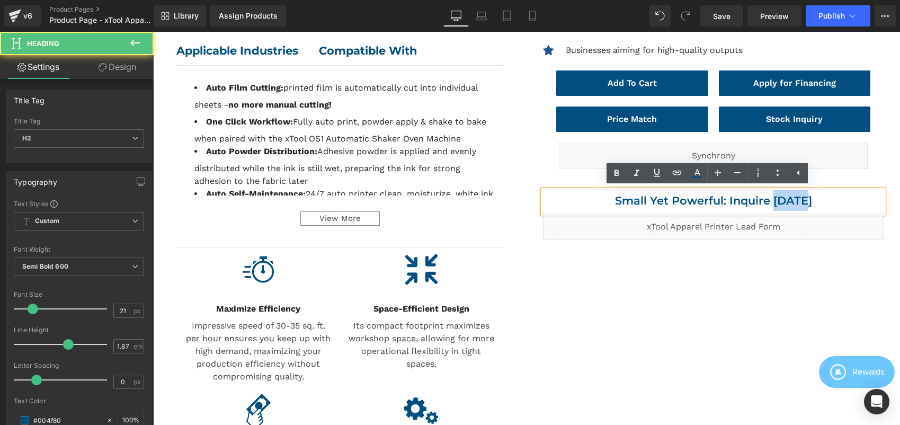
click at [779, 204] on h2 "Small Yet Powerful: Inquire [DATE]" at bounding box center [713, 200] width 341 height 21
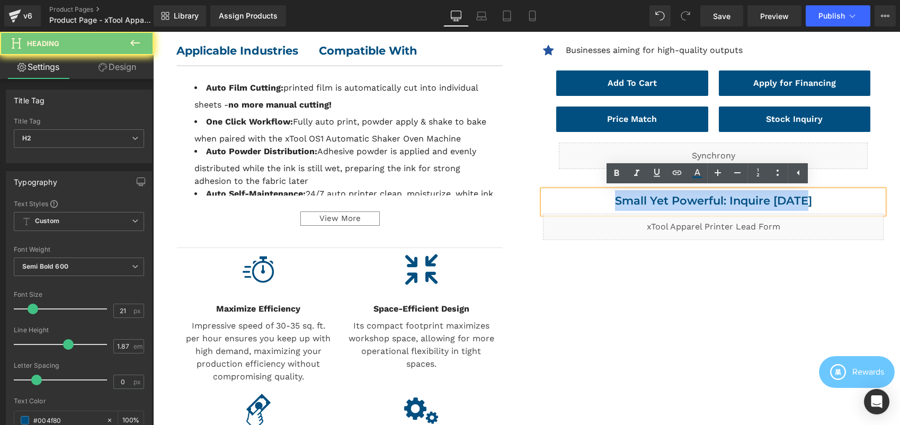
click at [779, 204] on h2 "Small Yet Powerful: Inquire [DATE]" at bounding box center [713, 200] width 341 height 21
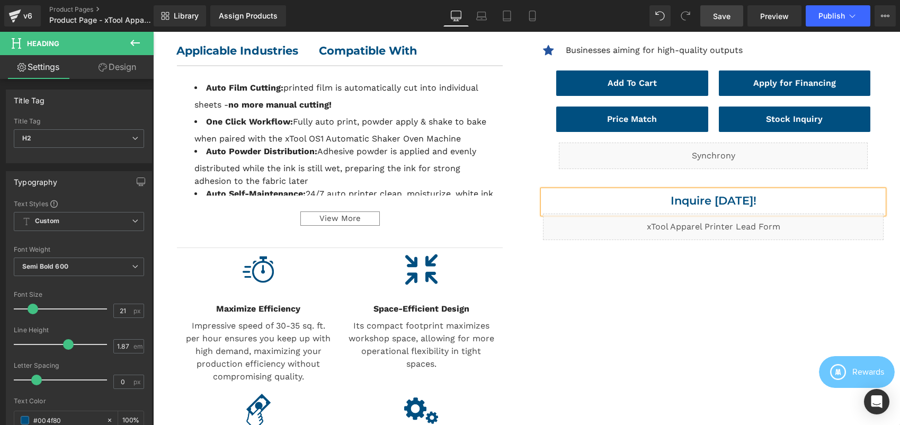
click at [724, 18] on span "Save" at bounding box center [721, 16] width 17 height 11
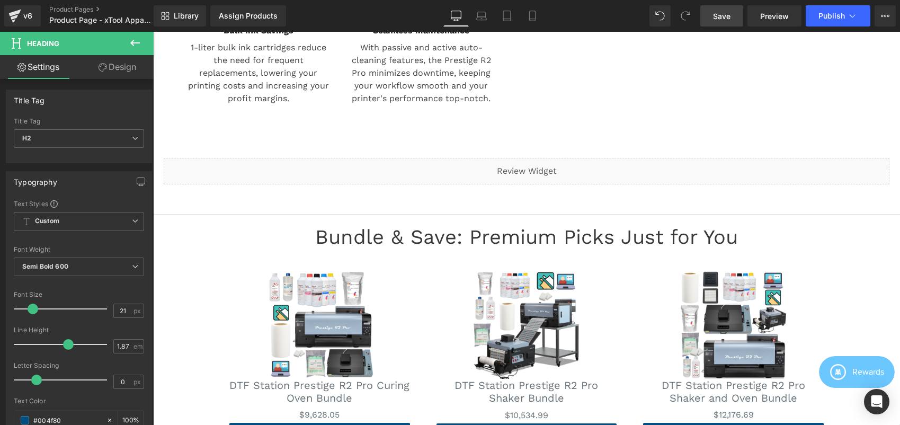
scroll to position [895, 0]
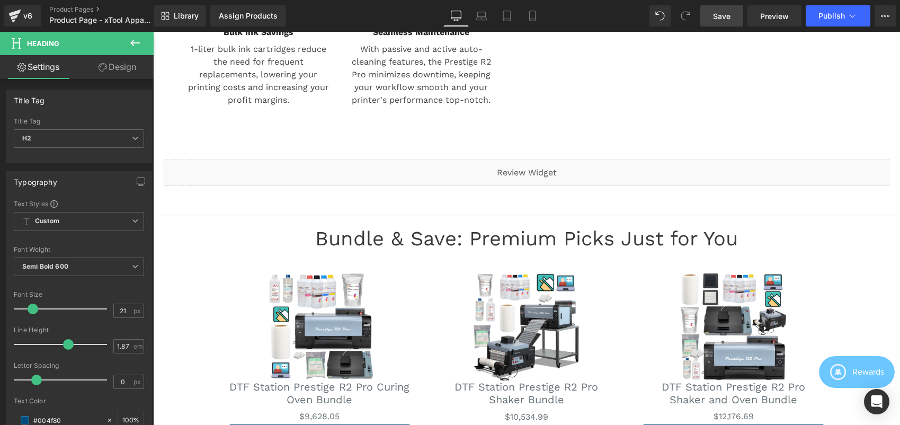
click at [218, 248] on div "Bundle & Save: Premium Picks Just for You" at bounding box center [526, 242] width 621 height 30
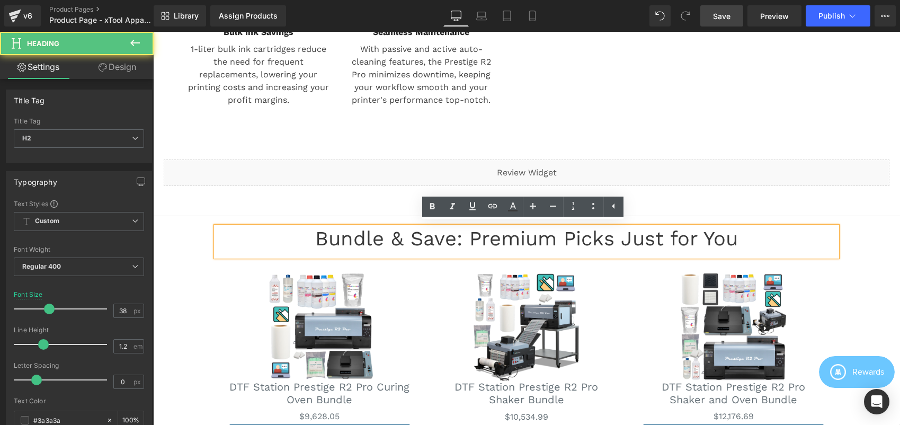
click at [181, 232] on div "Bundle & Save: Premium Picks Just for You Heading Sale Off (P) Image DTF Statio…" at bounding box center [526, 346] width 747 height 239
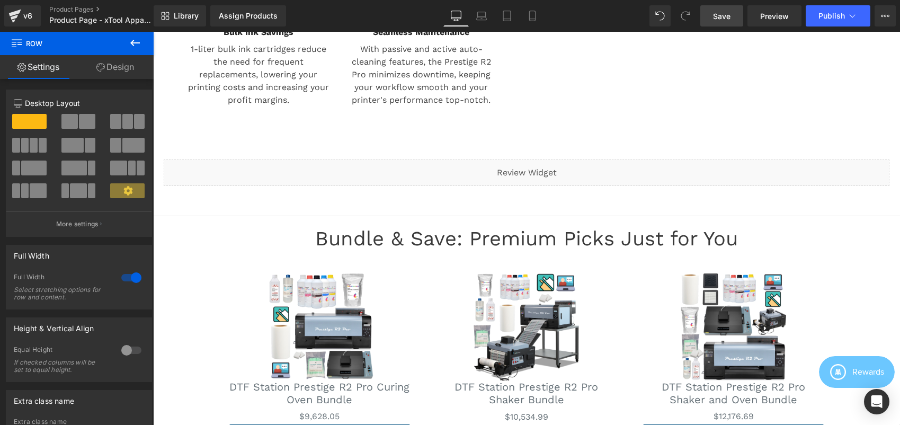
click at [137, 43] on icon at bounding box center [135, 43] width 13 height 13
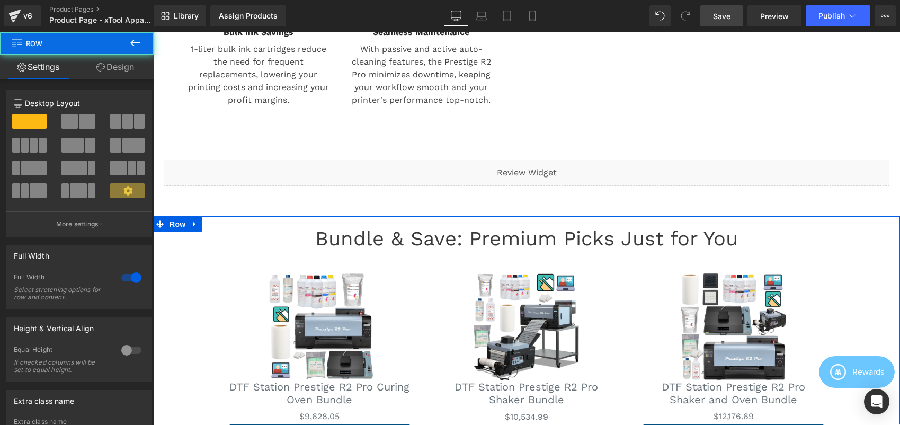
click at [262, 220] on div "Bundle & Save: Premium Picks Just for You Heading Sale Off (P) Image DTF Statio…" at bounding box center [526, 341] width 747 height 250
click at [167, 225] on span "Row" at bounding box center [177, 225] width 21 height 16
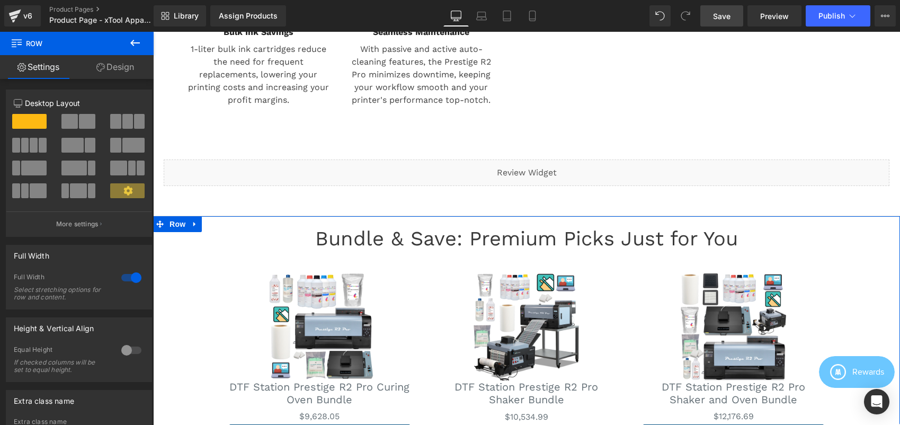
click at [156, 220] on icon at bounding box center [159, 223] width 7 height 7
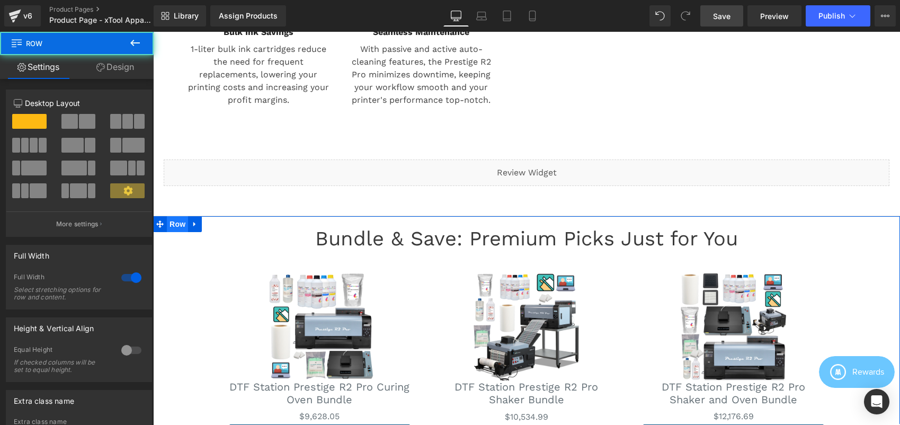
click at [167, 224] on span "Row" at bounding box center [177, 224] width 21 height 16
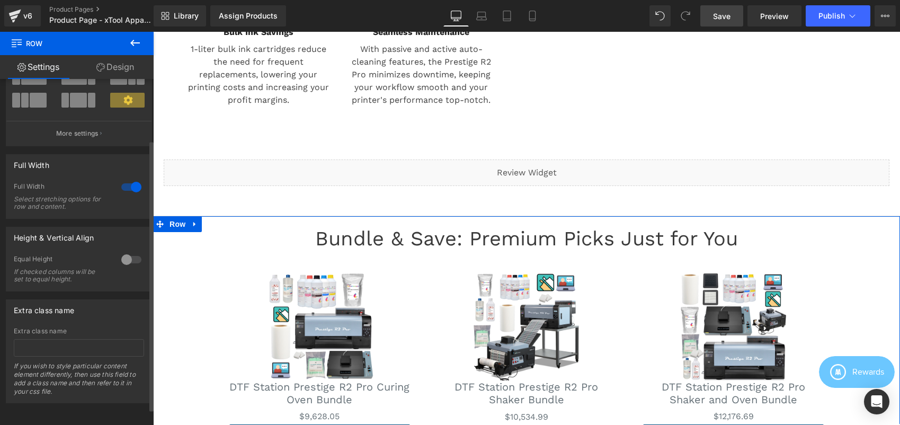
scroll to position [99, 0]
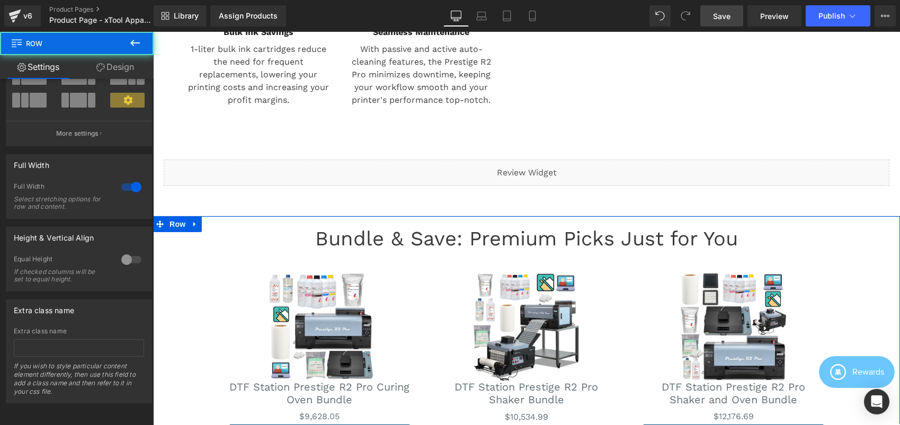
click at [864, 277] on div "Bundle & Save: Premium Picks Just for You Heading Sale Off (P) Image DTF Statio…" at bounding box center [526, 346] width 747 height 239
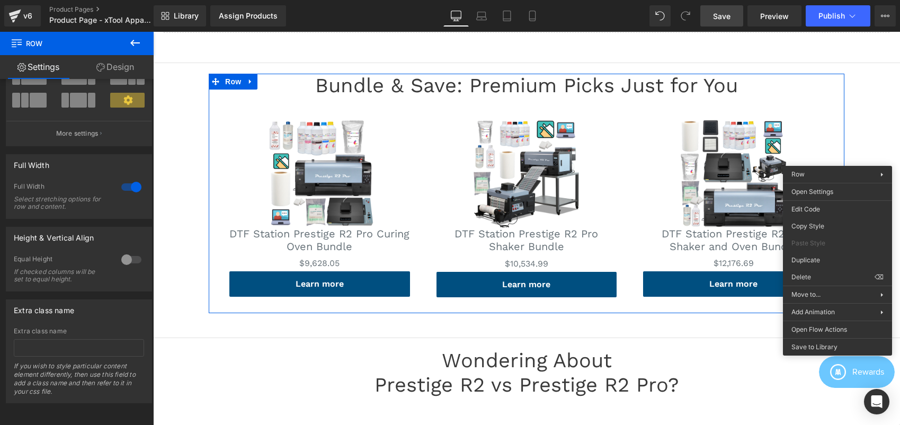
scroll to position [1054, 0]
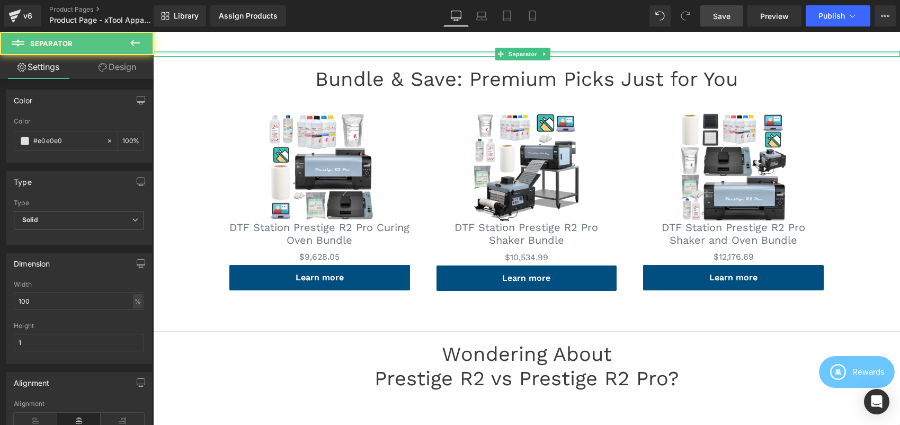
click at [385, 51] on div at bounding box center [526, 52] width 747 height 3
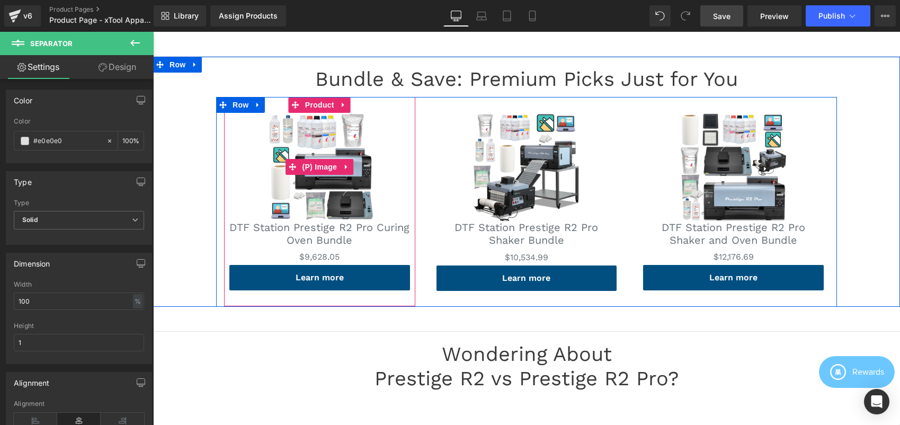
scroll to position [1056, 0]
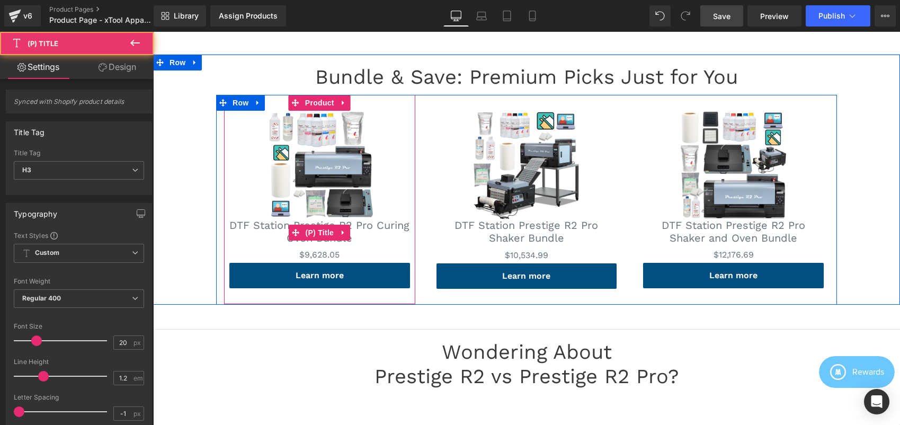
click at [368, 226] on link "DTF Station Prestige R2 Pro Curing Oven Bundle" at bounding box center [319, 231] width 181 height 25
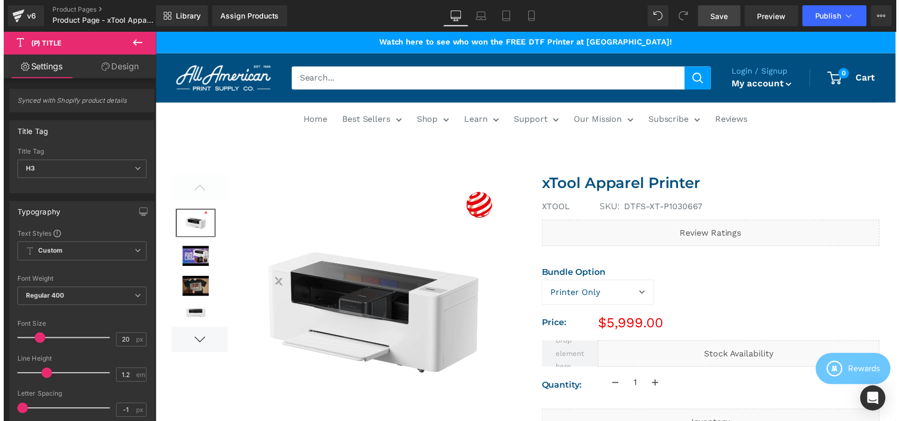
scroll to position [0, 0]
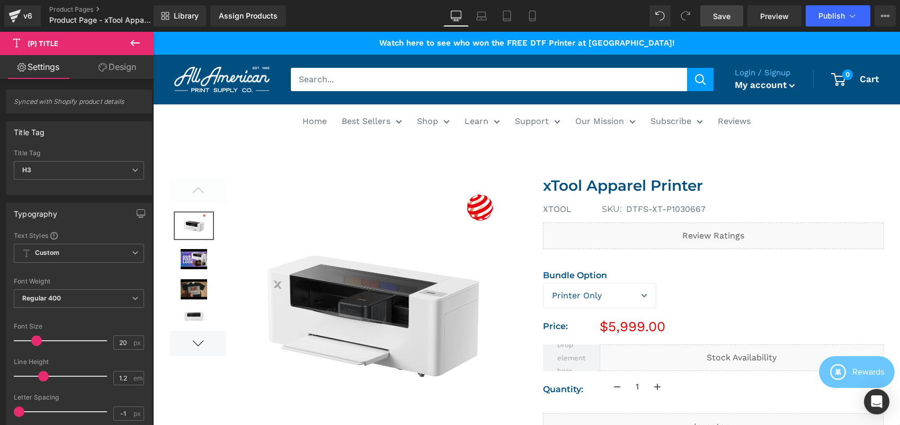
click at [704, 23] on link "Save" at bounding box center [721, 15] width 43 height 21
click at [720, 19] on span "Save" at bounding box center [721, 16] width 17 height 11
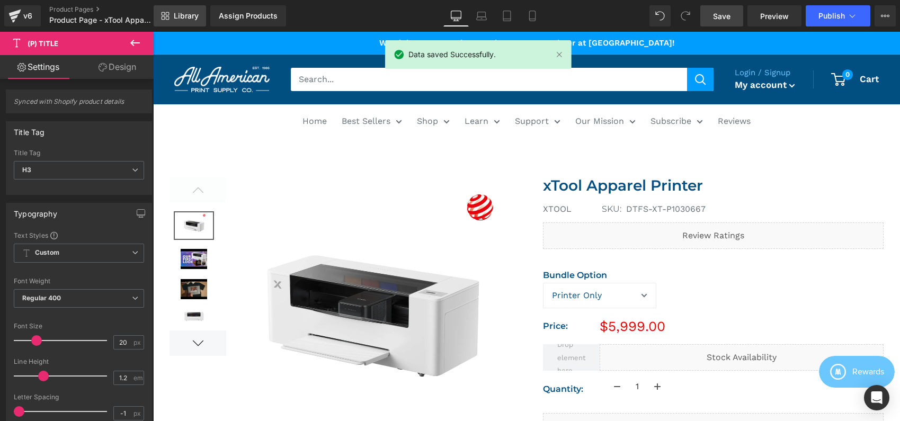
click at [183, 16] on span "Library" at bounding box center [186, 16] width 25 height 10
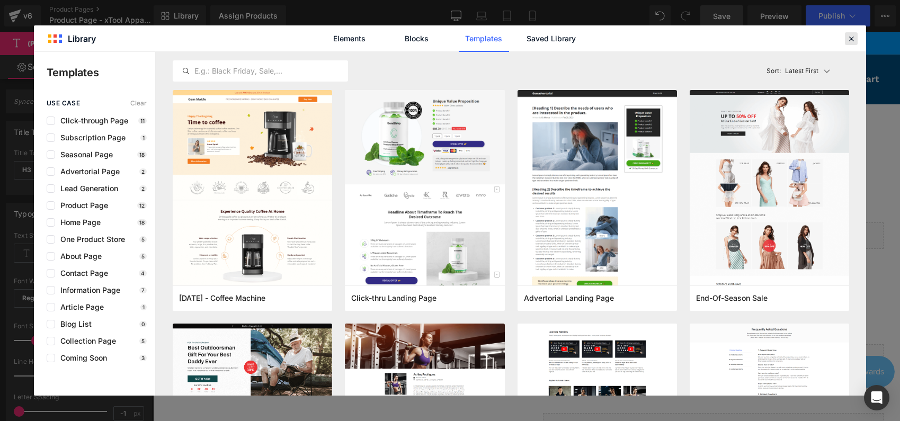
click at [850, 40] on icon at bounding box center [851, 39] width 10 height 10
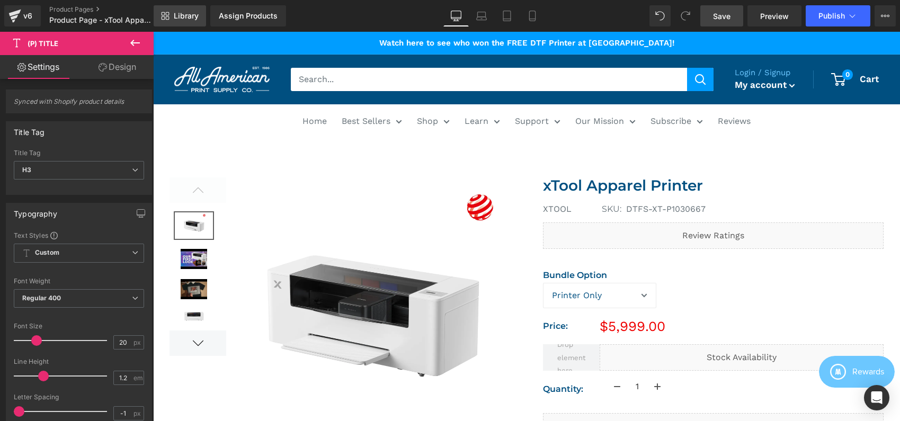
click at [190, 13] on span "Library" at bounding box center [186, 16] width 25 height 10
